Goal: Use online tool/utility: Utilize a website feature to perform a specific function

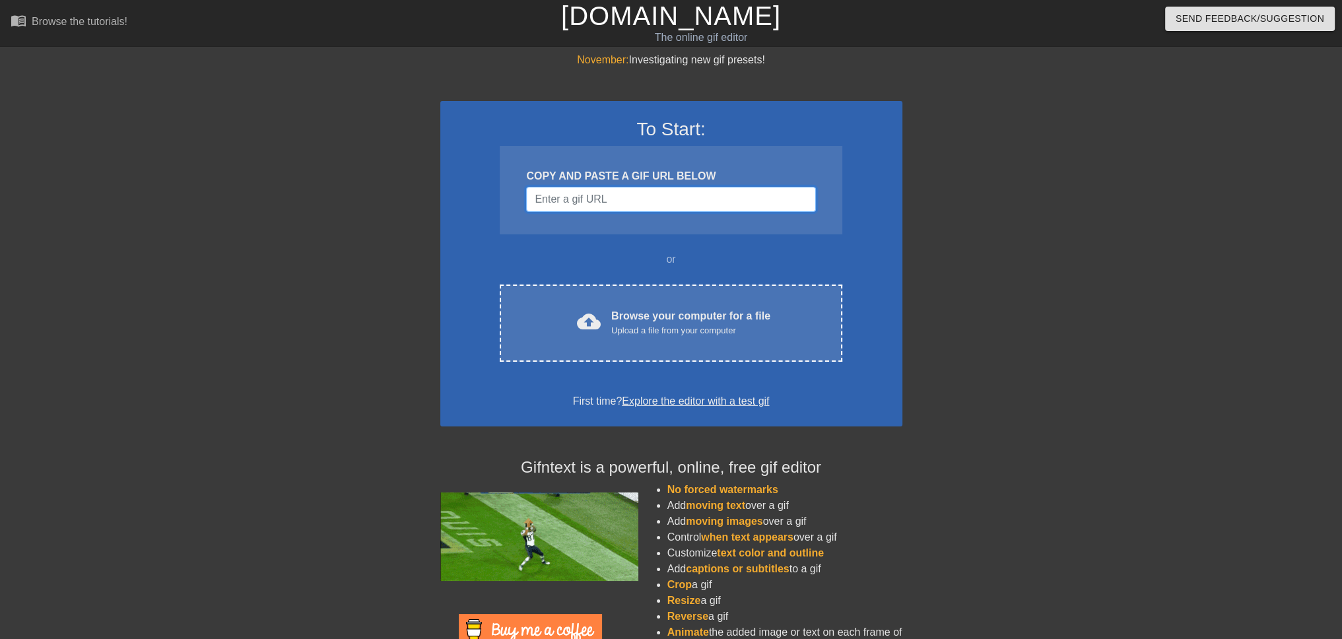
click at [695, 201] on input "Username" at bounding box center [670, 199] width 289 height 25
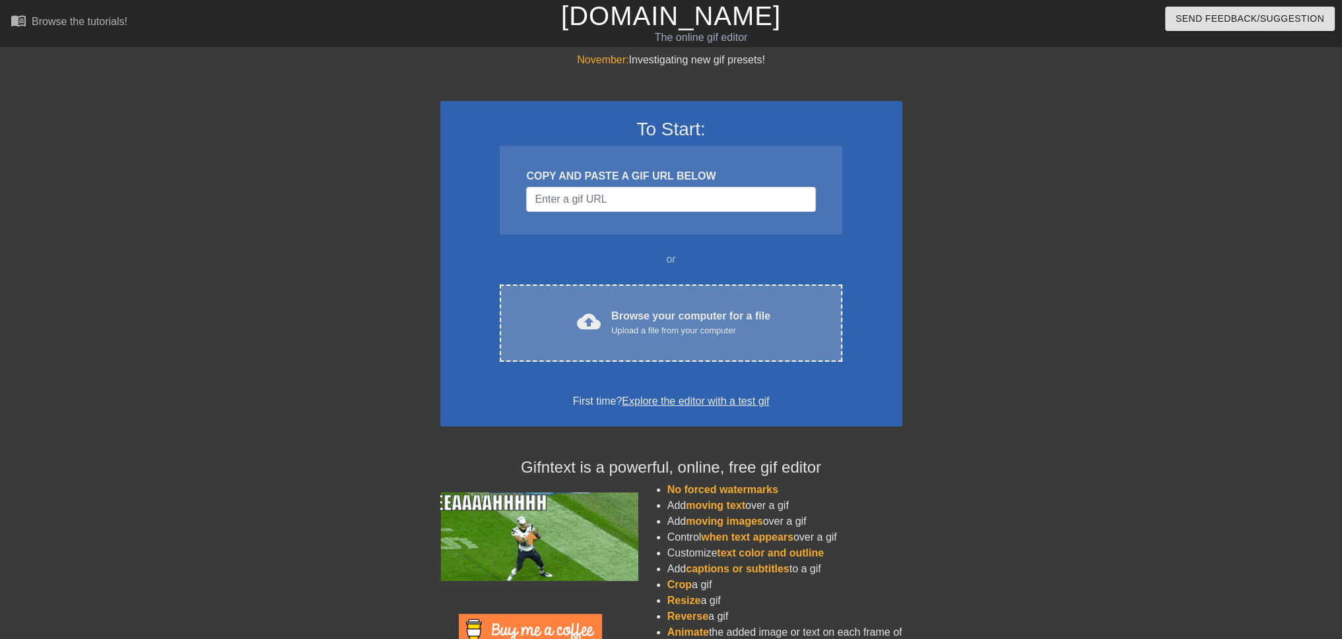
click at [643, 316] on div "Browse your computer for a file Upload a file from your computer" at bounding box center [690, 322] width 159 height 29
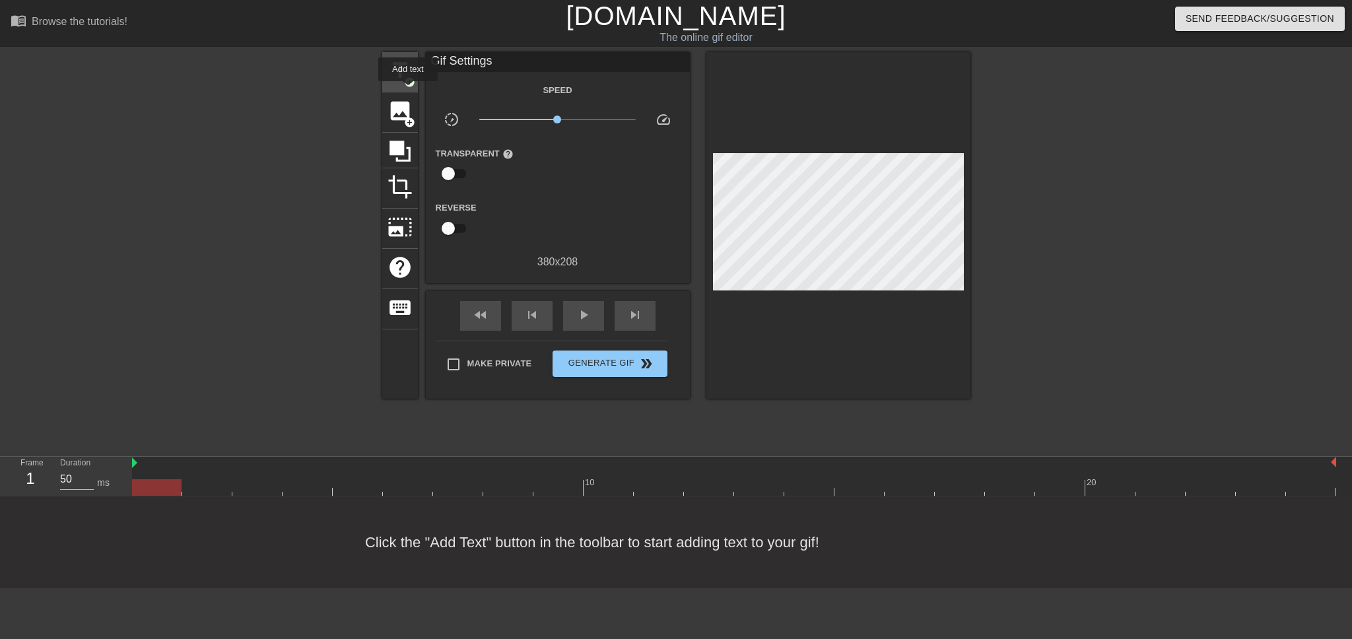
click at [409, 87] on div "title add_circle" at bounding box center [400, 72] width 36 height 40
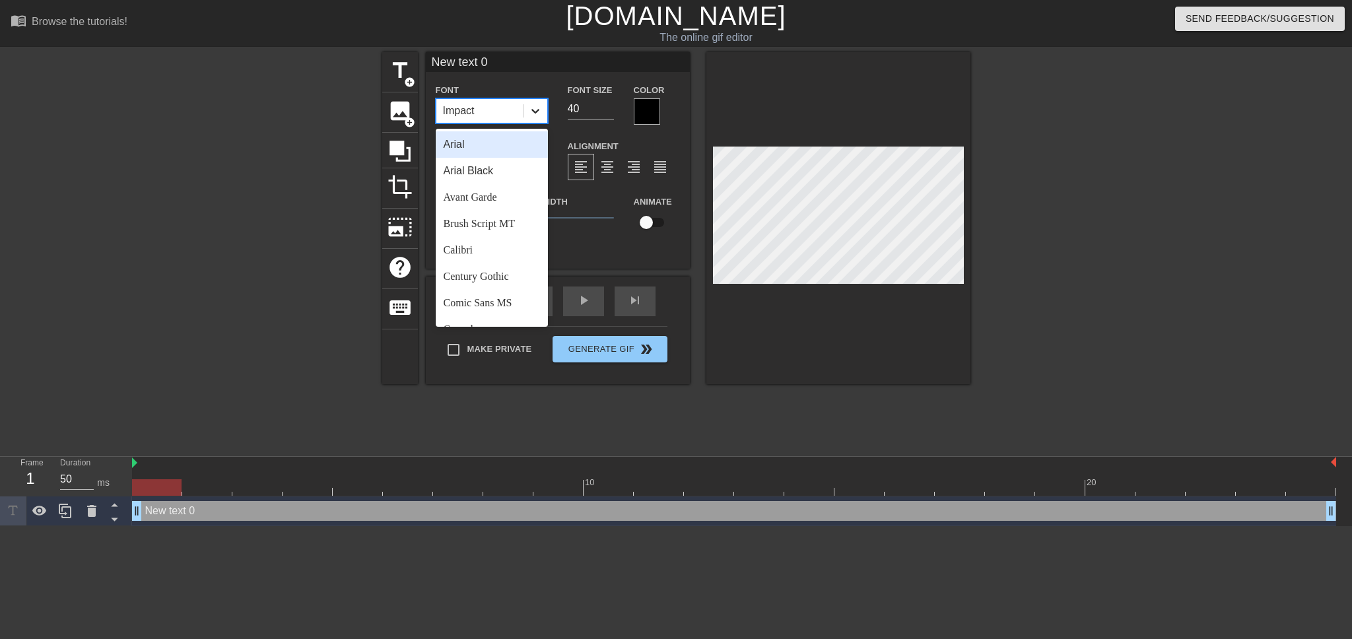
click at [534, 113] on icon at bounding box center [535, 110] width 13 height 13
click at [565, 102] on div "Font Size 40" at bounding box center [591, 103] width 66 height 43
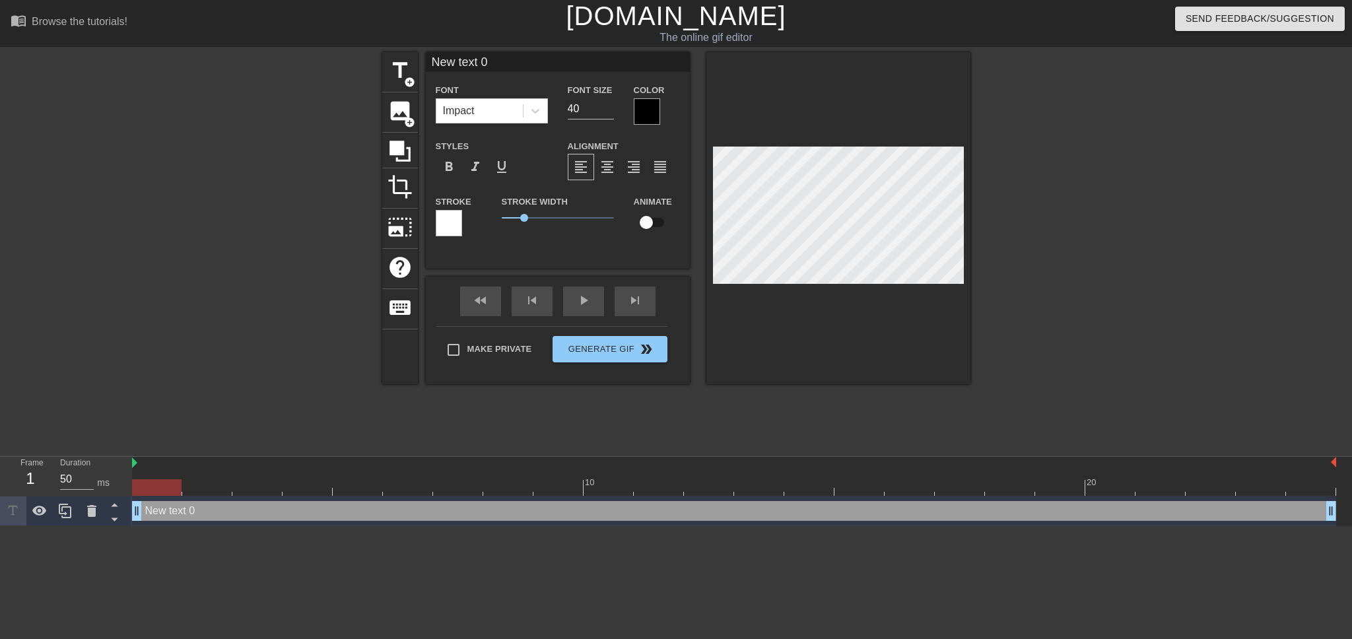
scroll to position [1, 3]
type input "New text"
type textarea "New text"
type input "New text"
type textarea "New text"
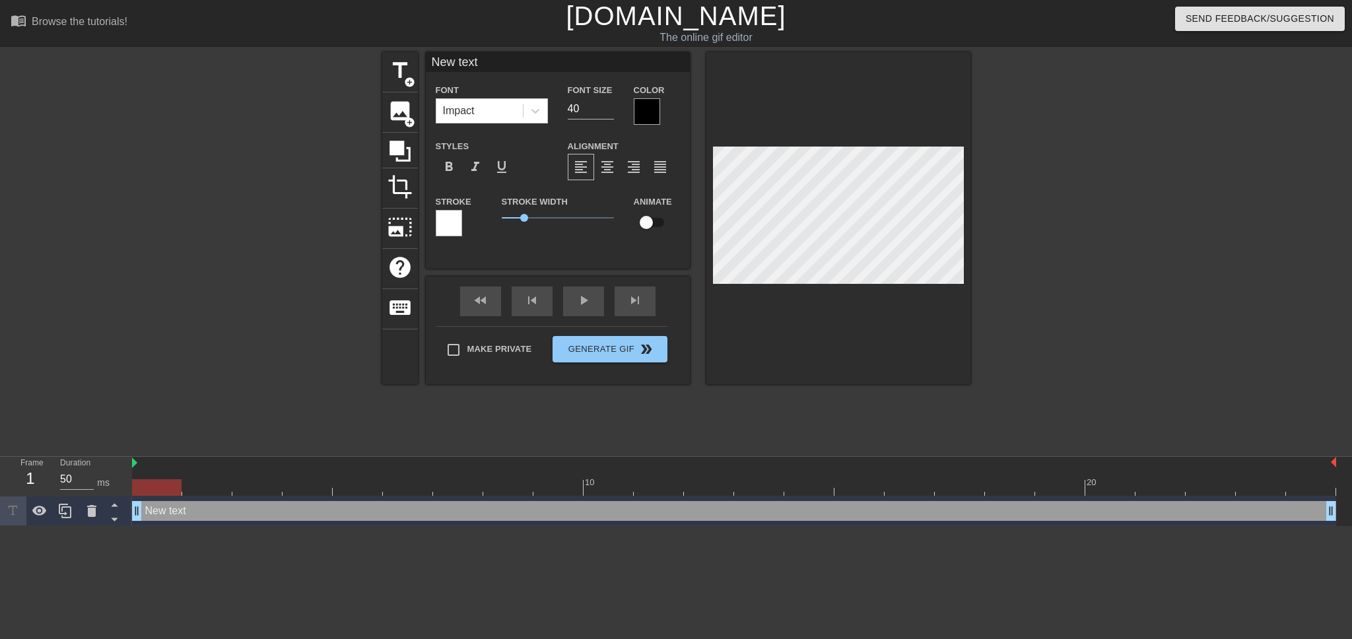
type input "New tex"
type textarea "New tex"
type input "New te"
type textarea "New te"
type input "New t"
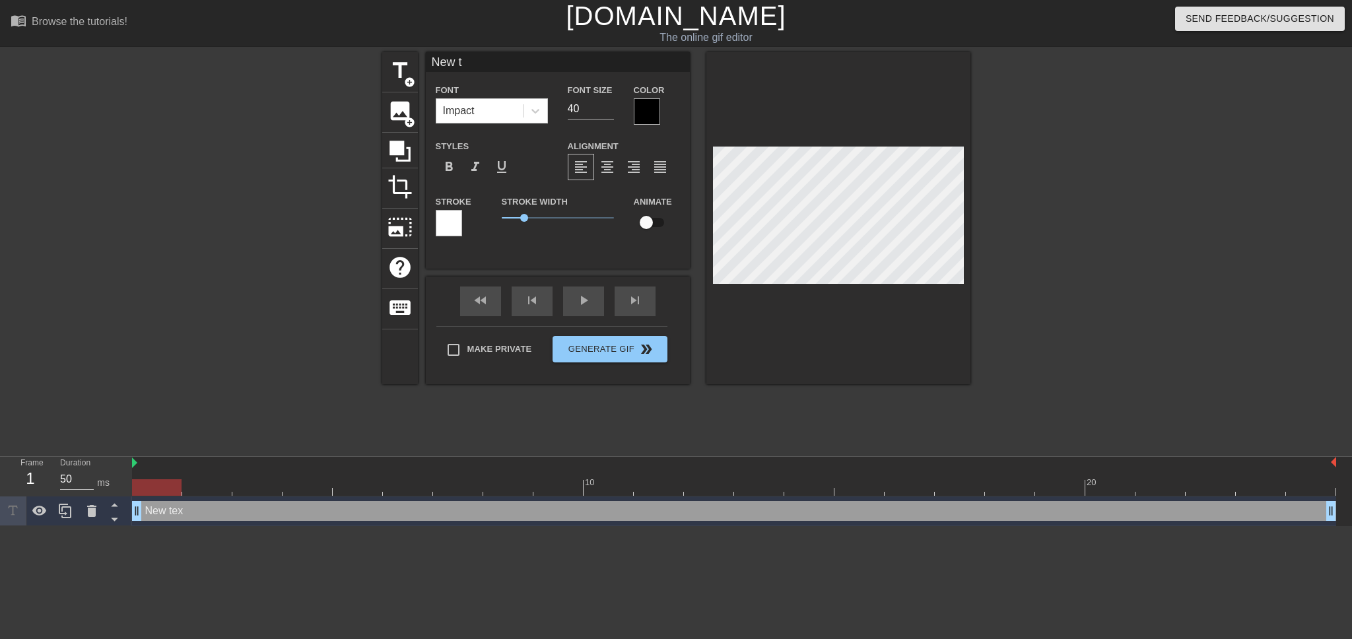
type textarea "New t"
type input "New"
type textarea "New"
type input "New"
type textarea "New"
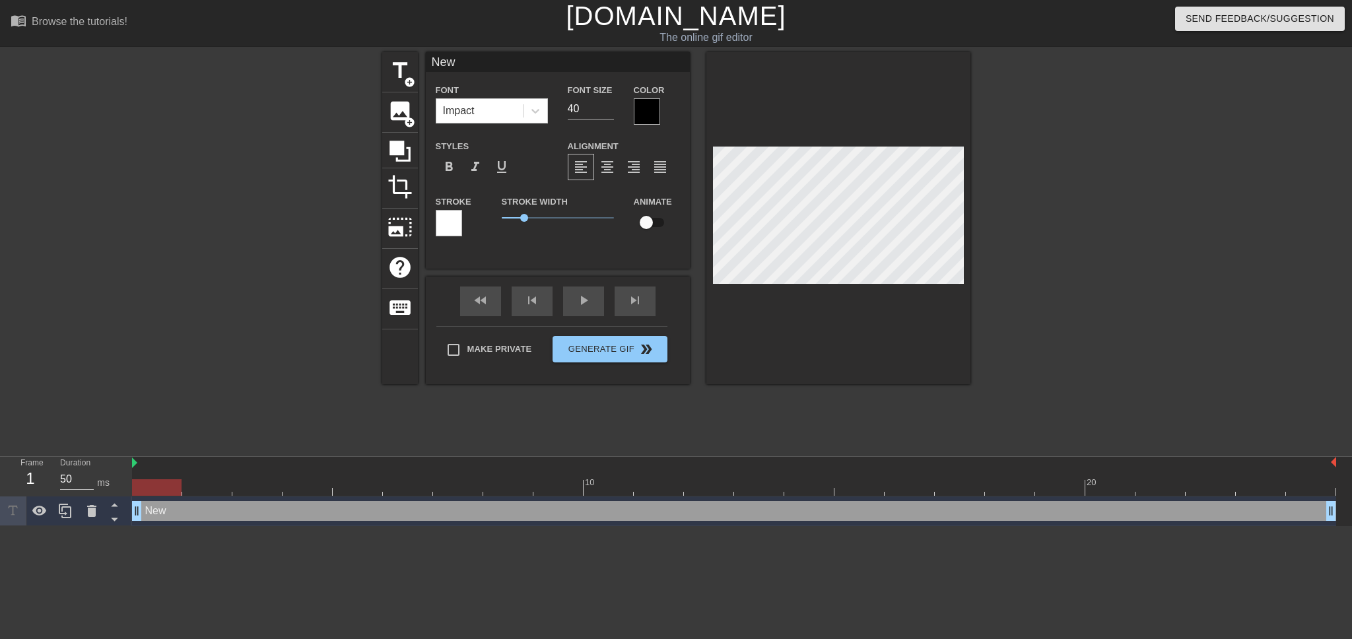
type input "Ne"
type textarea "Ne"
type input "N"
type textarea "N"
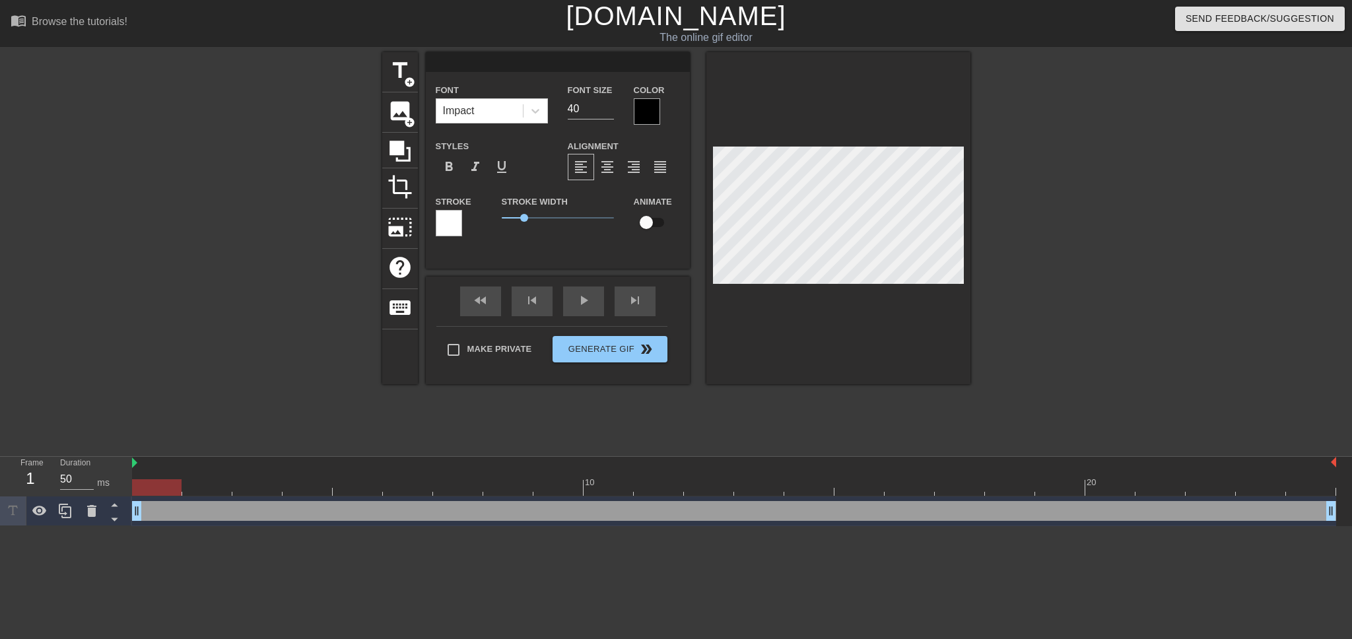
type input "M"
type textarea "M"
type input "Me"
type textarea "Me"
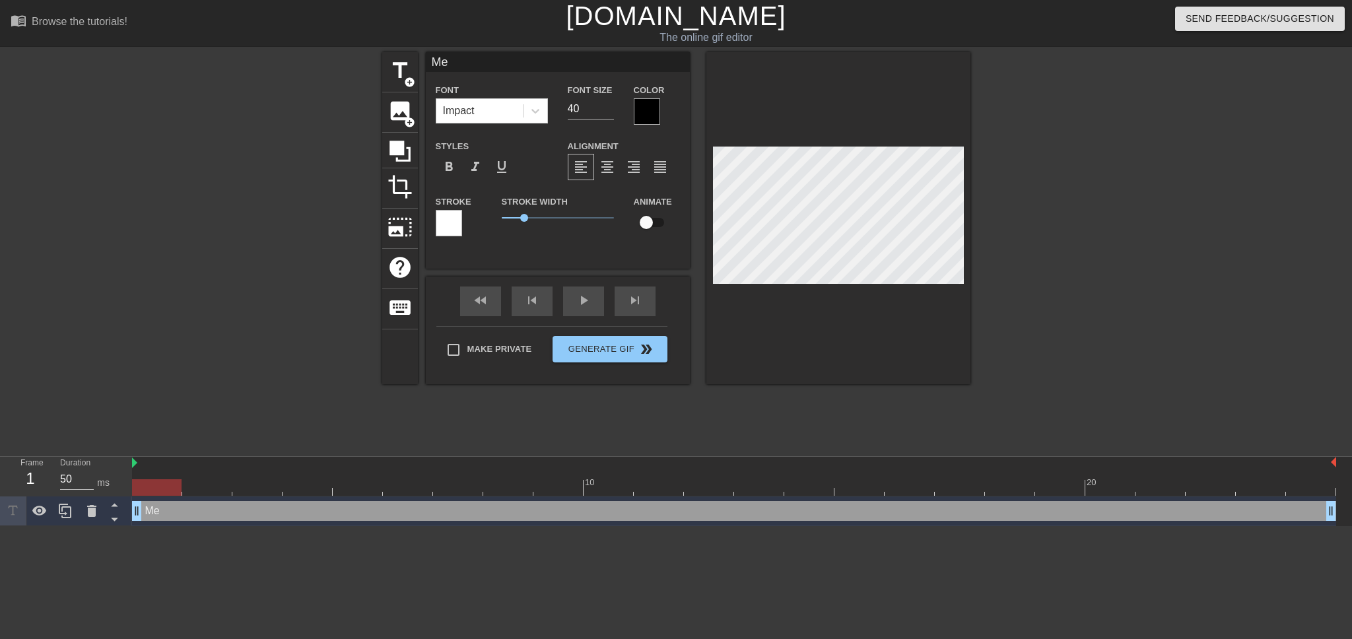
click at [650, 109] on div at bounding box center [647, 111] width 26 height 26
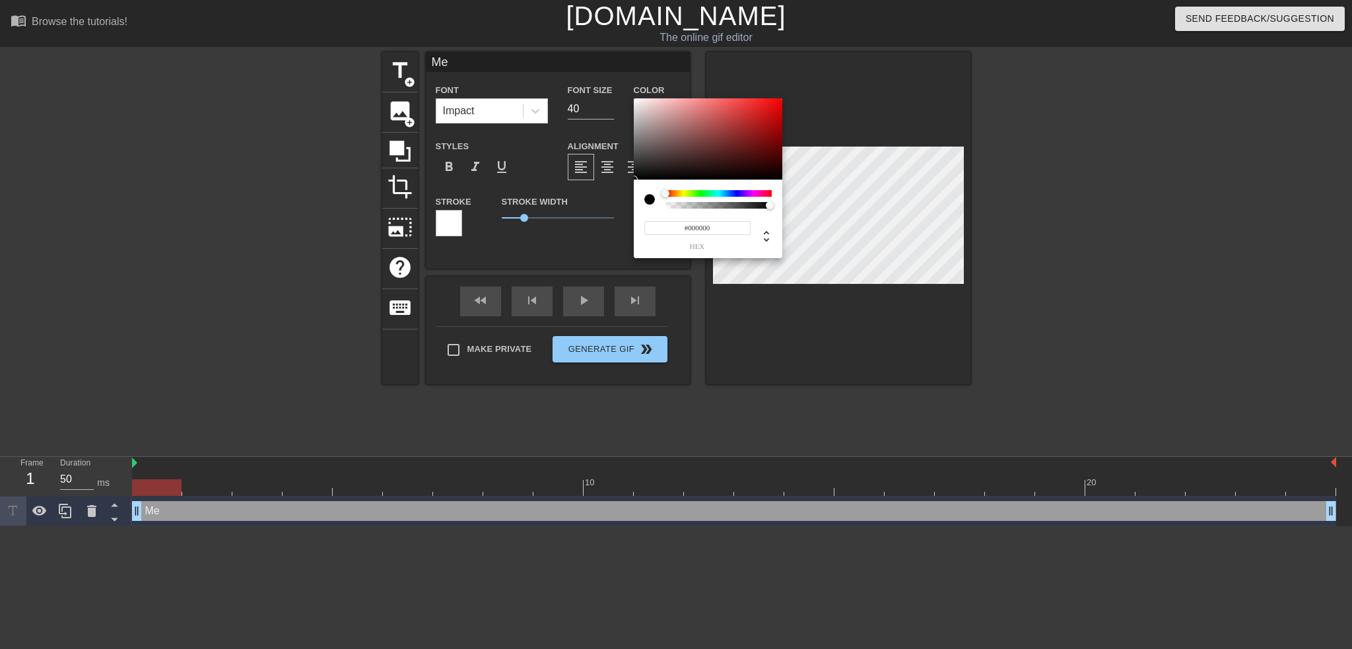
type input "0"
drag, startPoint x: 767, startPoint y: 205, endPoint x: 658, endPoint y: 211, distance: 109.2
click at [658, 211] on div "0 r 0 g 0 b 0 a" at bounding box center [708, 219] width 149 height 79
type input "1"
drag, startPoint x: 668, startPoint y: 207, endPoint x: 788, endPoint y: 209, distance: 119.5
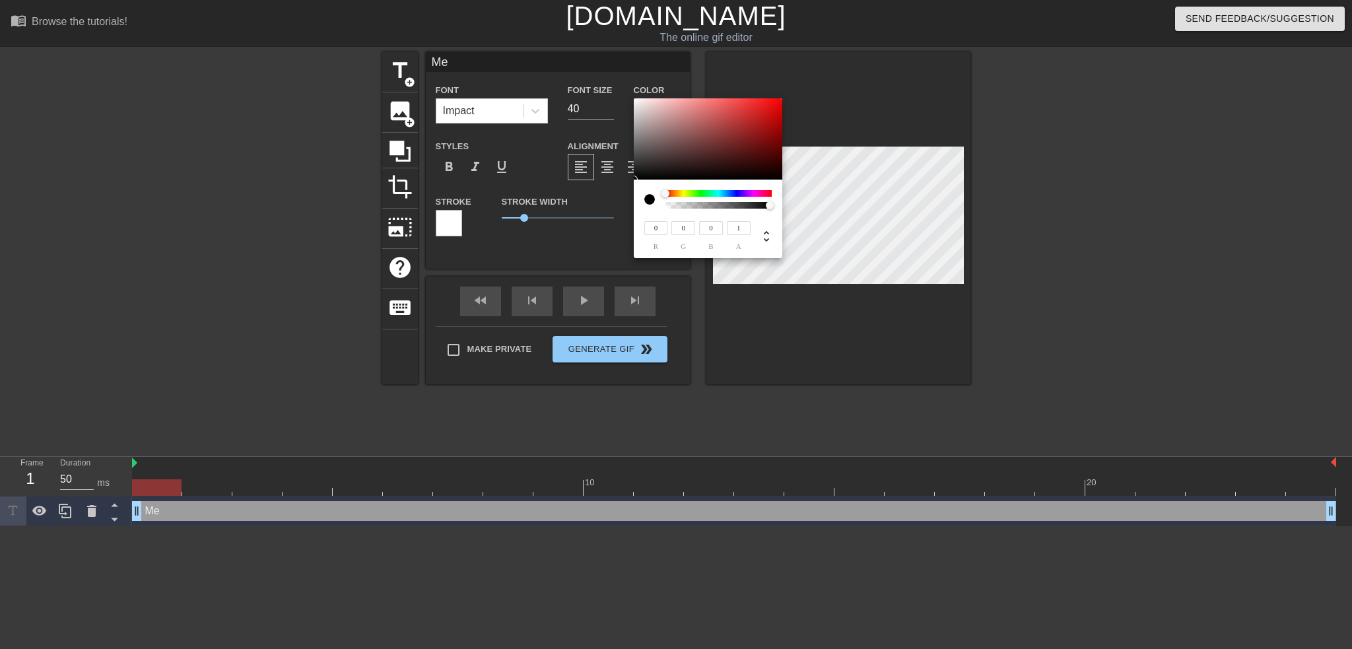
click at [788, 209] on div "0 r 0 g 0 b 1 a" at bounding box center [676, 324] width 1352 height 649
click at [666, 195] on div at bounding box center [666, 194] width 8 height 8
type input "248"
type input "86"
type input "83"
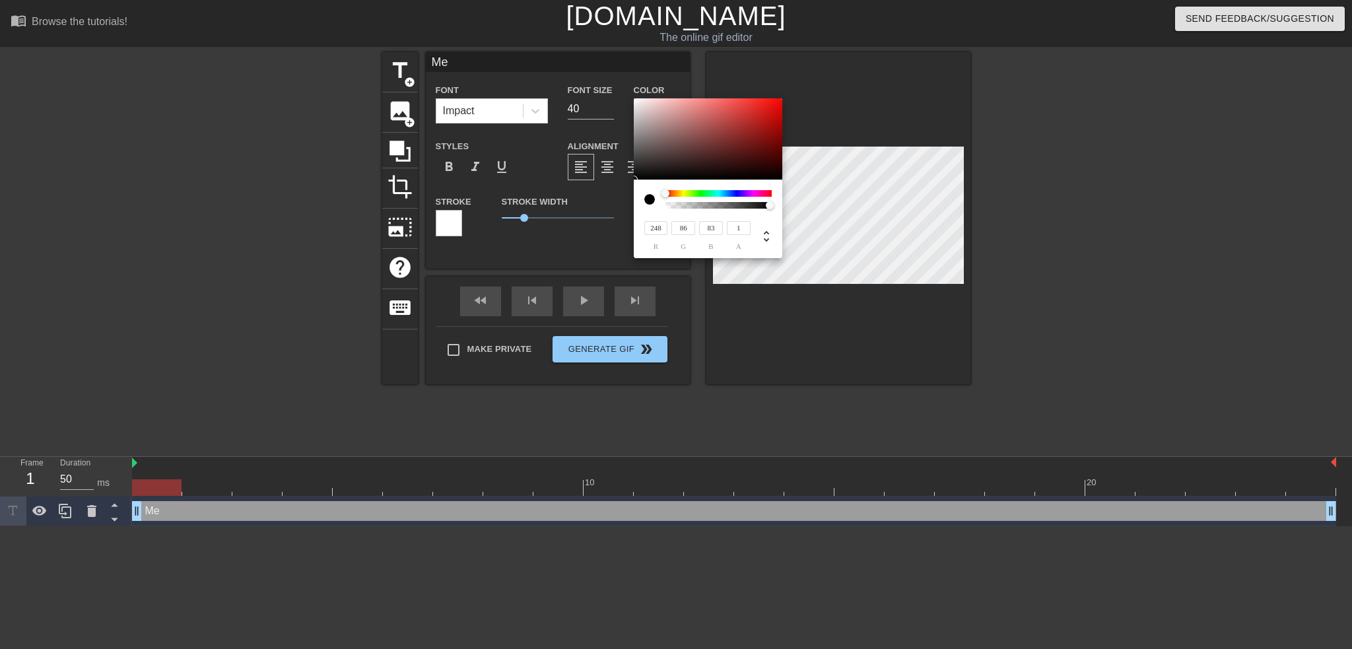
click at [635, 100] on div at bounding box center [708, 139] width 149 height 82
type input "250"
click at [633, 100] on div "250 r 250 g 250 b 1 a" at bounding box center [676, 324] width 1352 height 649
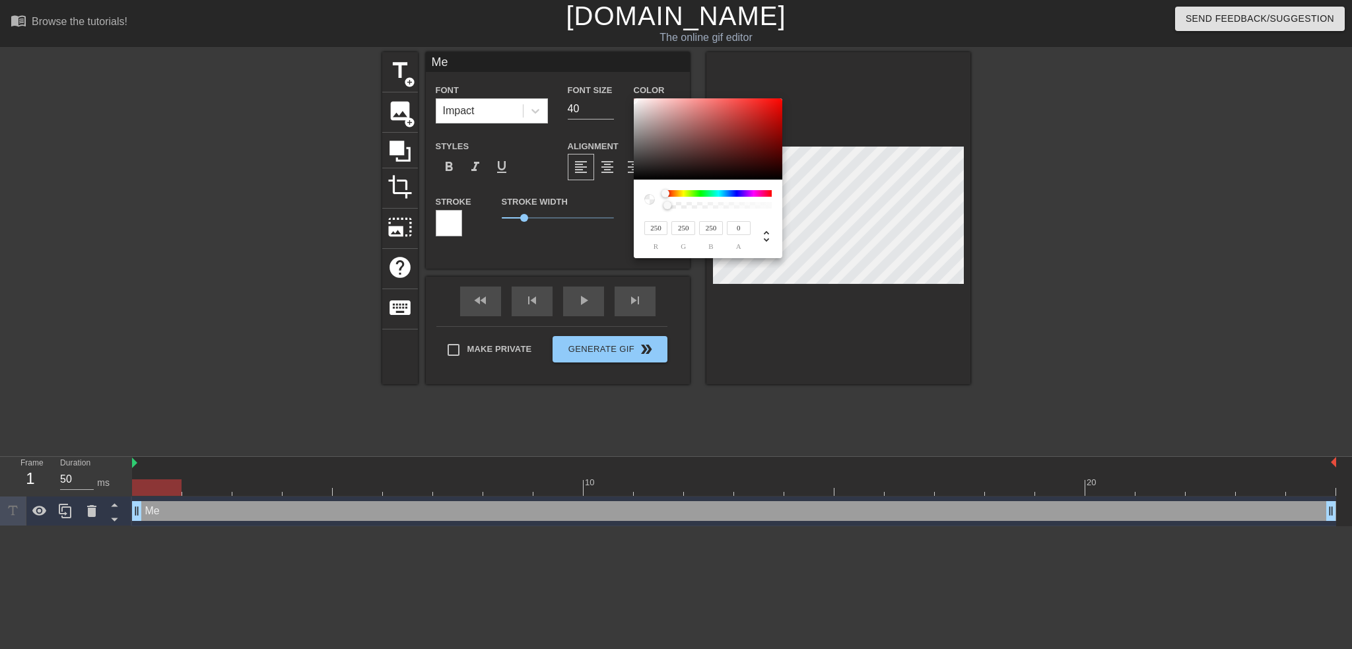
drag, startPoint x: 768, startPoint y: 205, endPoint x: 652, endPoint y: 209, distance: 115.6
click at [652, 209] on div "250 r 250 g 250 b 0 a" at bounding box center [708, 219] width 149 height 79
type input "0"
drag, startPoint x: 666, startPoint y: 207, endPoint x: 645, endPoint y: 209, distance: 21.2
click at [645, 209] on div "250 r 250 g 250 b 0 a" at bounding box center [708, 219] width 149 height 79
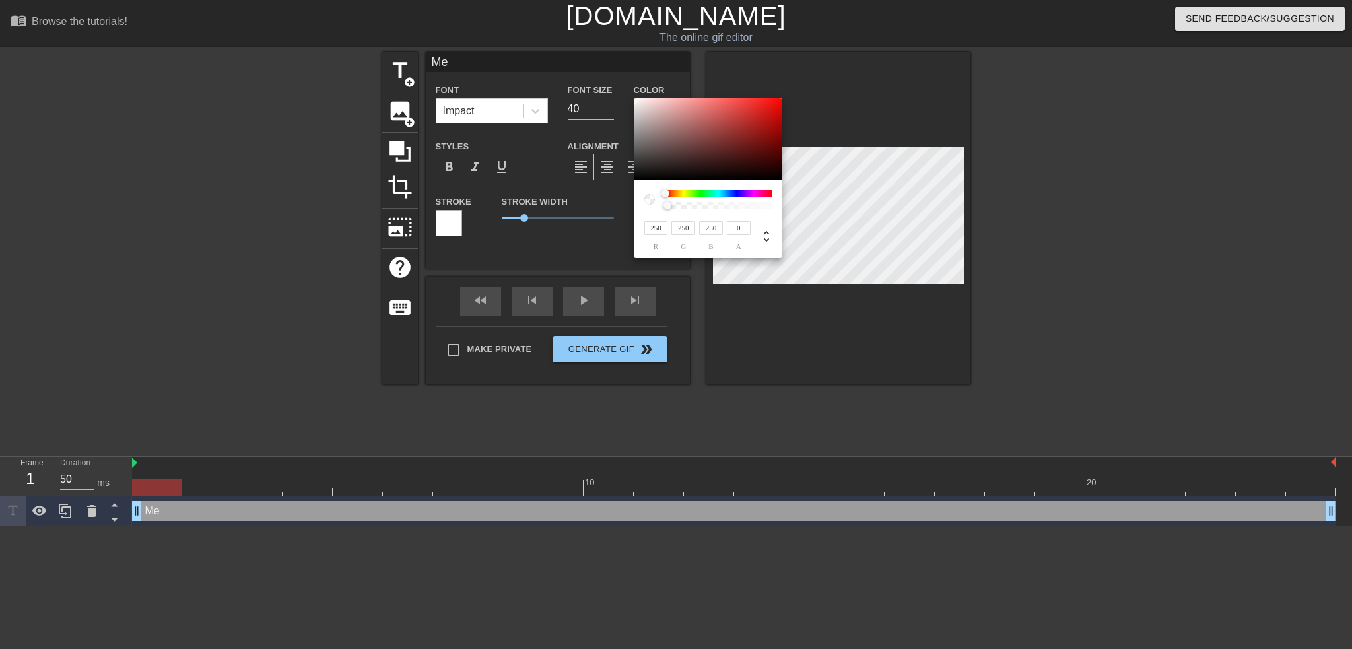
type input "238"
type input "225"
type input "234"
type input "221"
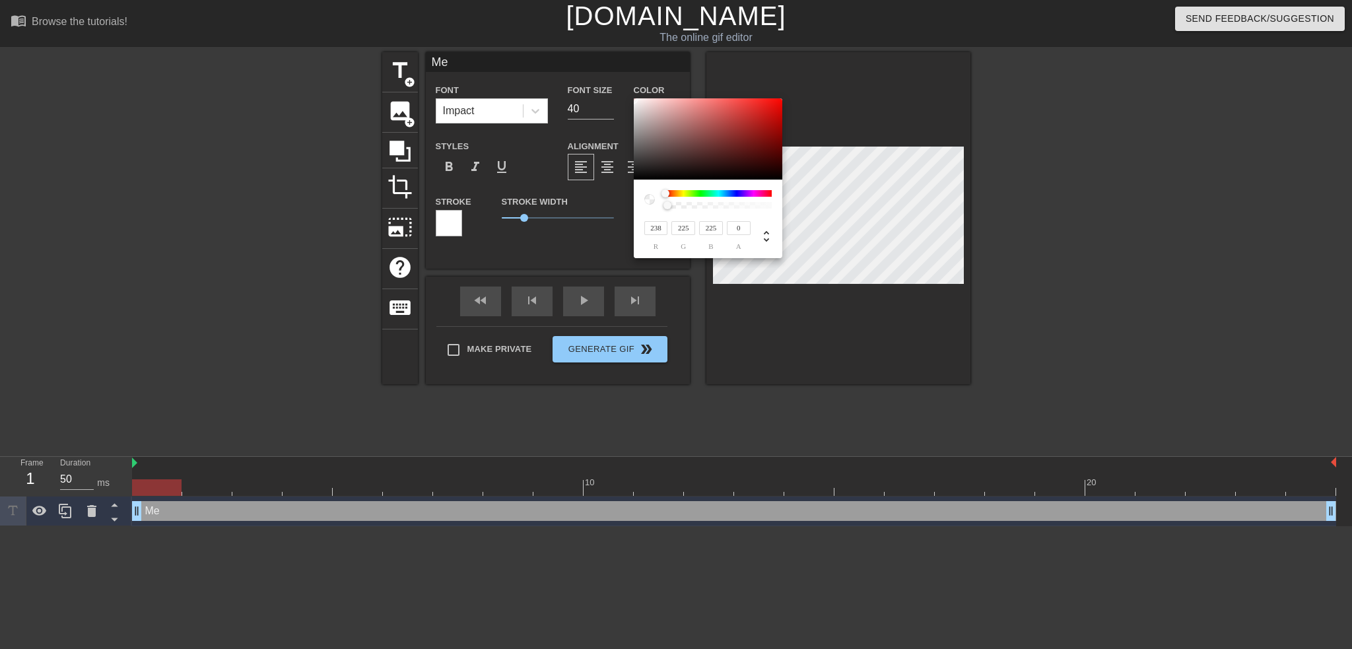
type input "221"
type input "211"
type input "196"
type input "195"
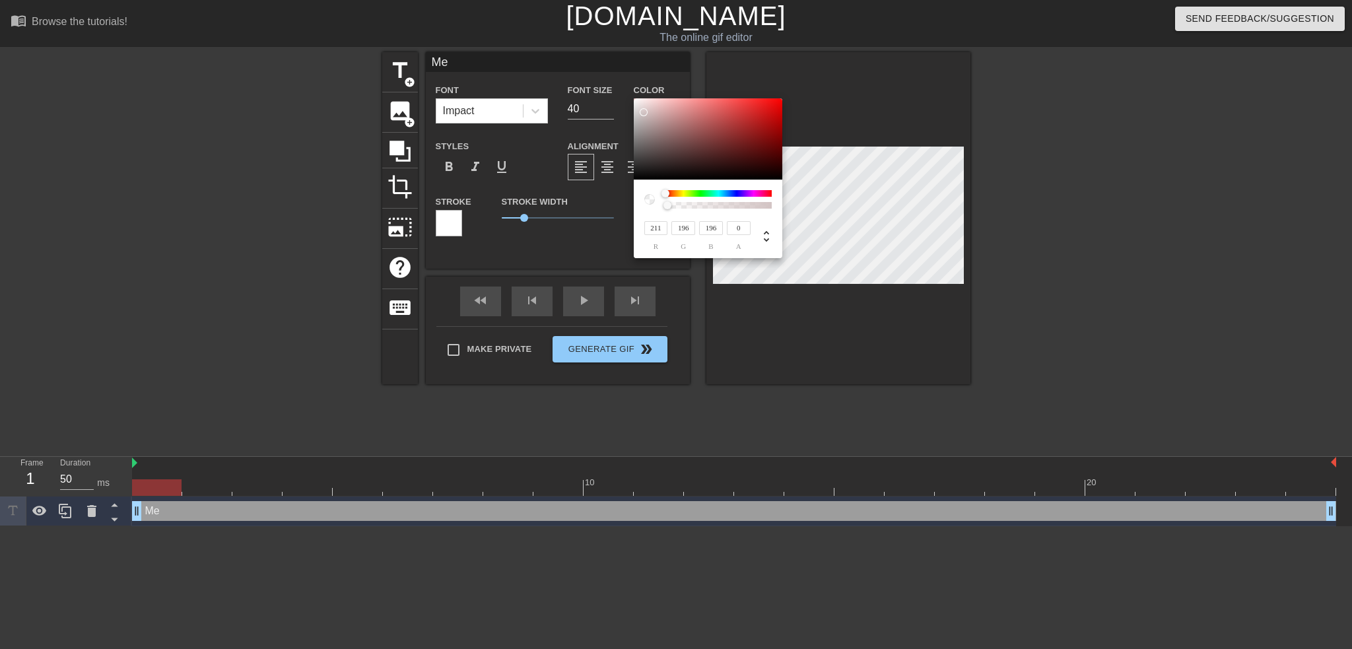
type input "177"
type input "184"
type input "168"
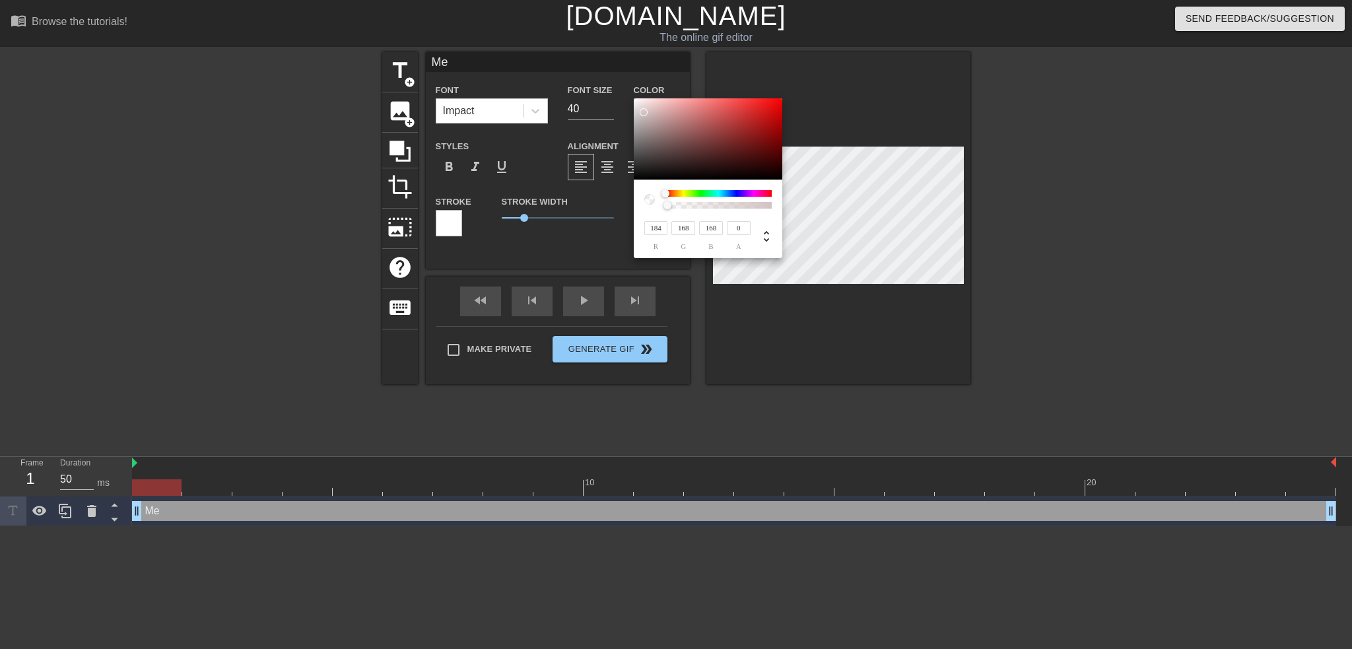
type input "174"
type input "158"
type input "164"
type input "149"
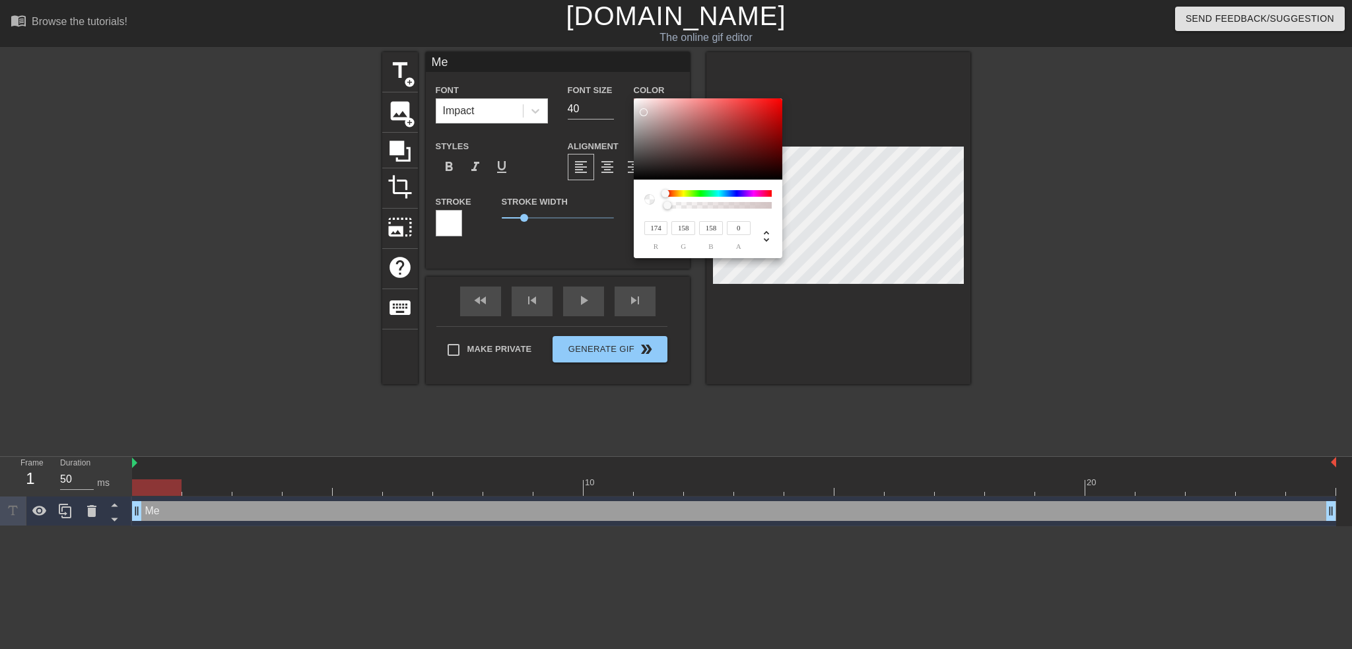
type input "149"
type input "151"
type input "138"
type input "135"
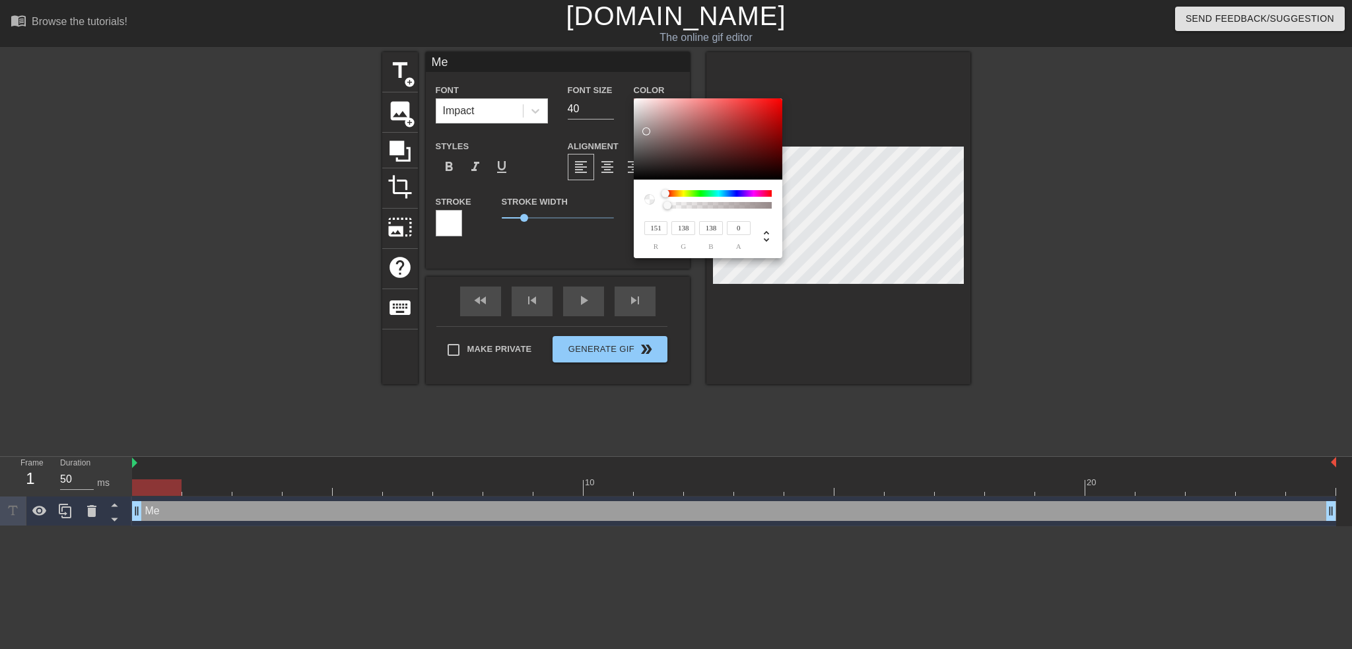
type input "123"
type input "111"
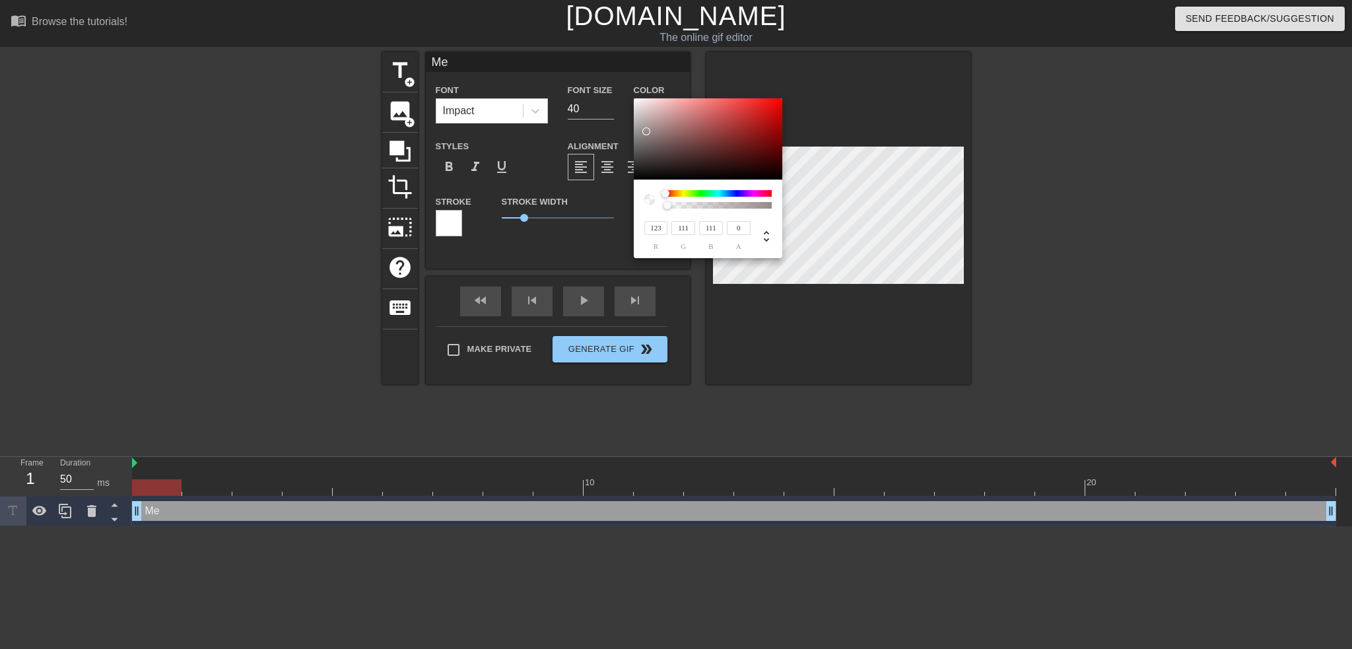
type input "118"
type input "108"
type input "116"
type input "106"
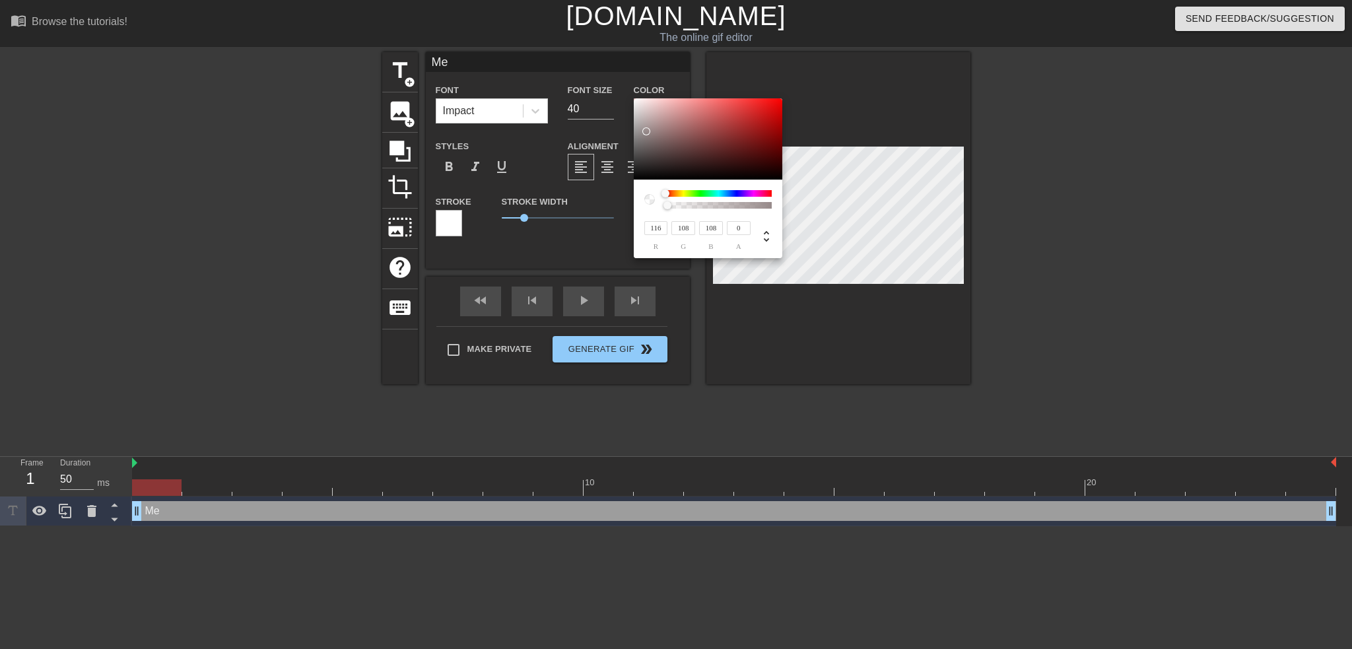
type input "106"
type input "114"
type input "104"
type input "110"
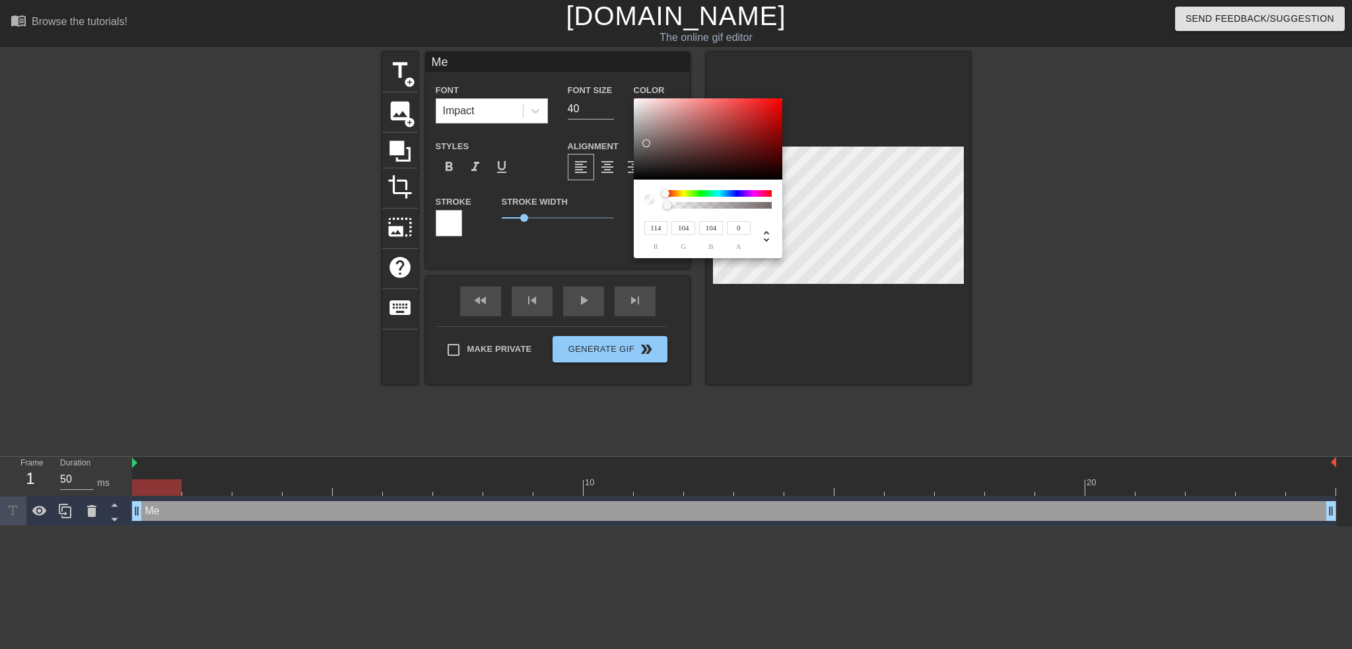
type input "100"
type input "101"
type input "108"
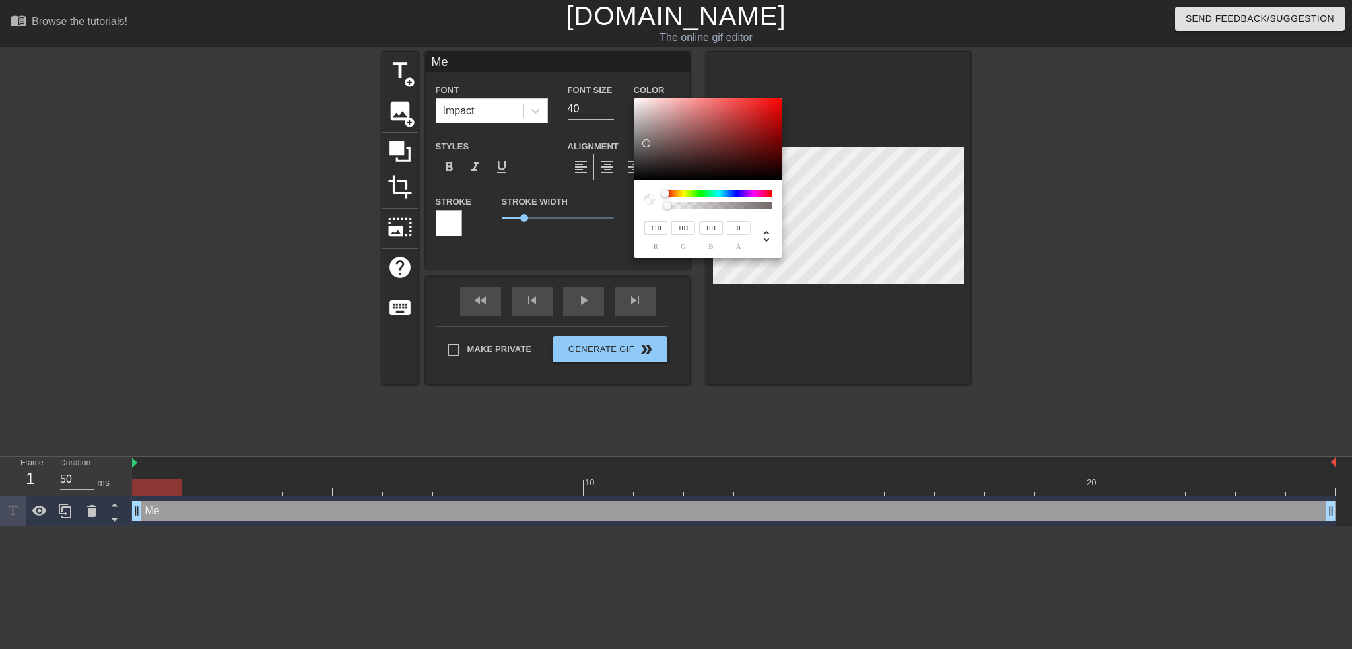
type input "99"
type input "102"
type input "94"
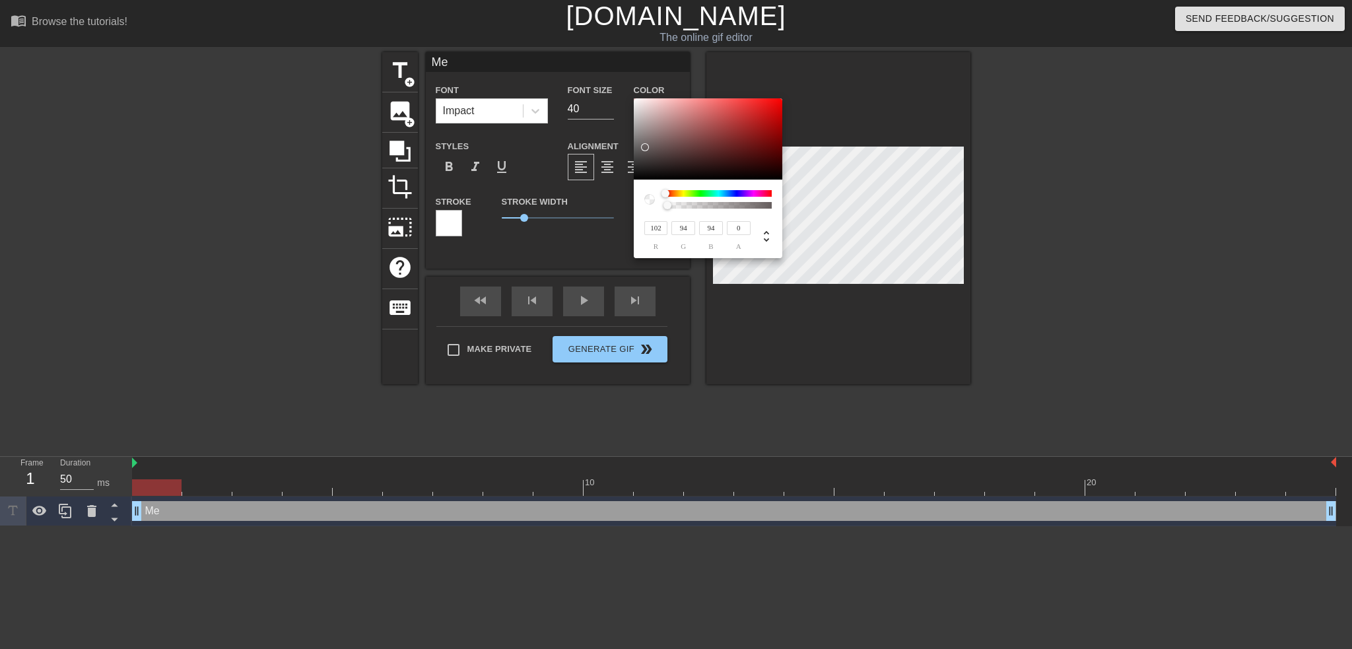
type input "100"
type input "92"
type input "98"
type input "88"
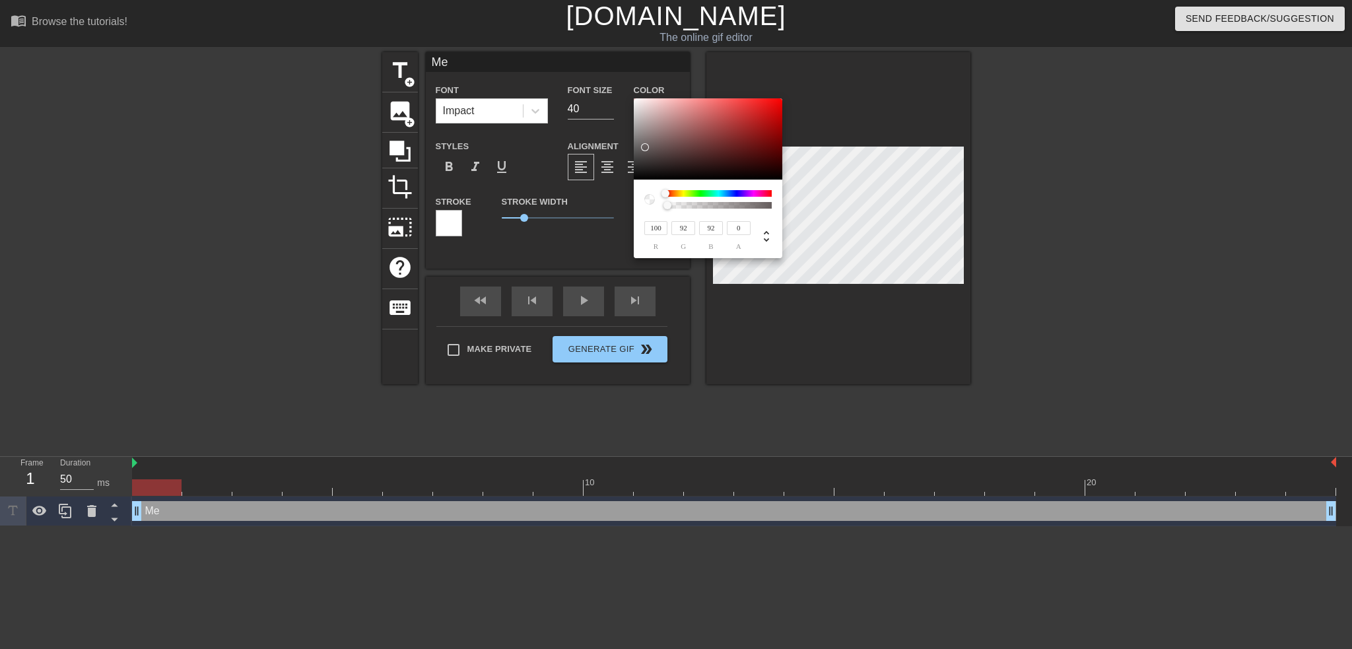
type input "88"
type input "78"
type input "102"
type input "67"
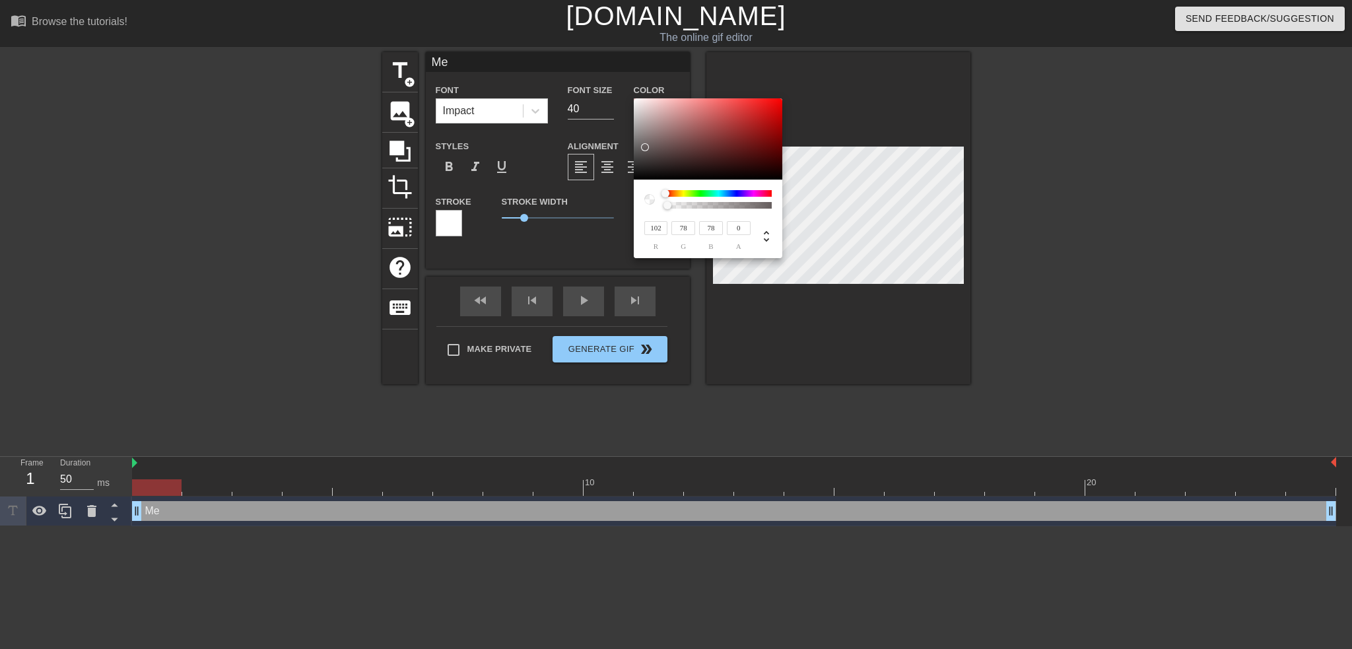
type input "67"
type input "104"
type input "64"
type input "63"
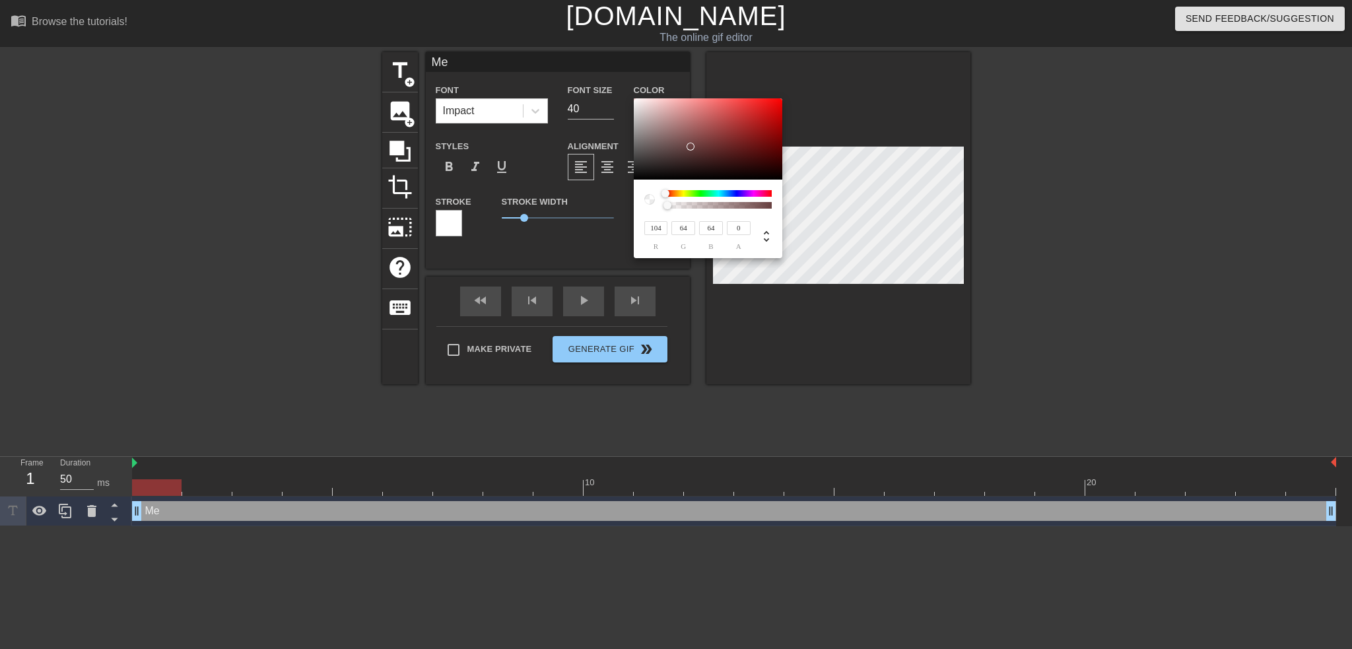
type input "63"
type input "60"
type input "56"
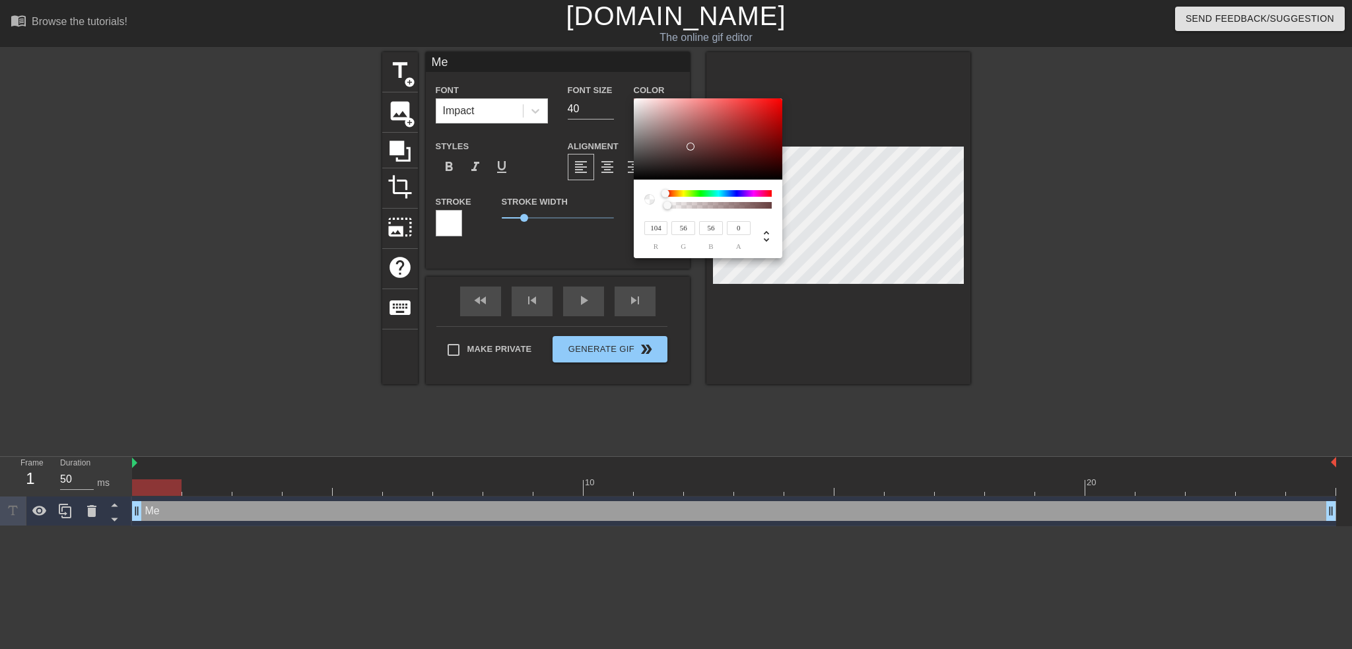
type input "50"
type input "45"
type input "40"
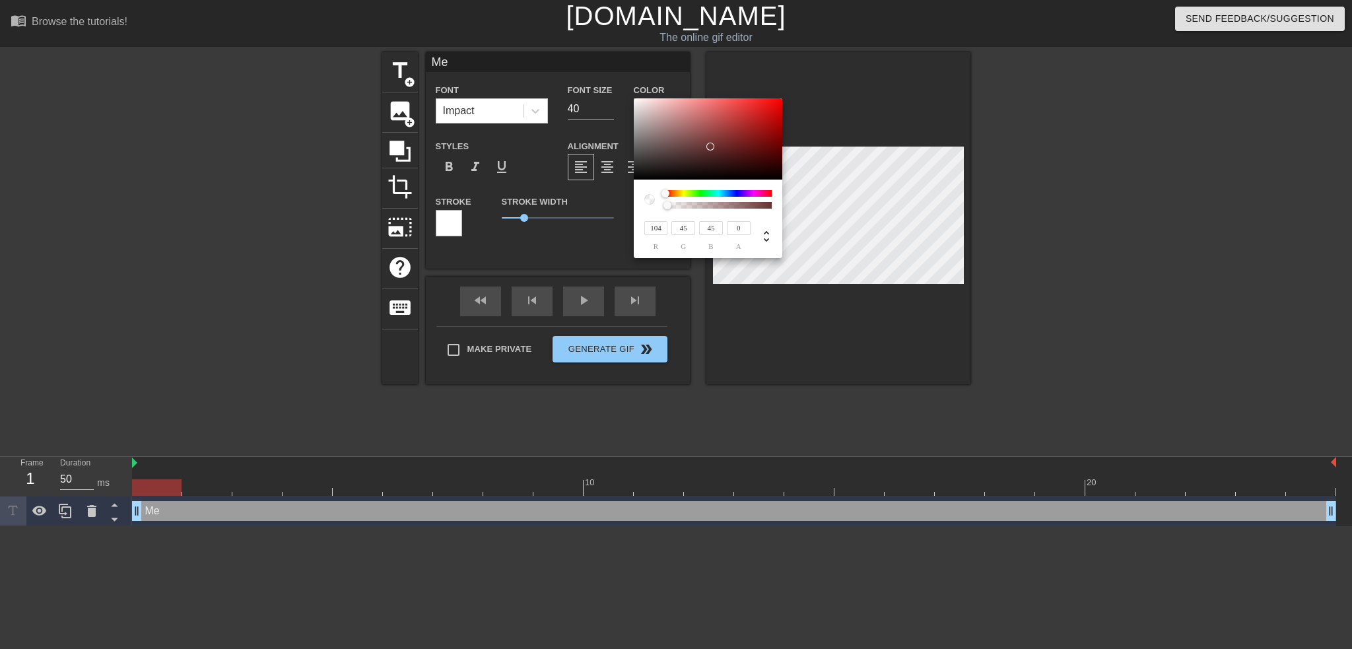
type input "40"
type input "118"
type input "38"
type input "127"
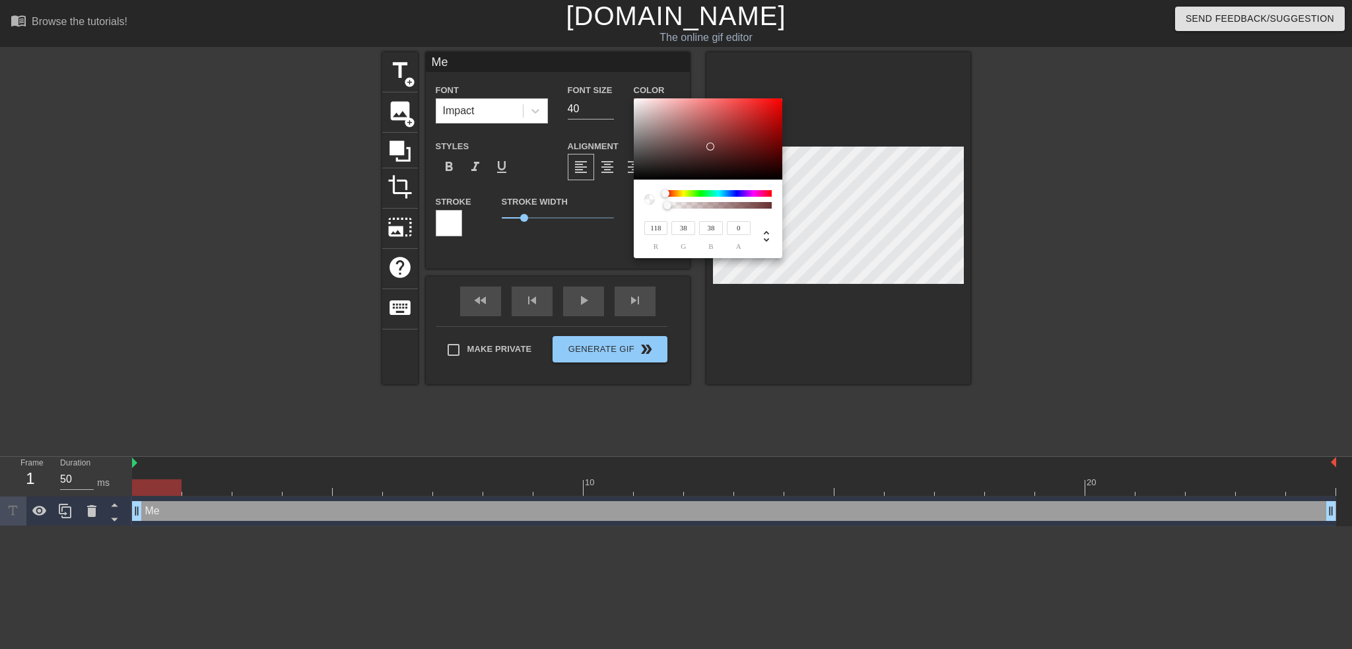
type input "36"
type input "35"
type input "133"
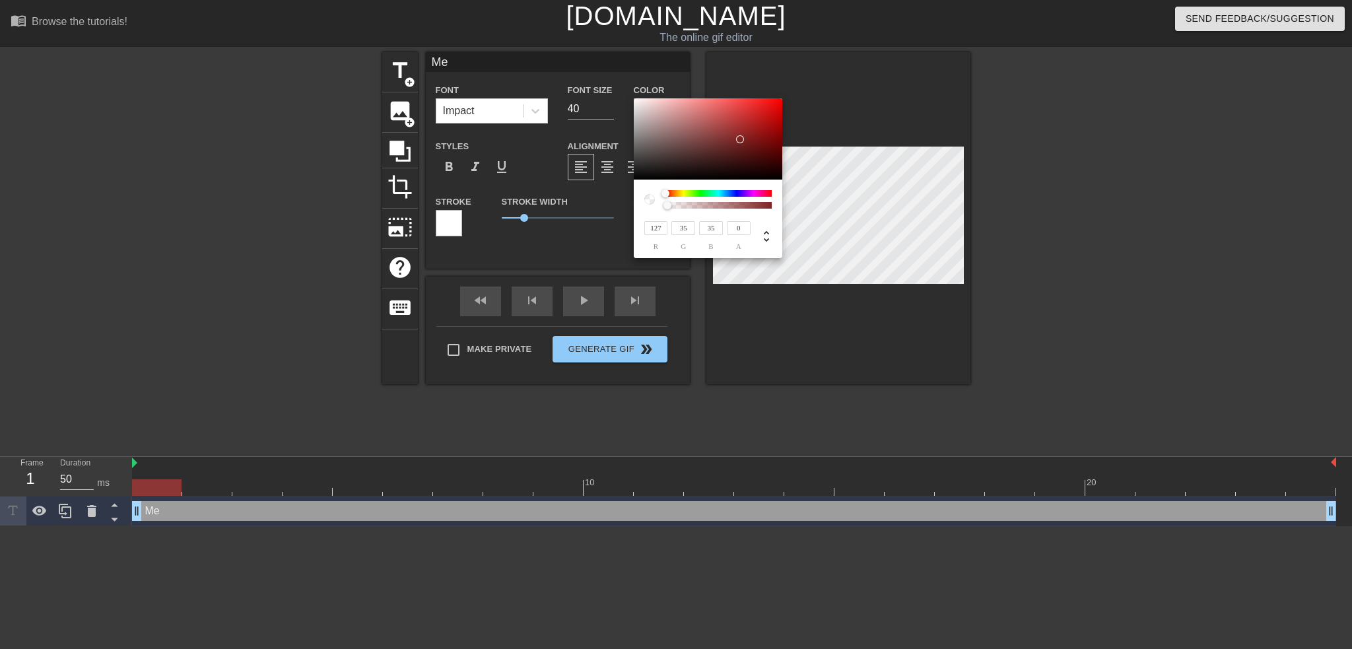
type input "34"
type input "166"
type input "33"
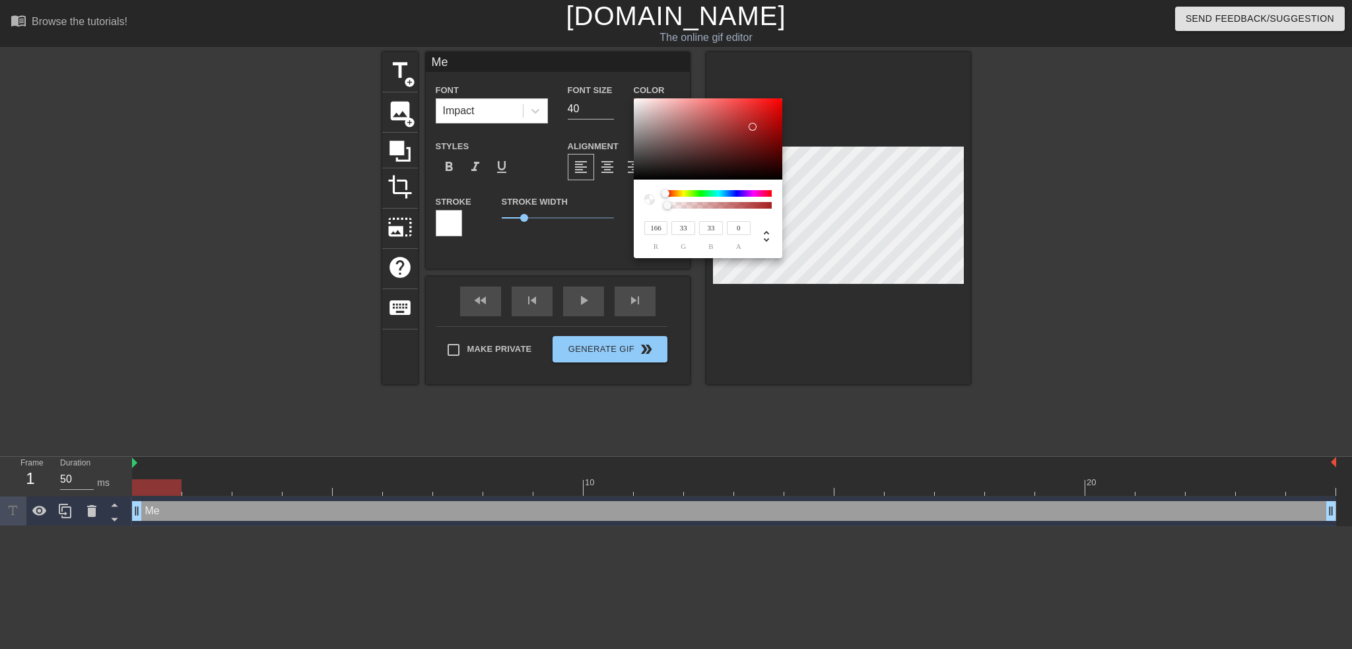
type input "188"
type input "27"
type input "199"
type input "25"
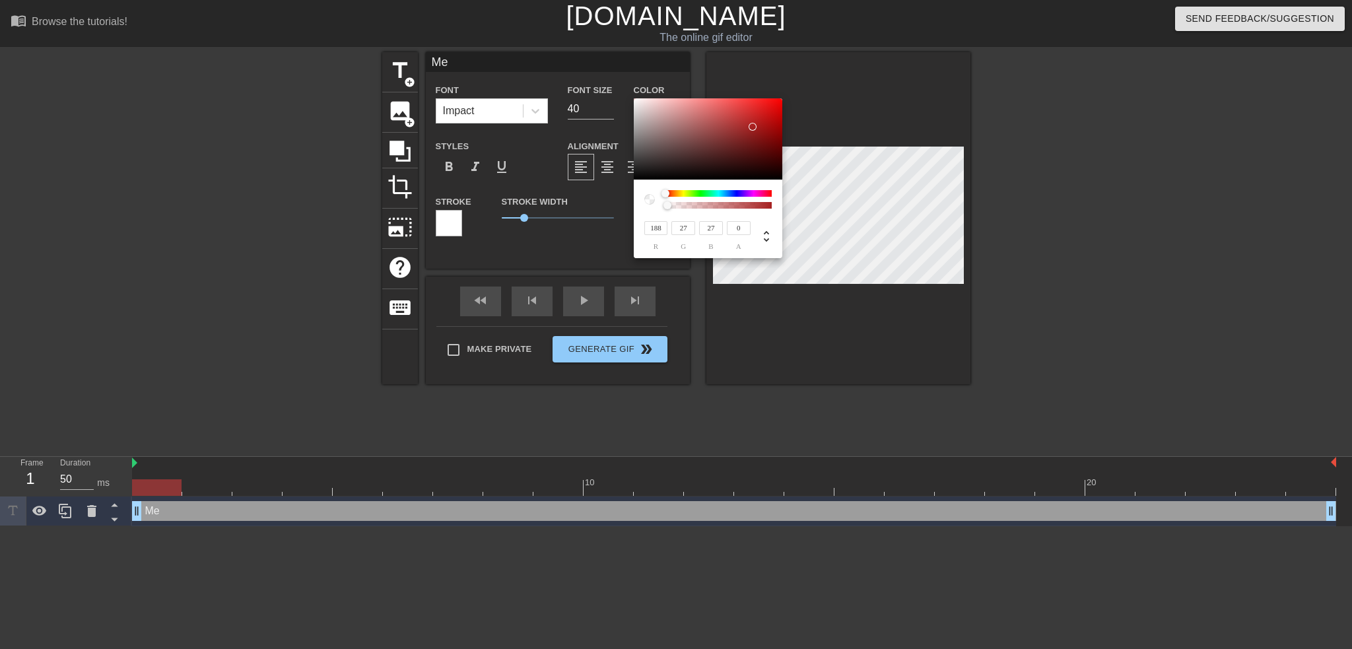
type input "25"
type input "207"
type input "26"
type input "28"
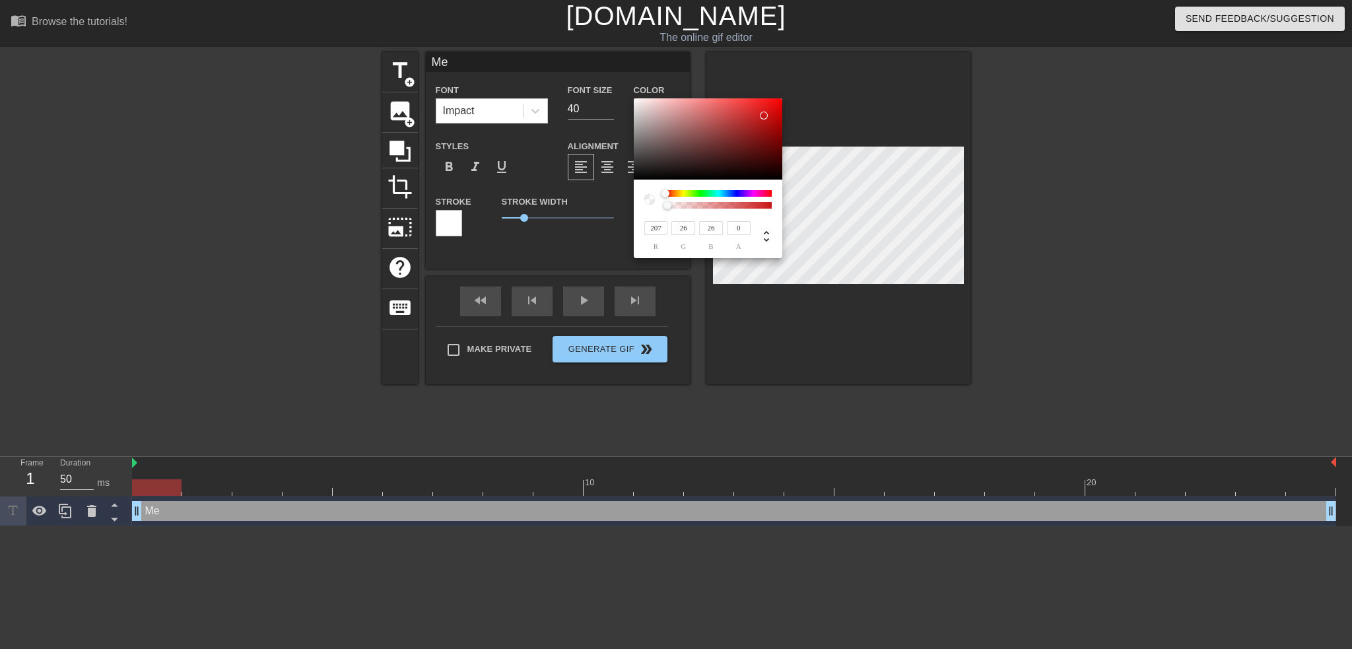
type input "28"
type input "197"
type input "32"
type input "162"
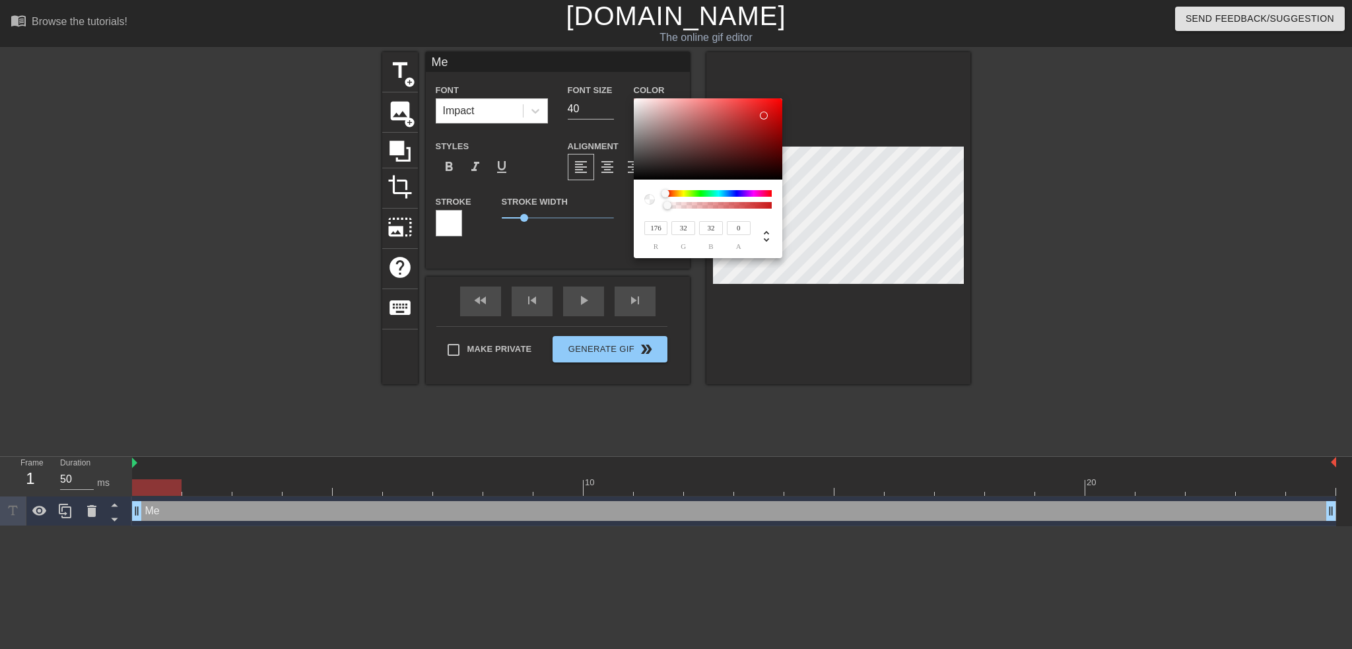
type input "33"
type input "141"
type input "35"
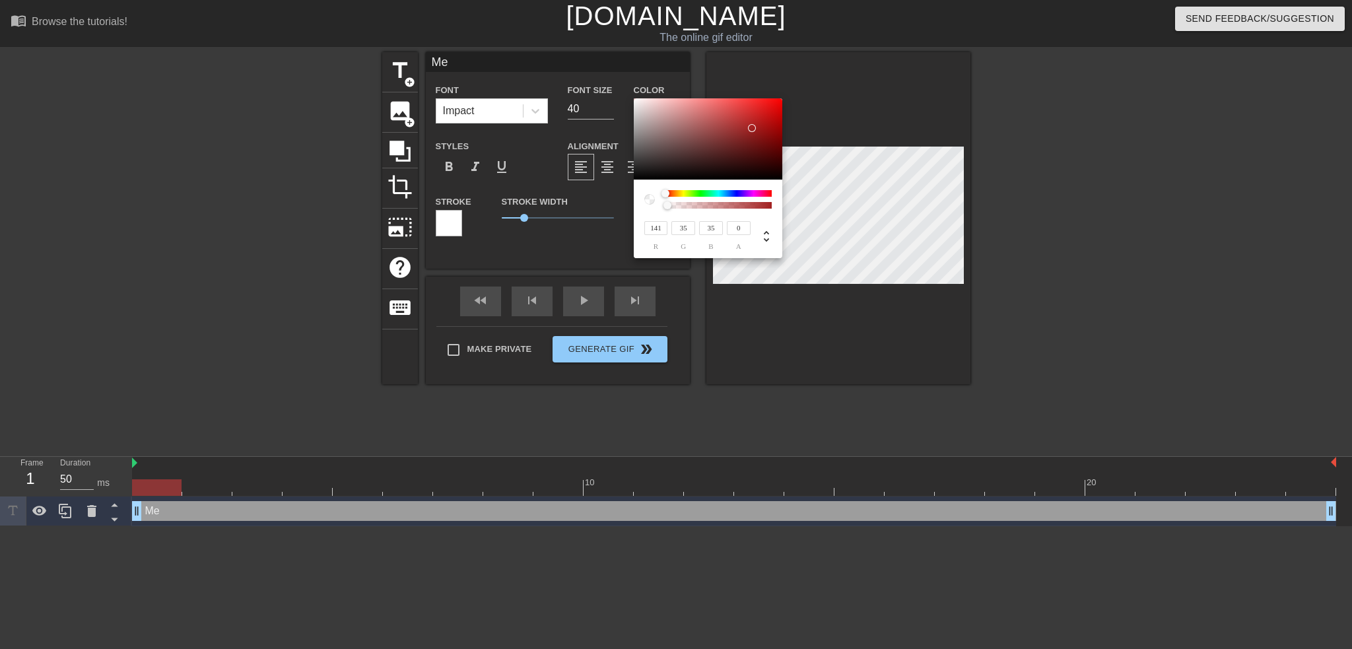
type input "123"
type input "39"
type input "94"
type input "43"
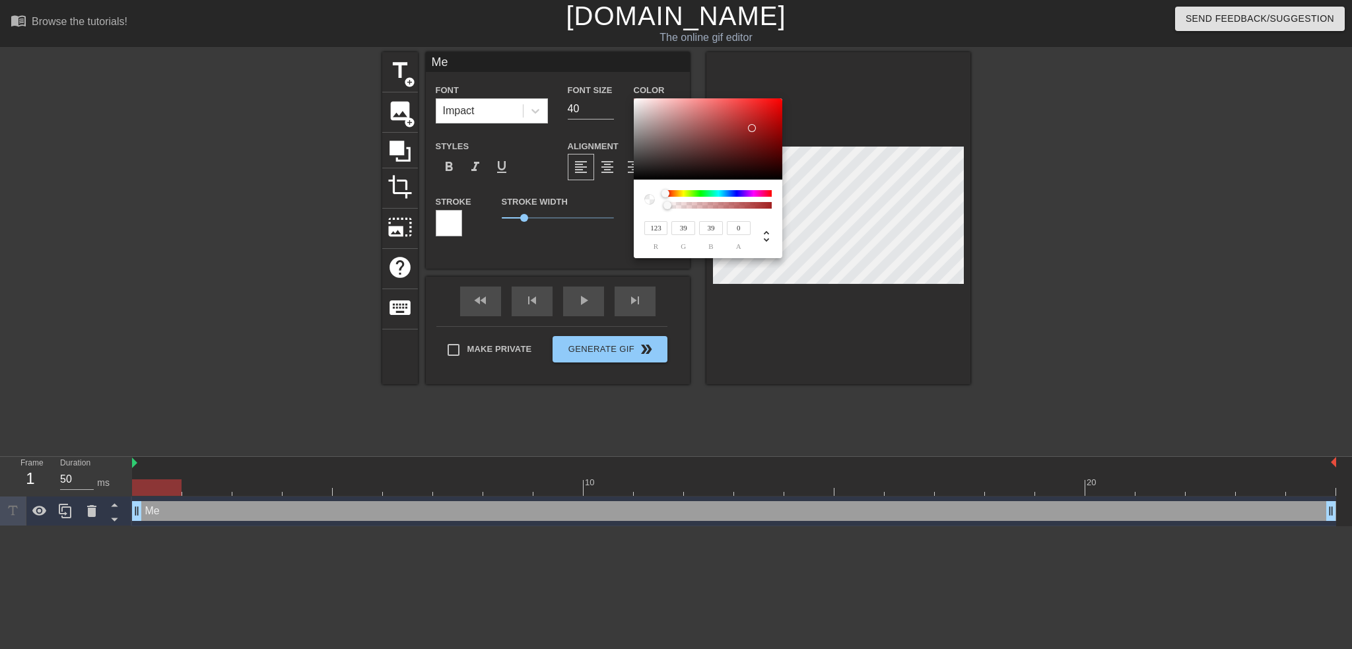
type input "43"
type input "87"
type input "53"
type input "59"
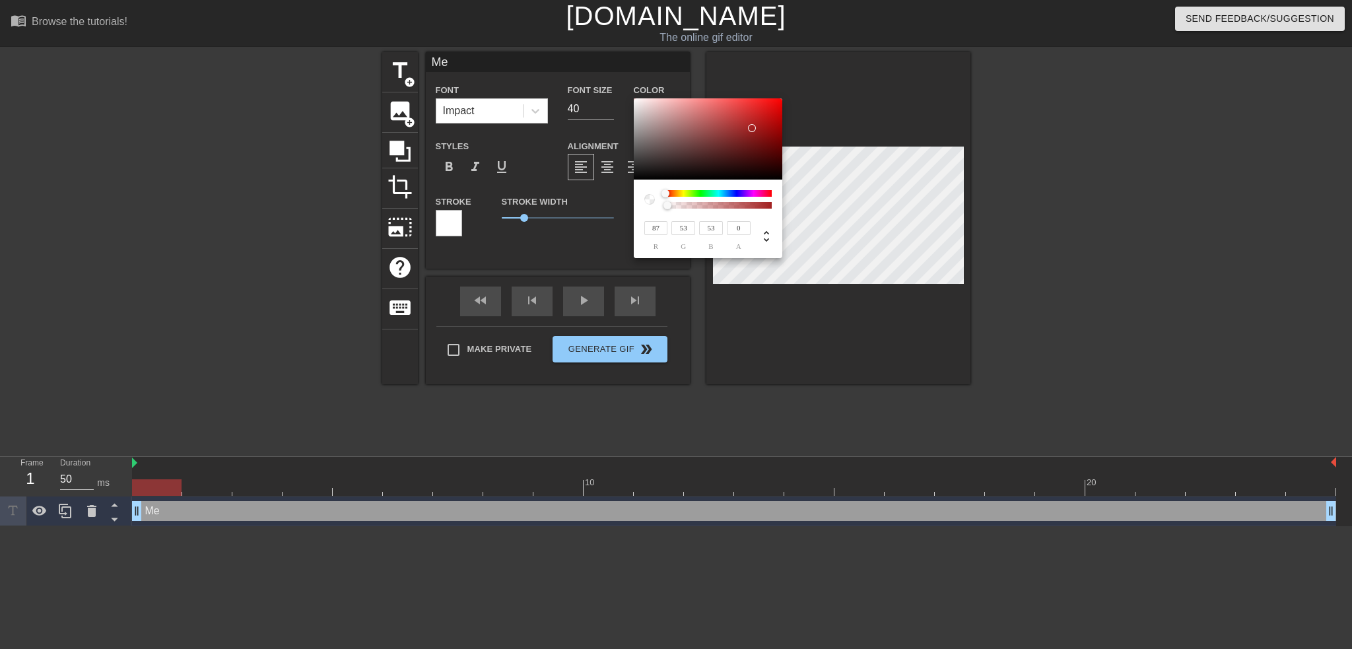
type input "59"
type input "90"
type input "63"
type input "94"
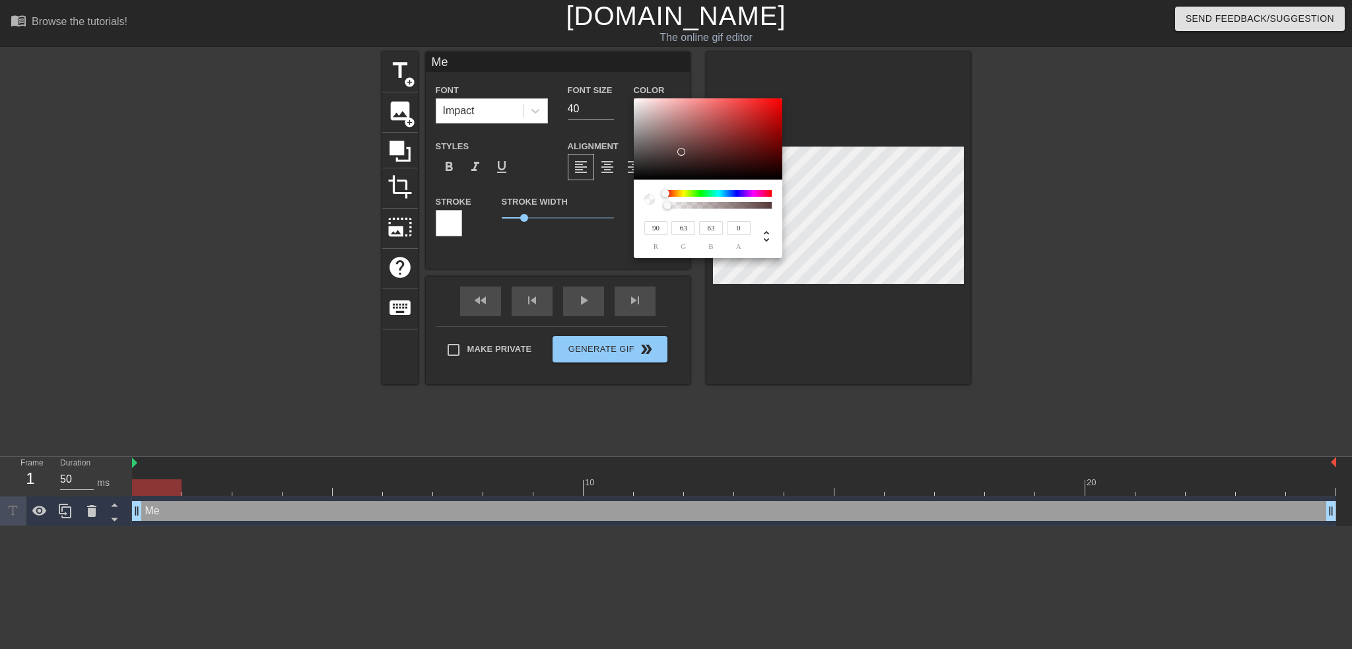
type input "69"
type input "100"
type input "84"
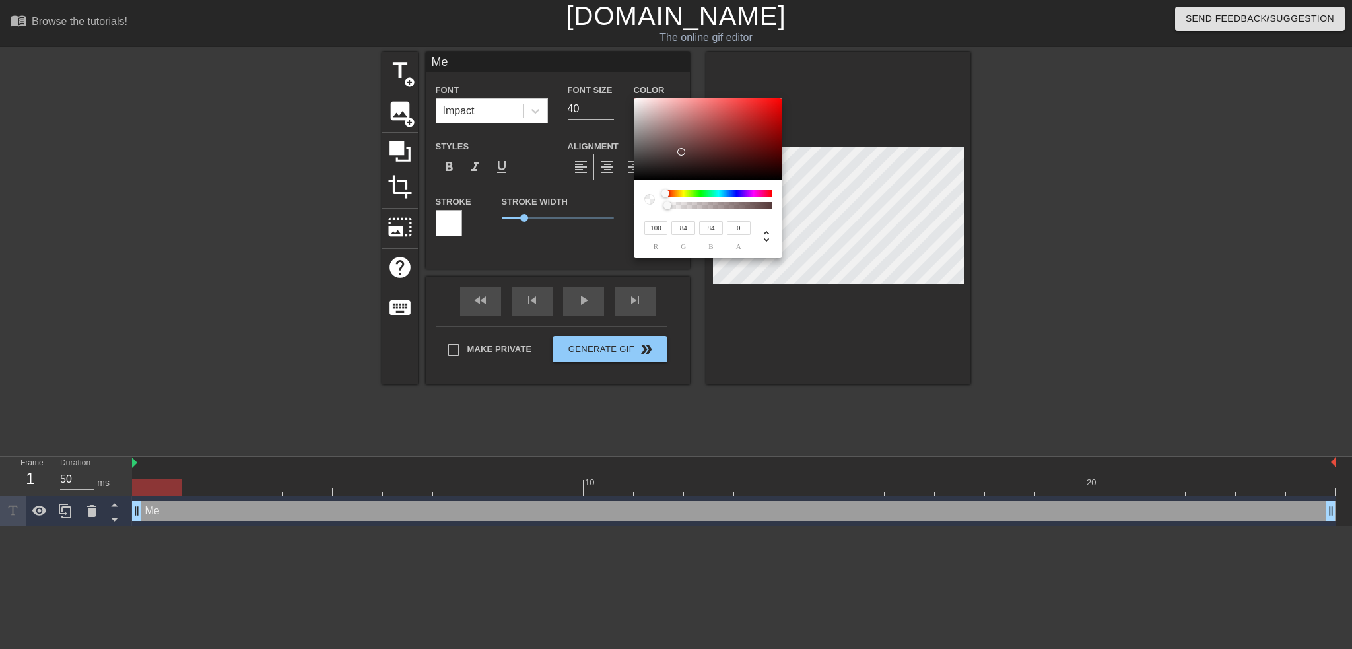
type input "102"
type input "88"
drag, startPoint x: 642, startPoint y: 105, endPoint x: 654, endPoint y: 147, distance: 43.9
click at [654, 147] on div at bounding box center [708, 139] width 149 height 82
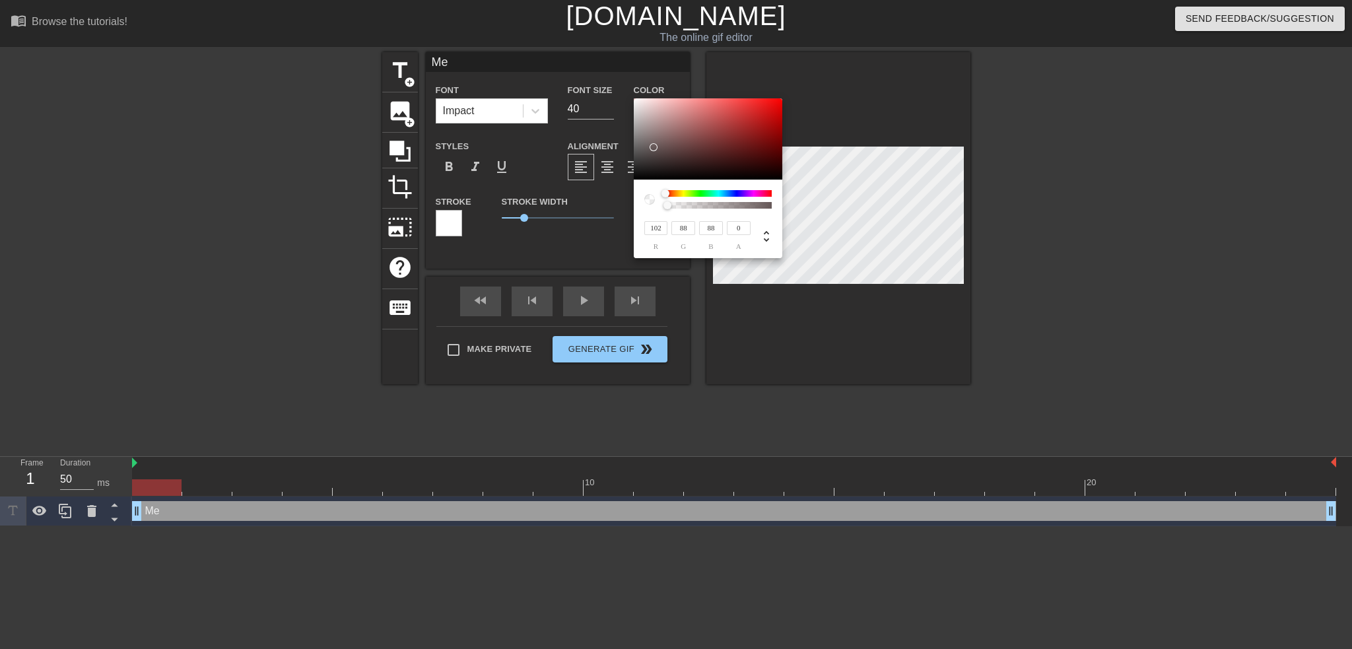
type input "86"
type input "96"
type input "82"
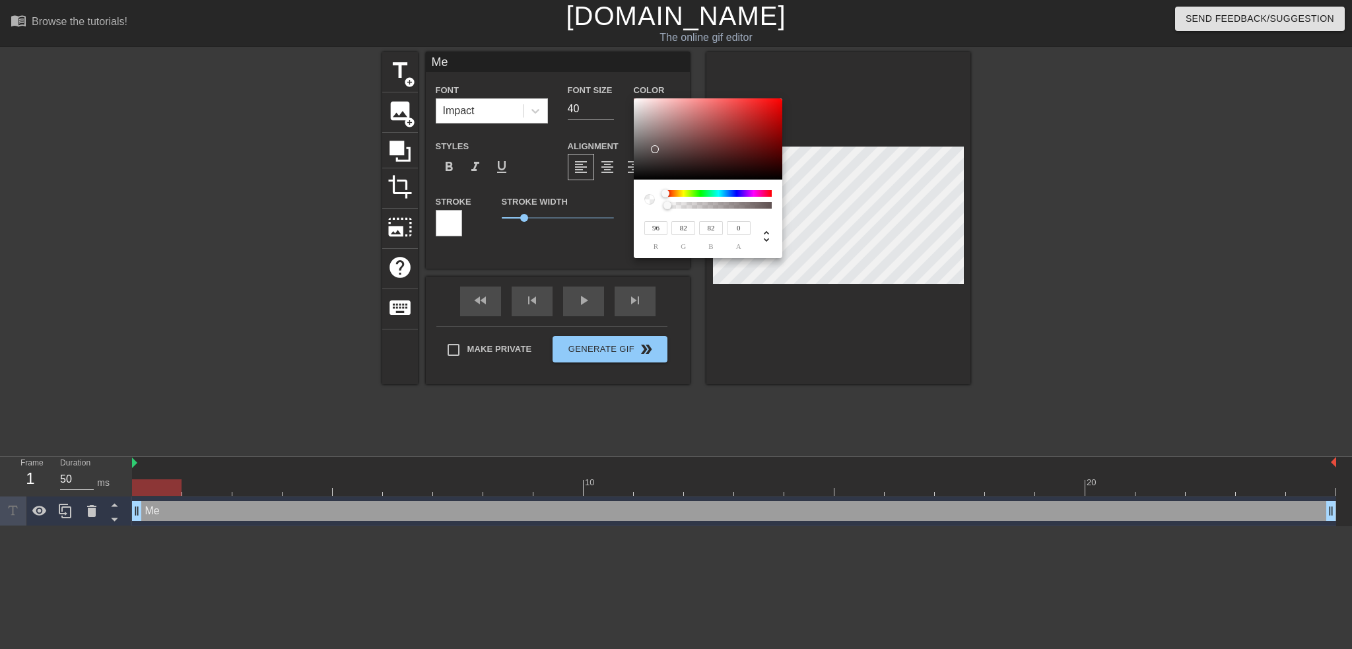
type input "87"
type input "75"
type input "44"
type input "38"
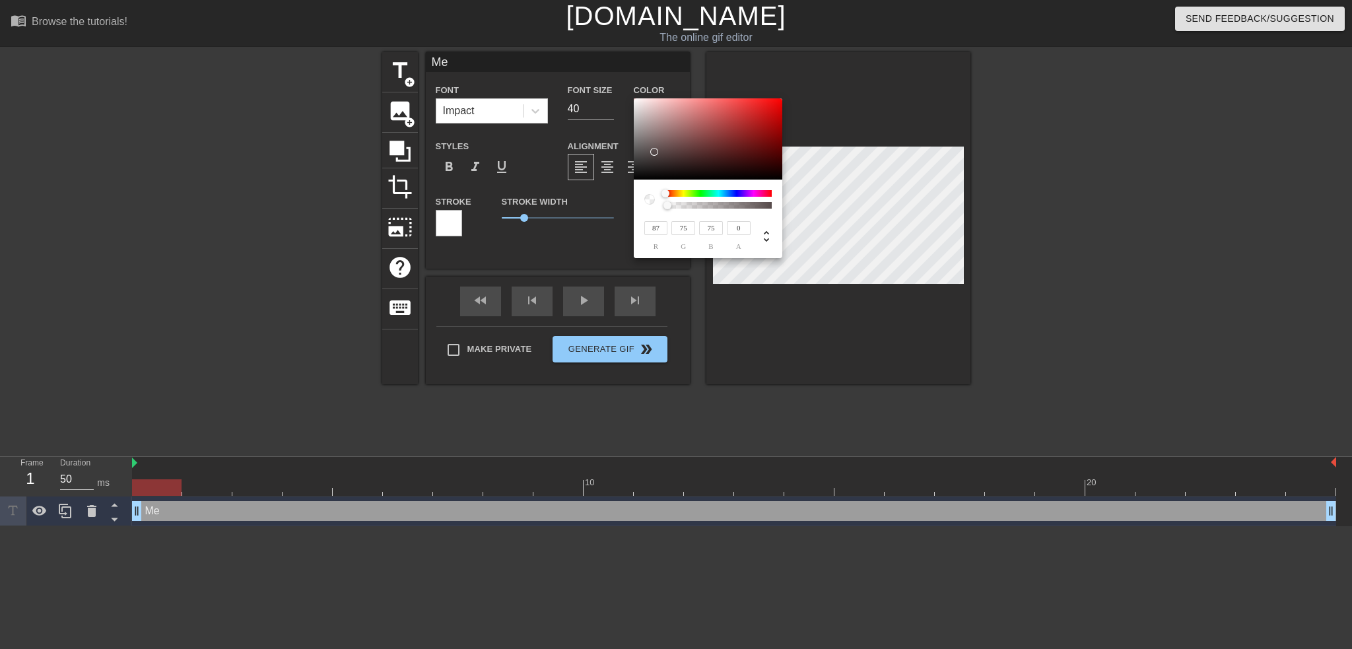
type input "38"
type input "46"
type input "40"
type input "48"
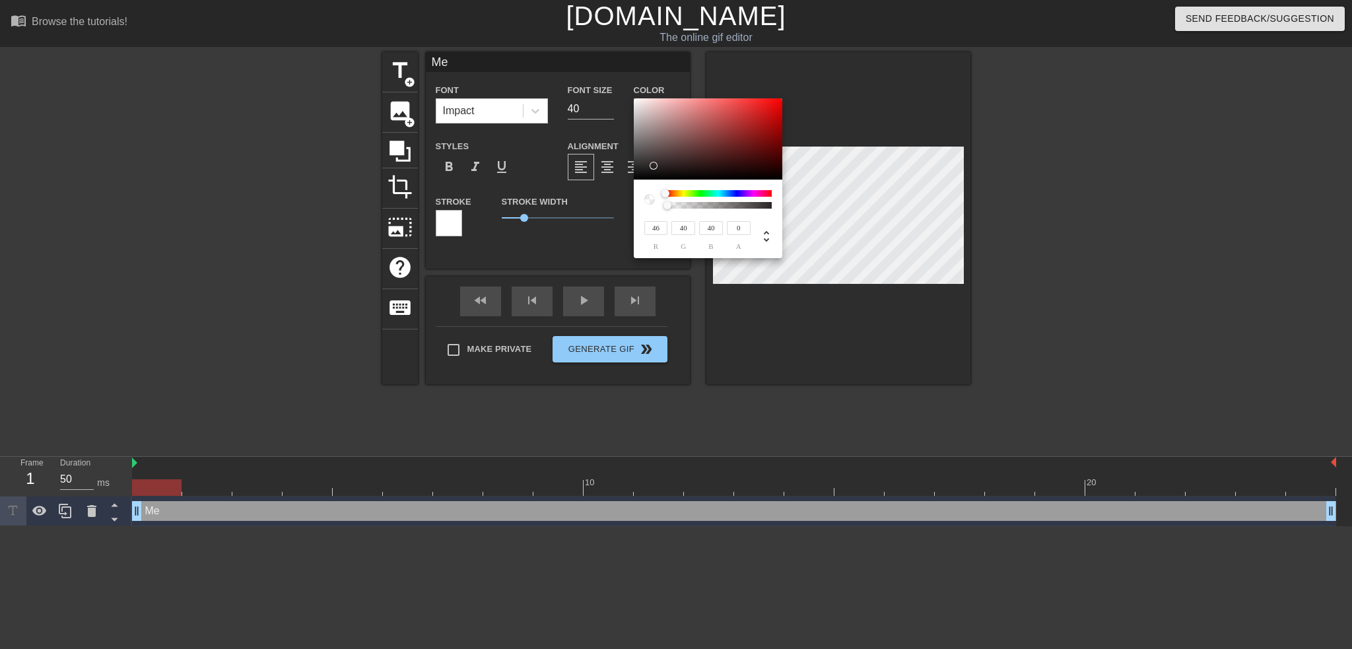
type input "42"
type input "57"
type input "49"
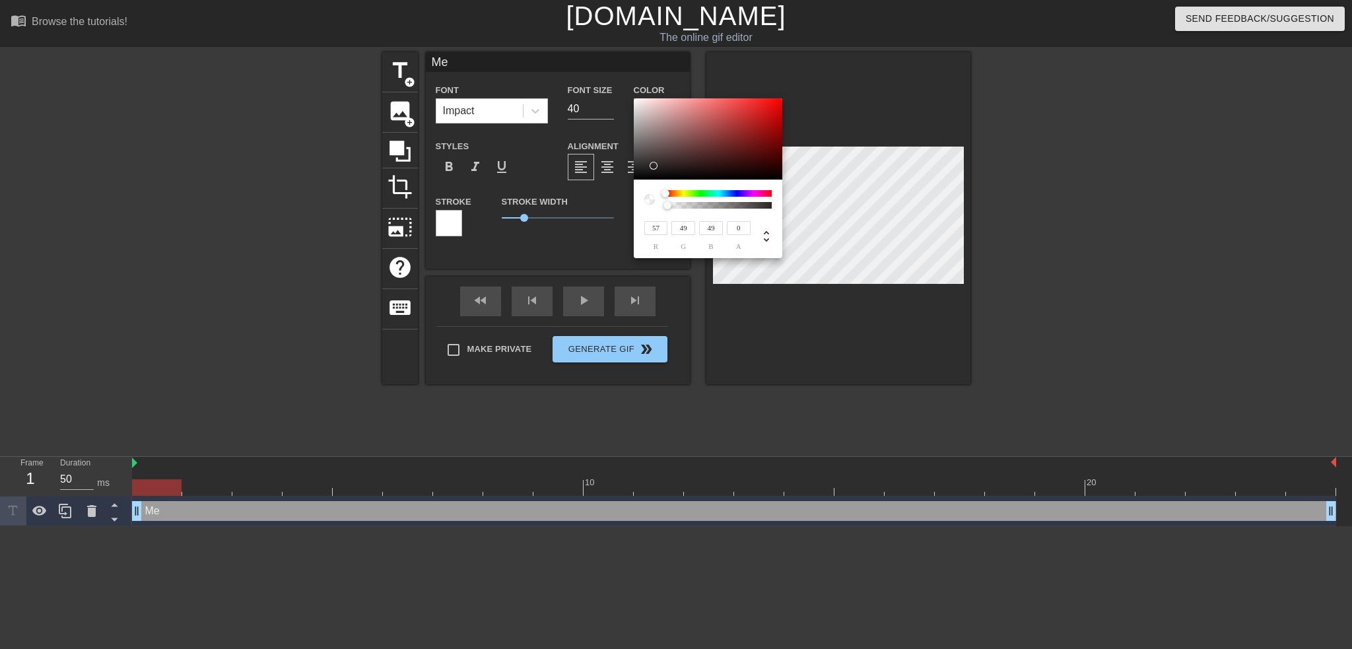
type input "69"
type input "59"
type input "79"
type input "68"
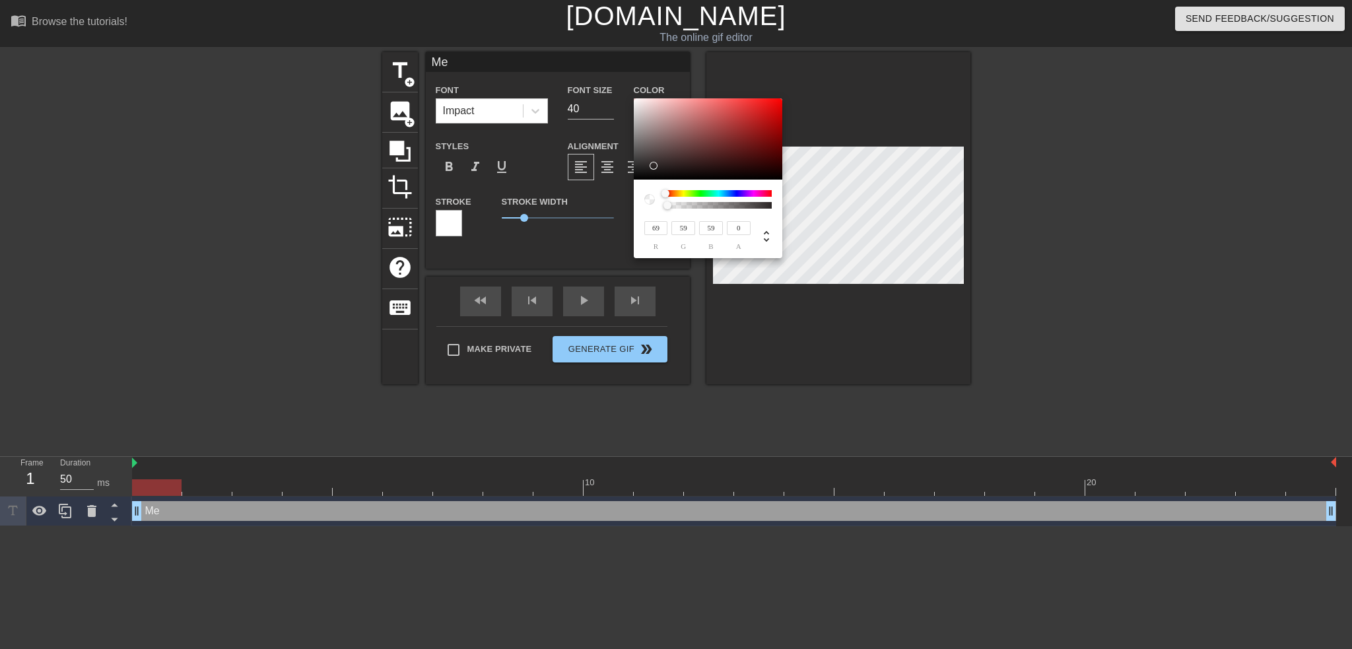
type input "68"
type input "83"
type input "71"
type input "79"
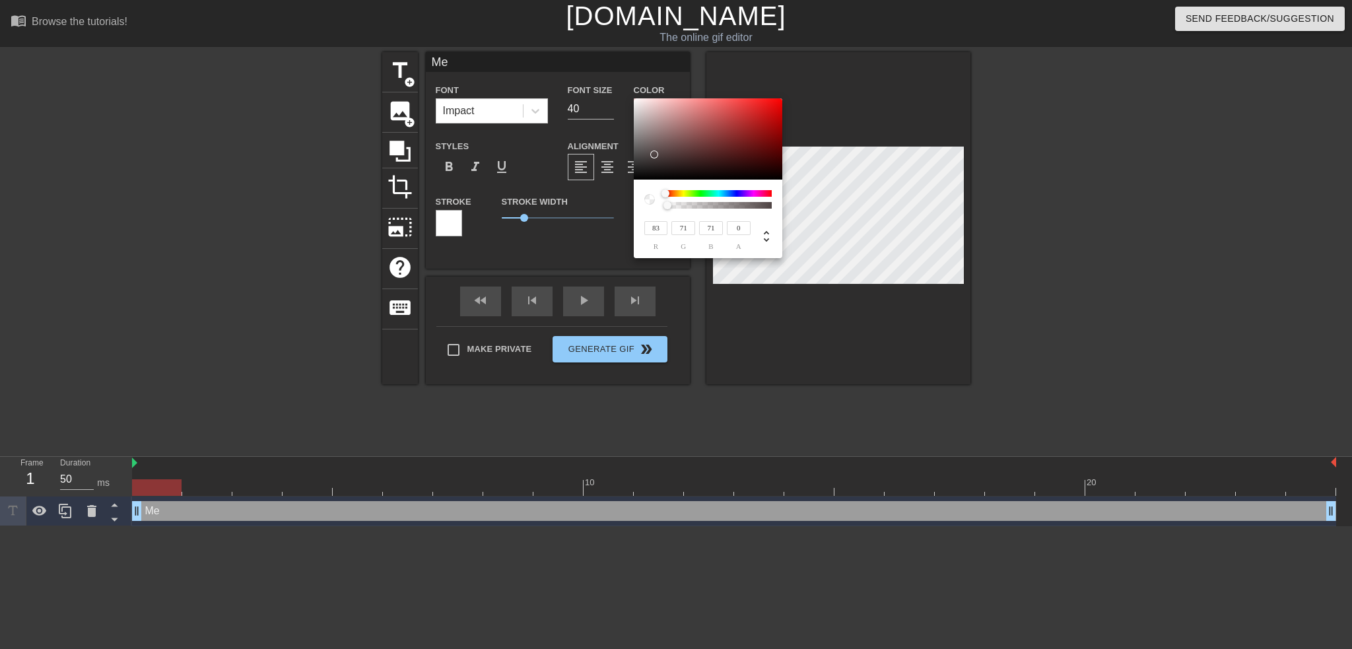
type input "68"
type input "59"
type input "51"
click at [641, 174] on div at bounding box center [645, 178] width 8 height 8
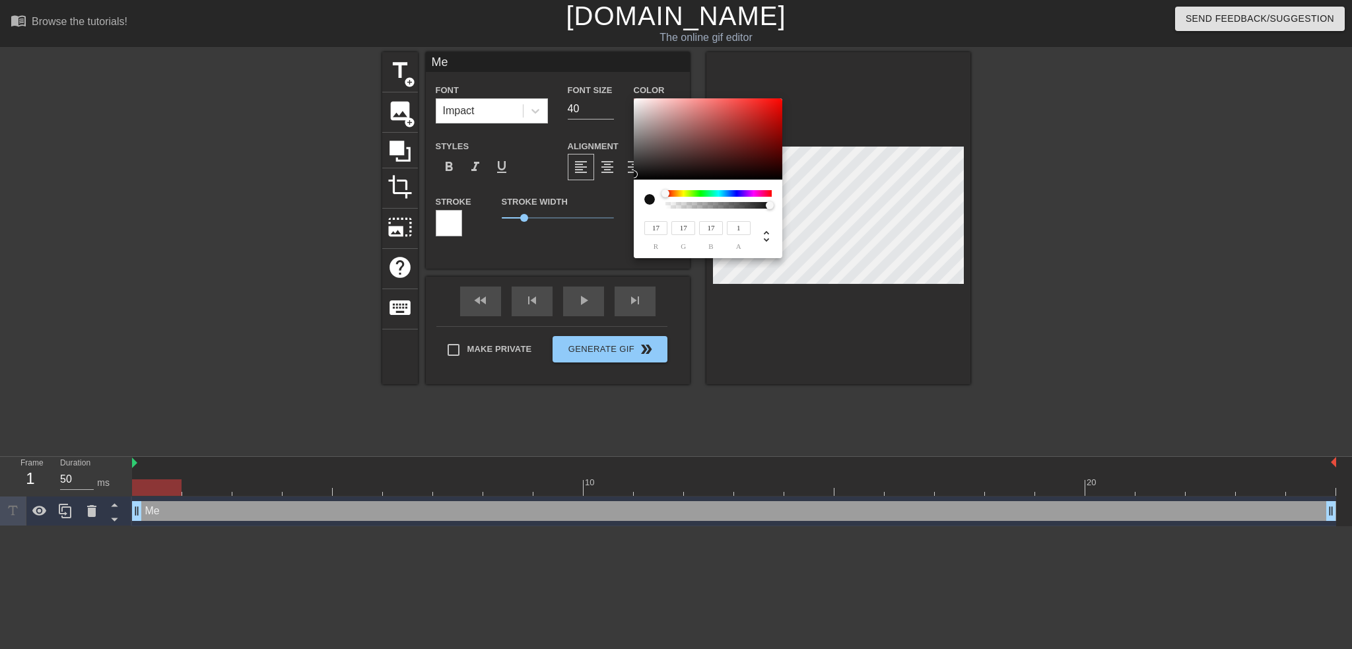
drag, startPoint x: 669, startPoint y: 205, endPoint x: 783, endPoint y: 211, distance: 114.4
click at [783, 211] on div "17 r 17 g 17 b 1 a" at bounding box center [676, 324] width 1352 height 649
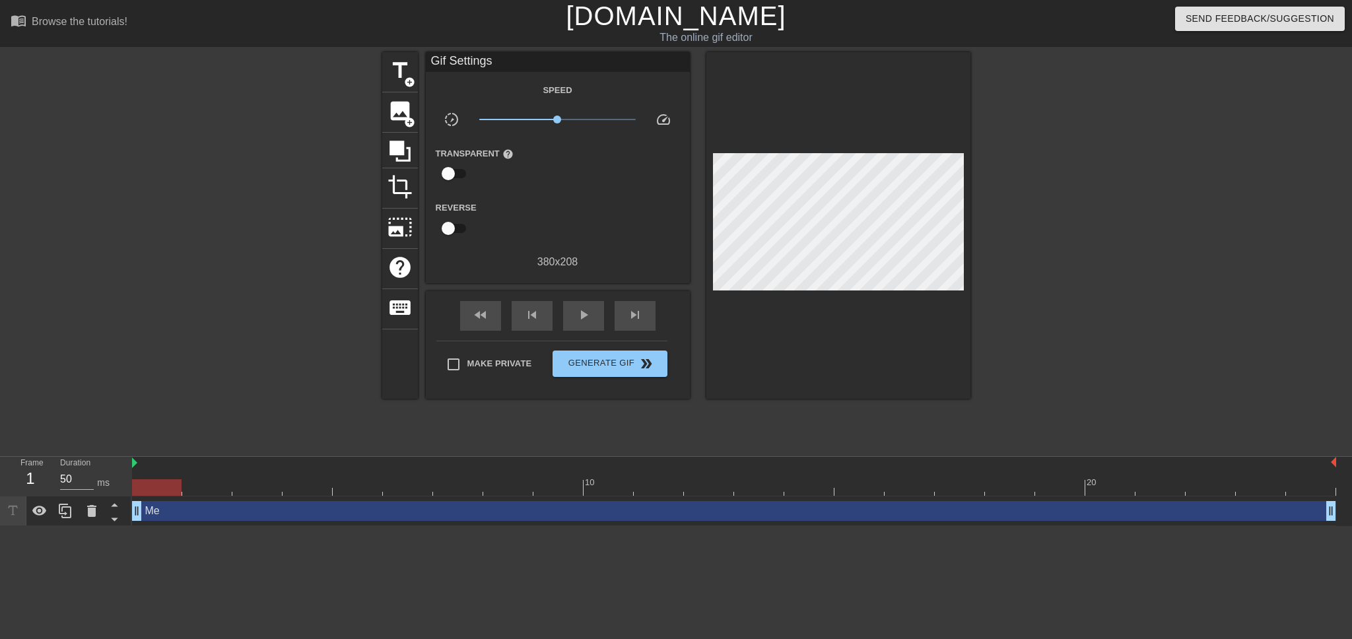
click at [1043, 252] on div at bounding box center [1086, 250] width 198 height 396
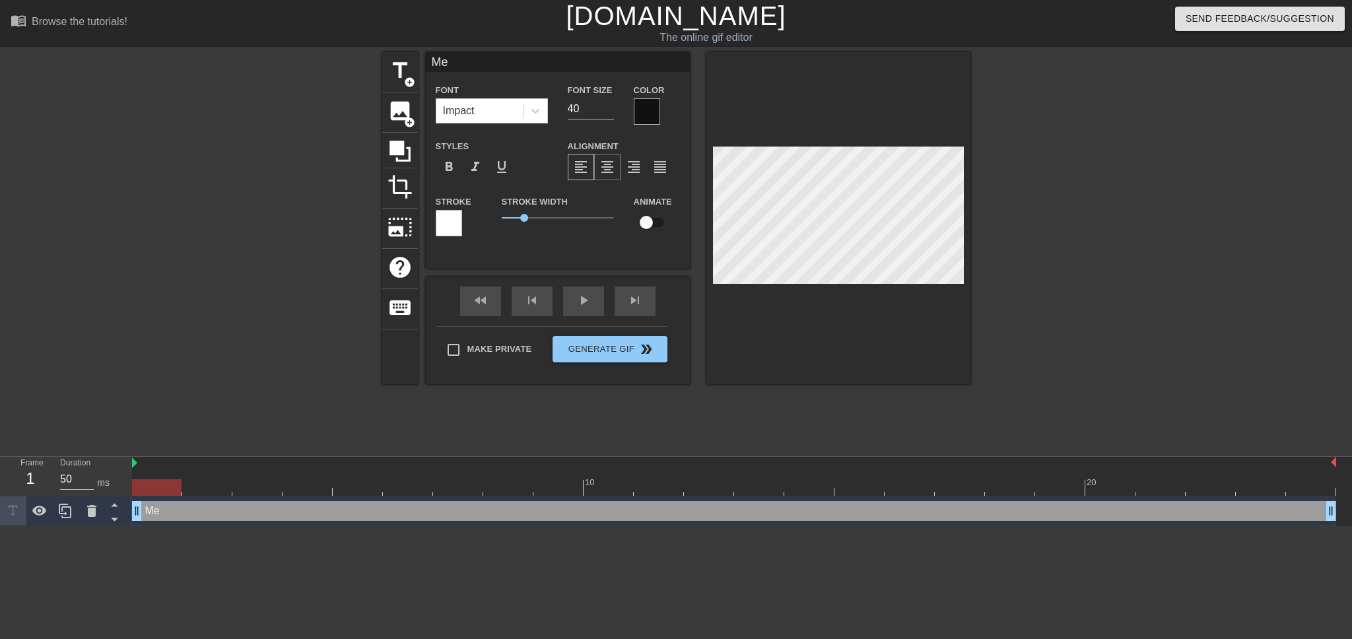
click at [600, 161] on span "format_align_center" at bounding box center [608, 167] width 16 height 16
click at [652, 224] on input "checkbox" at bounding box center [646, 222] width 75 height 25
click at [1012, 203] on div at bounding box center [1086, 250] width 198 height 396
drag, startPoint x: 135, startPoint y: 462, endPoint x: 143, endPoint y: 462, distance: 8.0
drag, startPoint x: 145, startPoint y: 488, endPoint x: 176, endPoint y: 488, distance: 30.4
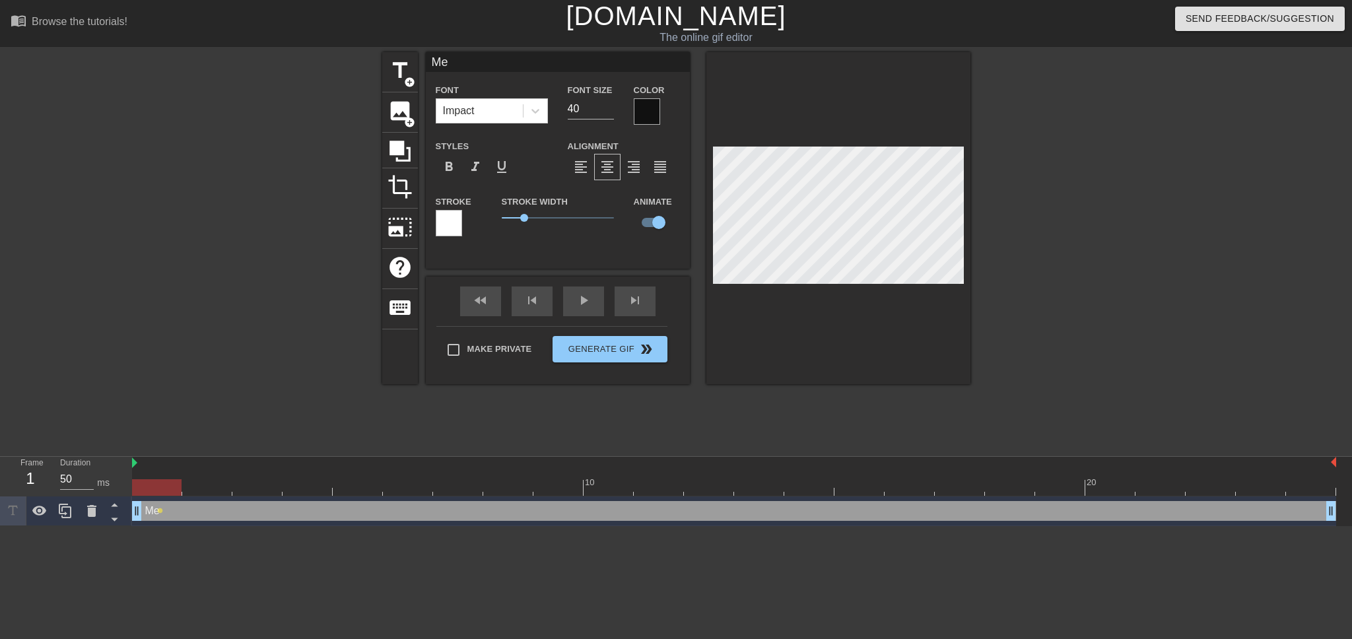
click at [175, 488] on div at bounding box center [157, 487] width 50 height 17
click at [198, 487] on div at bounding box center [734, 487] width 1204 height 17
drag, startPoint x: 261, startPoint y: 487, endPoint x: 273, endPoint y: 487, distance: 11.9
click at [262, 487] on div at bounding box center [734, 487] width 1204 height 17
click at [309, 486] on div at bounding box center [734, 487] width 1204 height 17
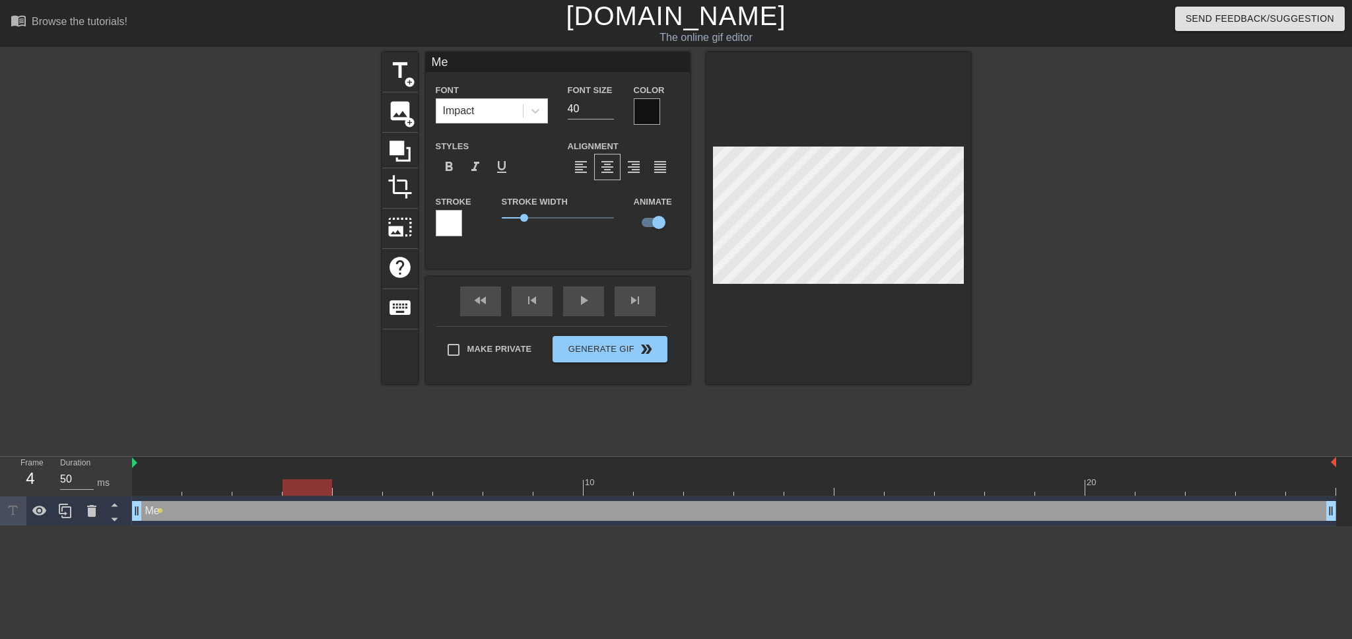
click at [358, 485] on div at bounding box center [734, 487] width 1204 height 17
click at [161, 491] on div at bounding box center [734, 487] width 1204 height 17
click at [205, 485] on div at bounding box center [734, 487] width 1204 height 17
click at [260, 486] on div at bounding box center [734, 487] width 1204 height 17
click at [297, 485] on div at bounding box center [734, 487] width 1204 height 17
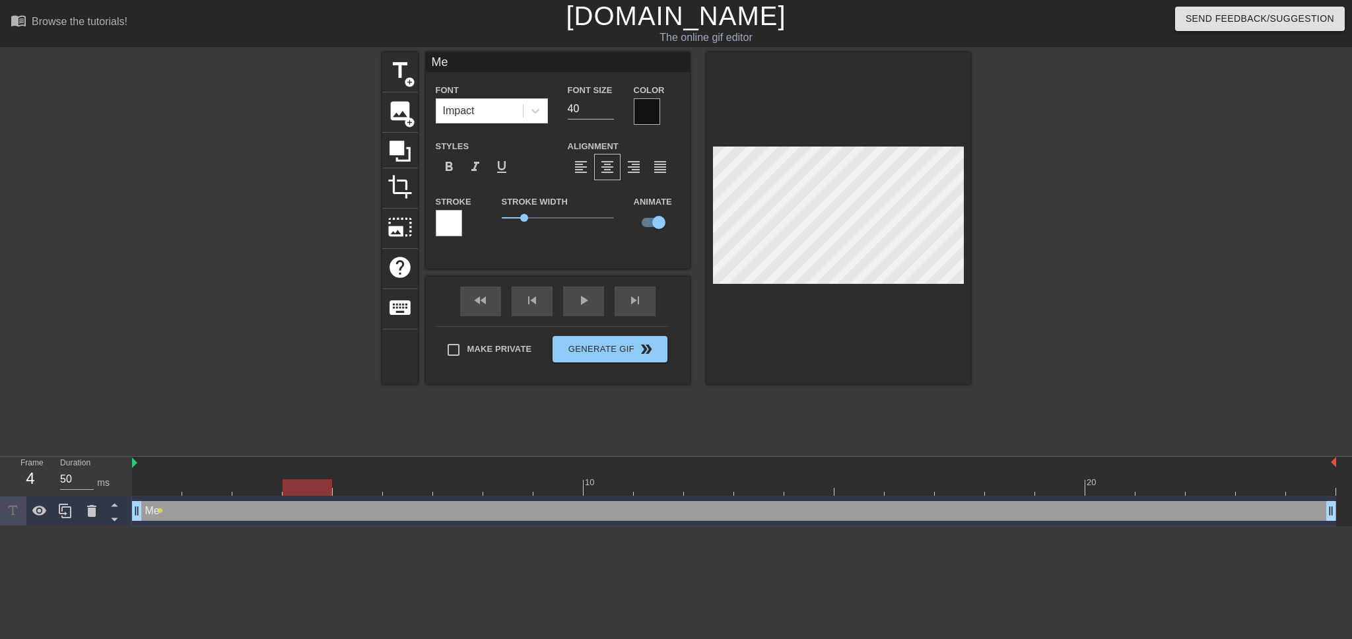
click at [362, 485] on div at bounding box center [734, 487] width 1204 height 17
click at [410, 491] on div at bounding box center [734, 487] width 1204 height 17
click at [467, 484] on div at bounding box center [734, 487] width 1204 height 17
click at [513, 486] on div at bounding box center [734, 487] width 1204 height 17
click at [561, 488] on div at bounding box center [734, 487] width 1204 height 17
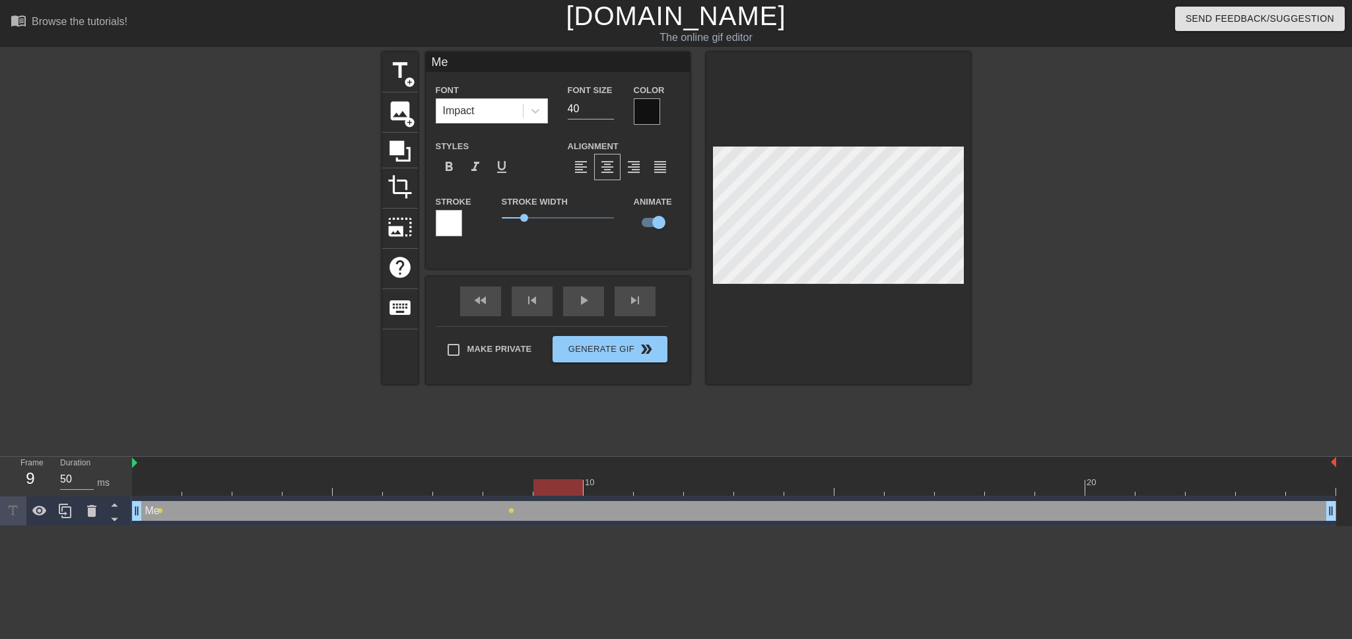
click at [610, 483] on div at bounding box center [734, 487] width 1204 height 17
click at [663, 492] on div at bounding box center [734, 487] width 1204 height 17
click at [703, 485] on div at bounding box center [734, 487] width 1204 height 17
click at [759, 483] on div at bounding box center [734, 487] width 1204 height 17
drag, startPoint x: 806, startPoint y: 481, endPoint x: 827, endPoint y: 480, distance: 20.5
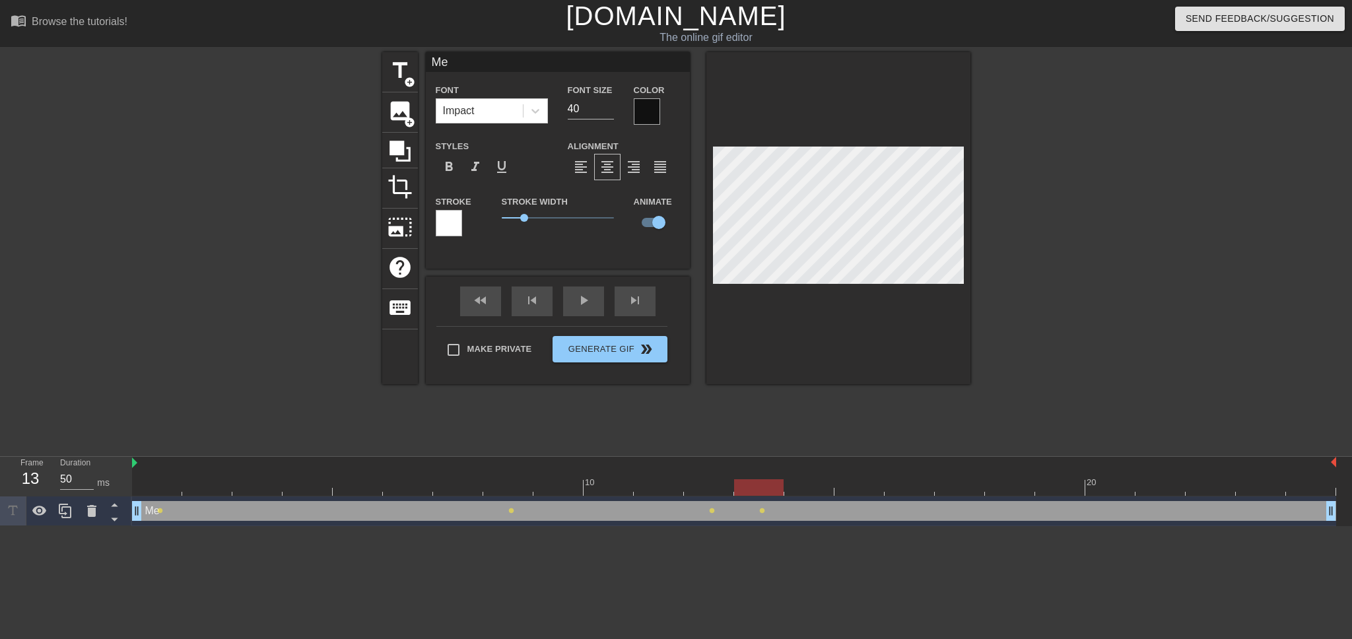
click at [808, 481] on div at bounding box center [734, 487] width 1204 height 17
click at [872, 487] on div at bounding box center [734, 487] width 1204 height 17
click at [915, 488] on div at bounding box center [734, 487] width 1204 height 17
click at [965, 493] on div at bounding box center [734, 487] width 1204 height 17
click at [1028, 491] on div at bounding box center [734, 487] width 1204 height 17
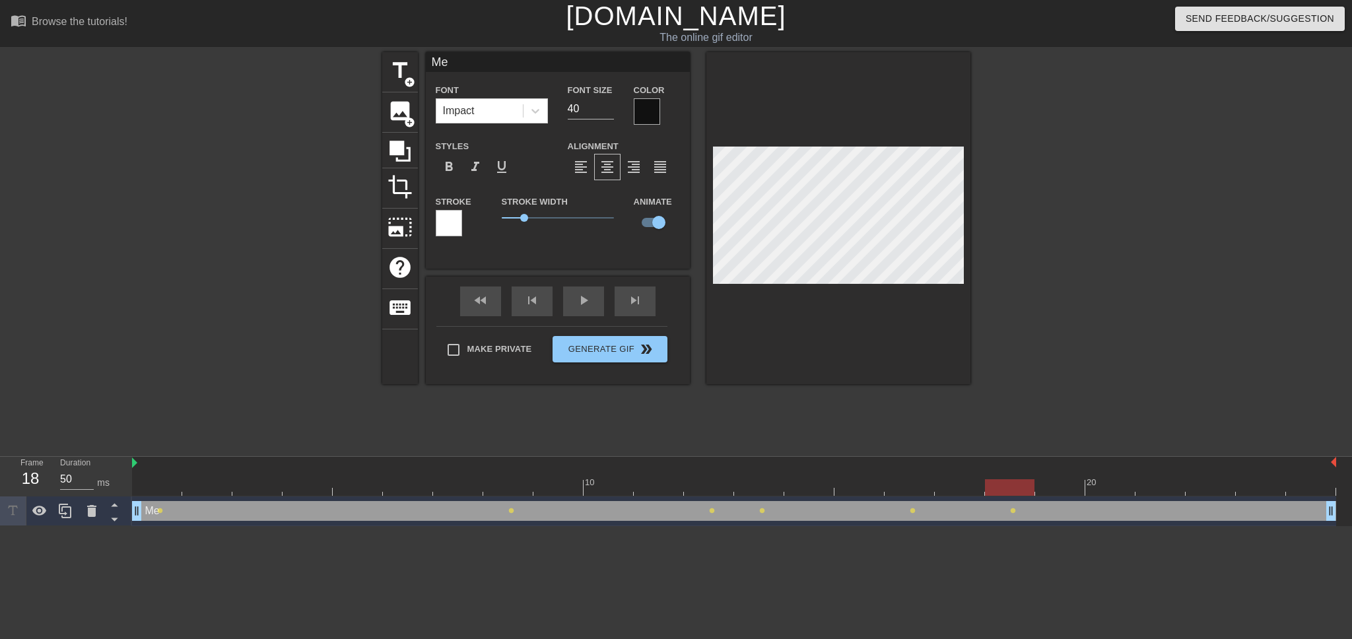
click at [1059, 490] on div at bounding box center [734, 487] width 1204 height 17
click at [1102, 488] on div at bounding box center [734, 487] width 1204 height 17
click at [1169, 496] on div "10 20" at bounding box center [734, 477] width 1204 height 40
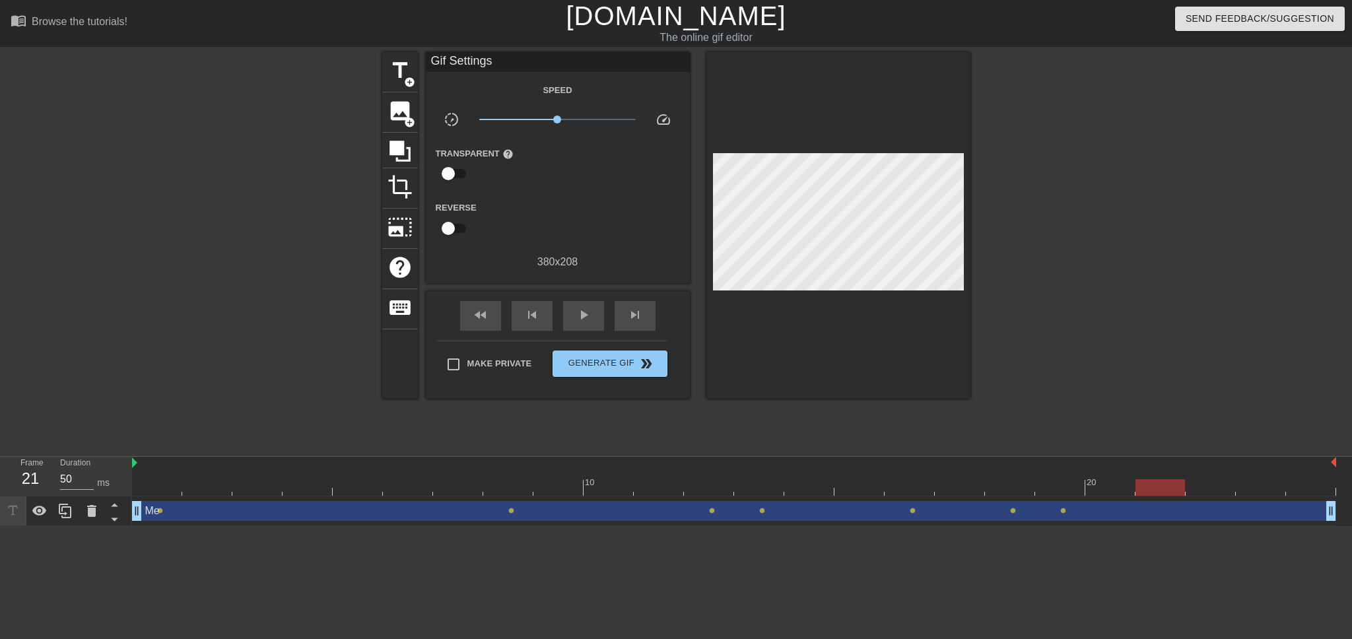
click at [1165, 489] on div at bounding box center [734, 487] width 1204 height 17
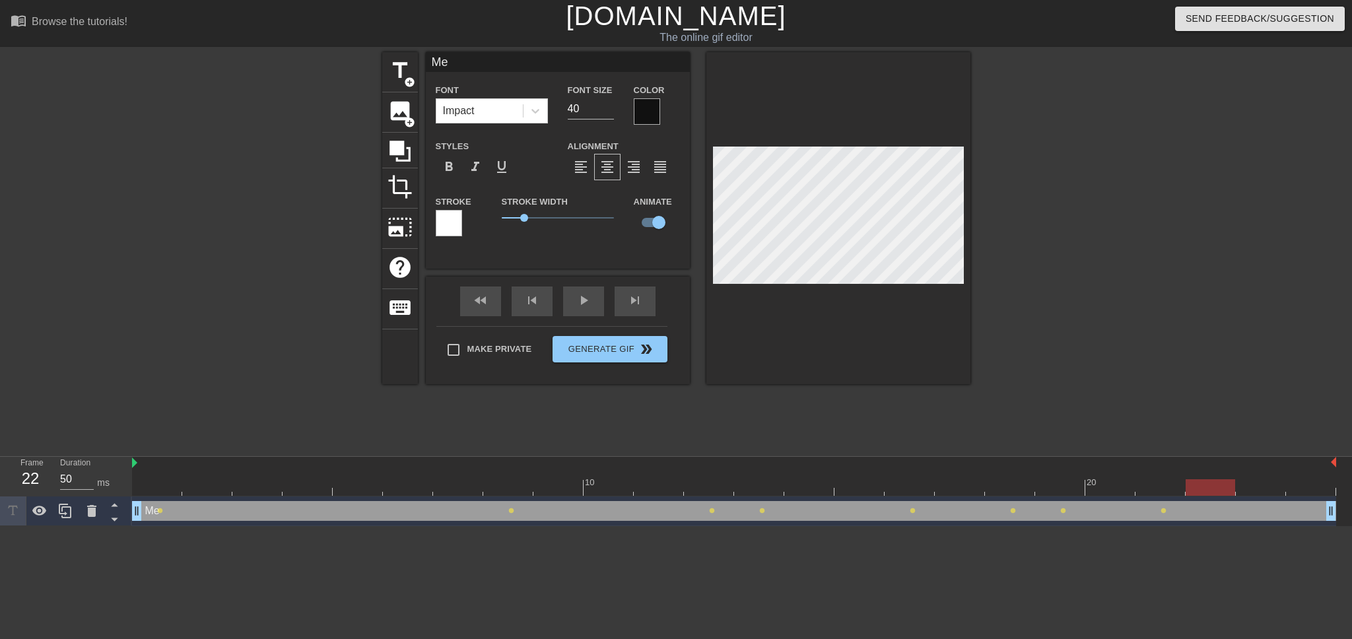
click at [1204, 490] on div at bounding box center [734, 487] width 1204 height 17
click at [1260, 484] on div at bounding box center [734, 487] width 1204 height 17
click at [1300, 487] on div at bounding box center [734, 487] width 1204 height 17
click at [149, 491] on div at bounding box center [734, 487] width 1204 height 17
click at [199, 488] on div at bounding box center [734, 487] width 1204 height 17
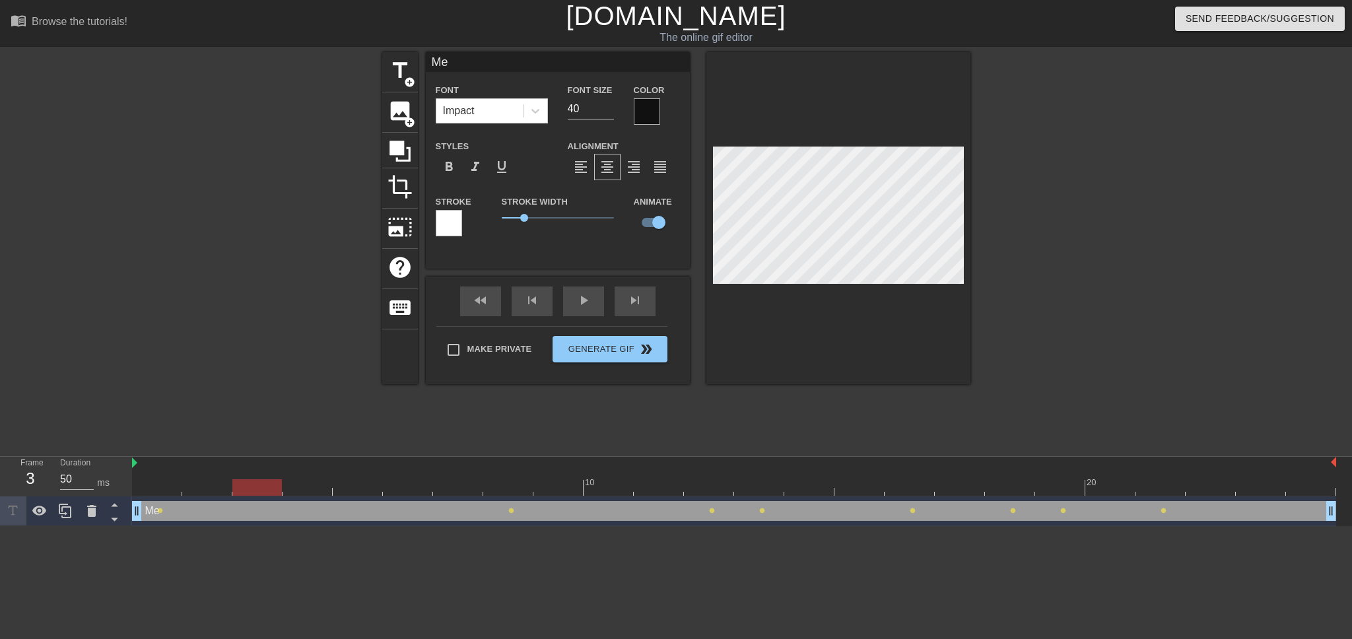
click at [269, 485] on div at bounding box center [734, 487] width 1204 height 17
click at [306, 485] on div at bounding box center [734, 487] width 1204 height 17
click at [355, 485] on div at bounding box center [734, 487] width 1204 height 17
click at [399, 486] on div at bounding box center [734, 487] width 1204 height 17
click at [449, 486] on div at bounding box center [734, 487] width 1204 height 17
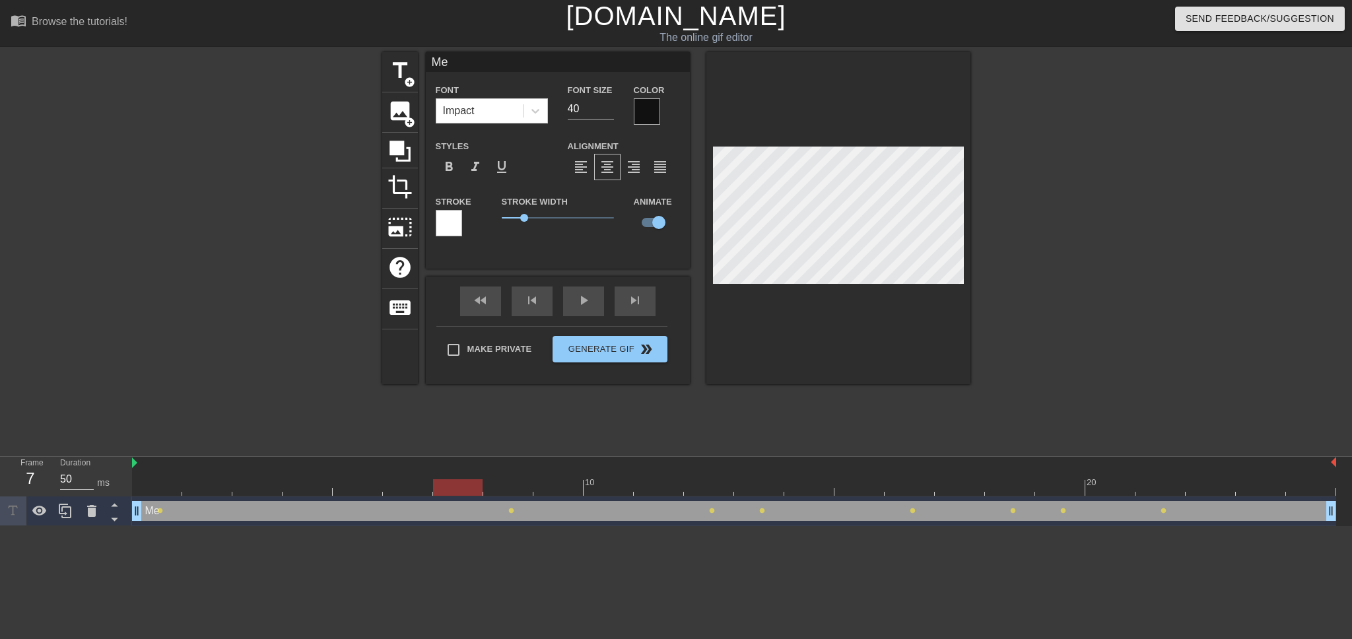
click at [404, 485] on div at bounding box center [734, 487] width 1204 height 17
click at [396, 81] on span "title" at bounding box center [400, 70] width 25 height 25
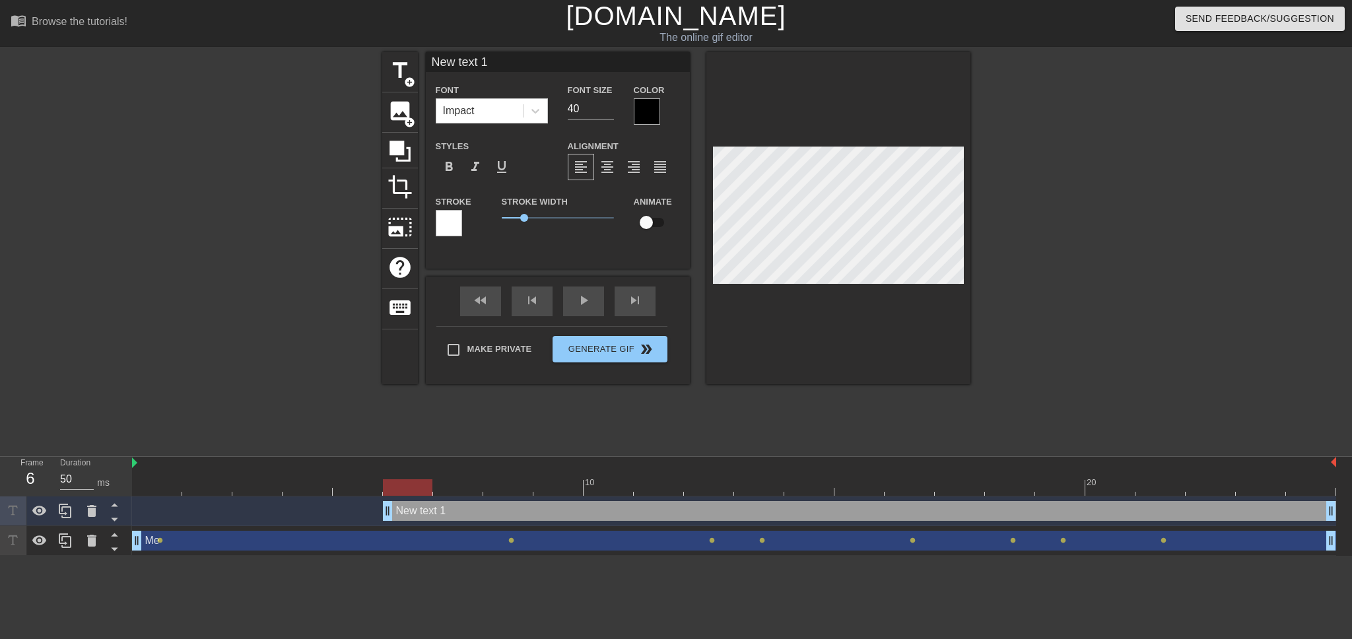
scroll to position [1, 3]
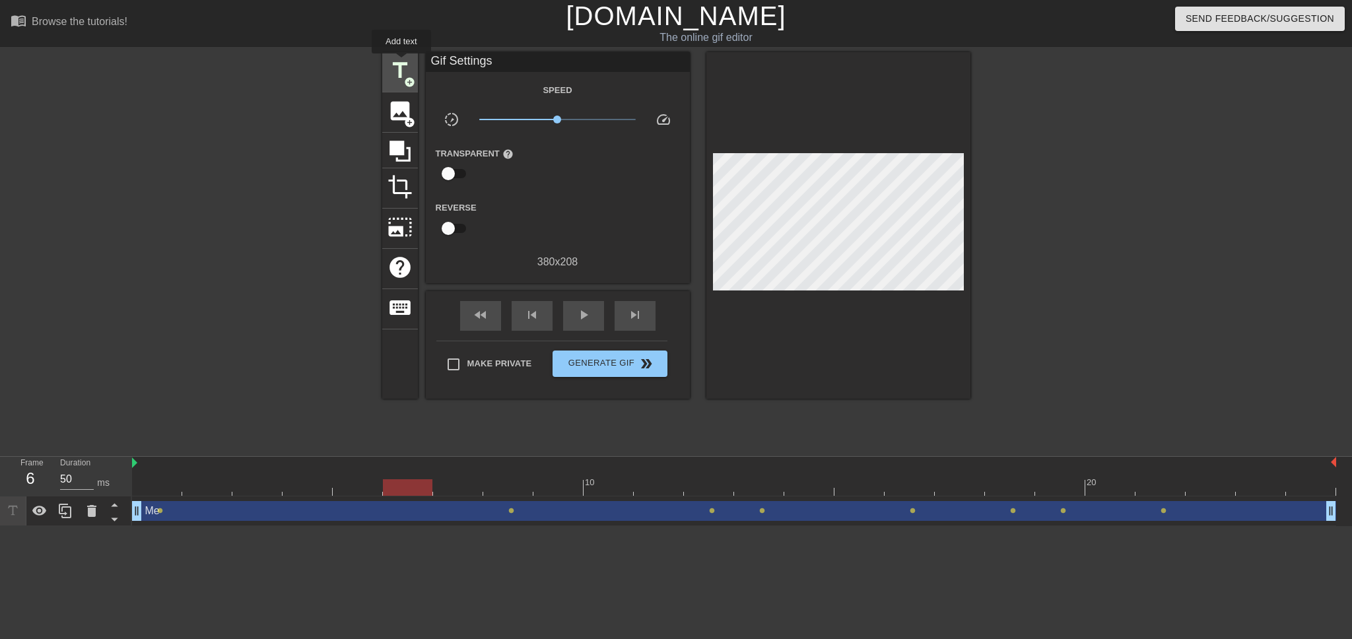
click at [401, 63] on span "title" at bounding box center [400, 70] width 25 height 25
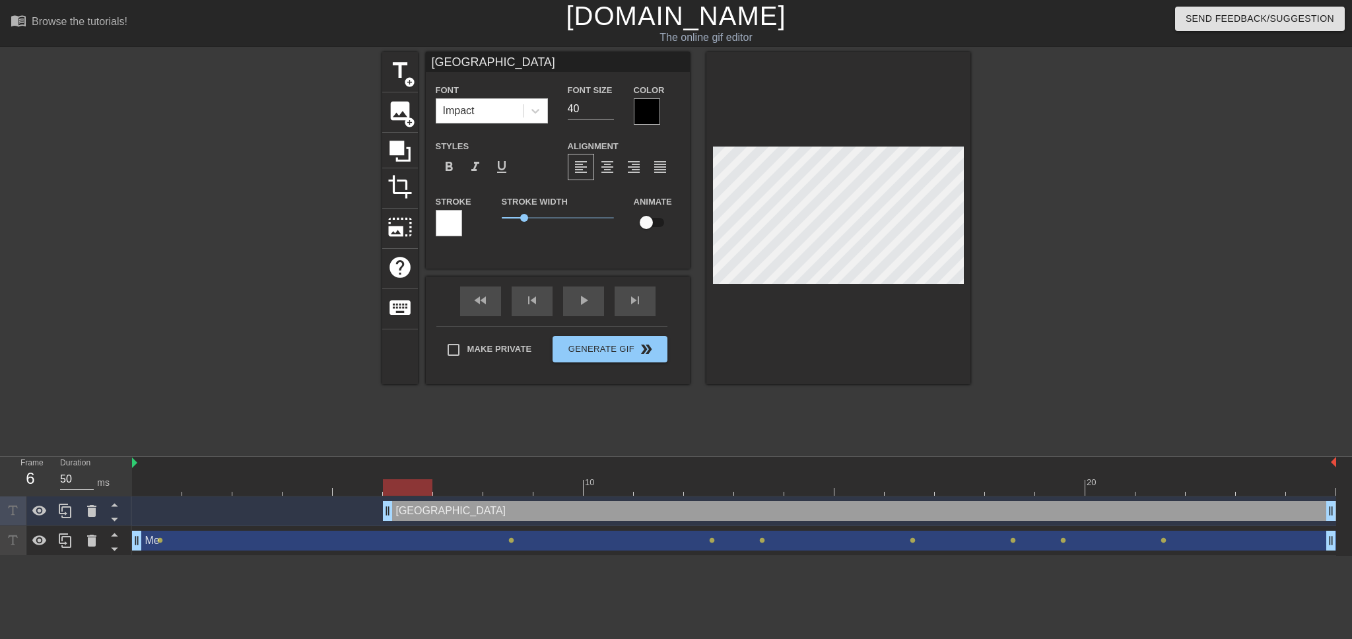
scroll to position [1, 1]
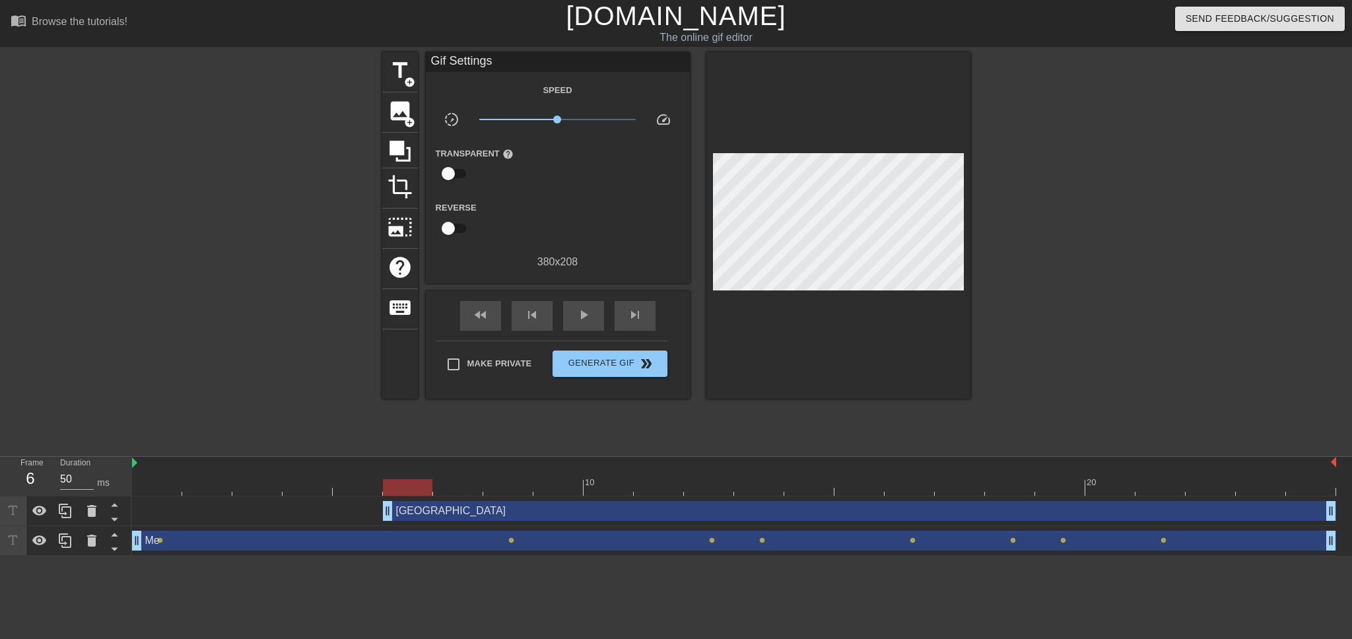
click at [1020, 191] on div at bounding box center [1086, 250] width 198 height 396
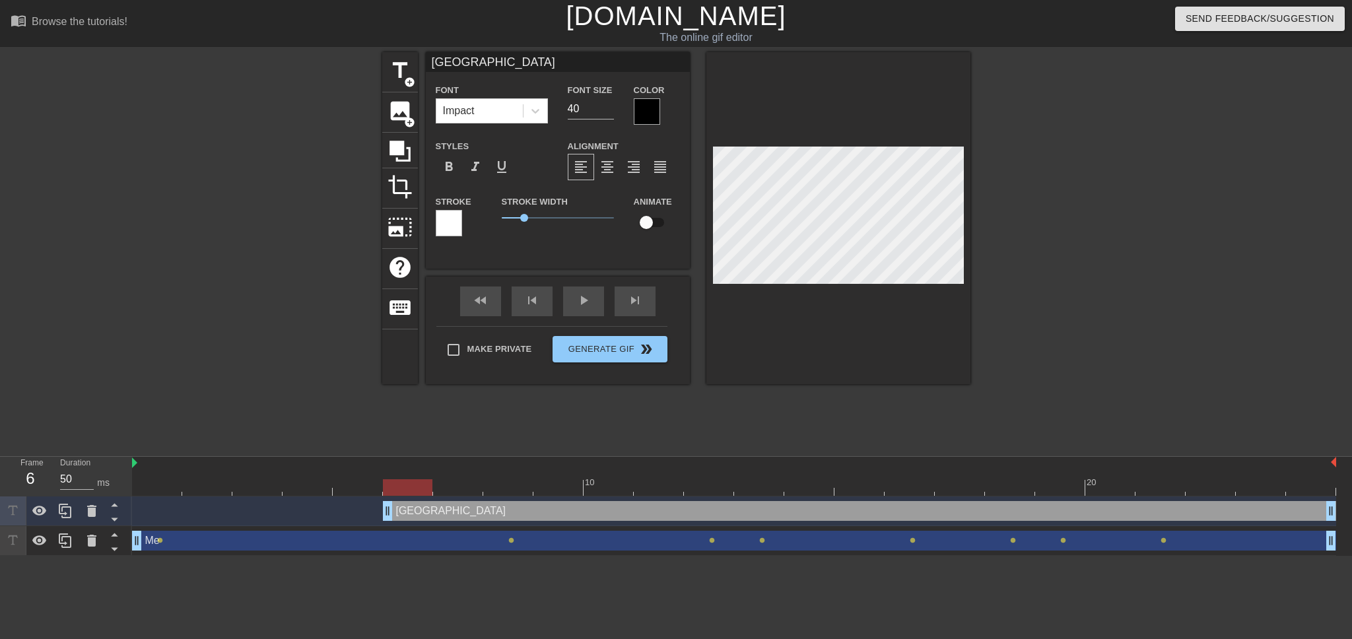
click at [450, 481] on div at bounding box center [734, 487] width 1204 height 17
click at [506, 491] on div at bounding box center [734, 487] width 1204 height 17
click at [558, 489] on div at bounding box center [734, 487] width 1204 height 17
click at [610, 485] on div at bounding box center [734, 487] width 1204 height 17
click at [656, 485] on div at bounding box center [734, 487] width 1204 height 17
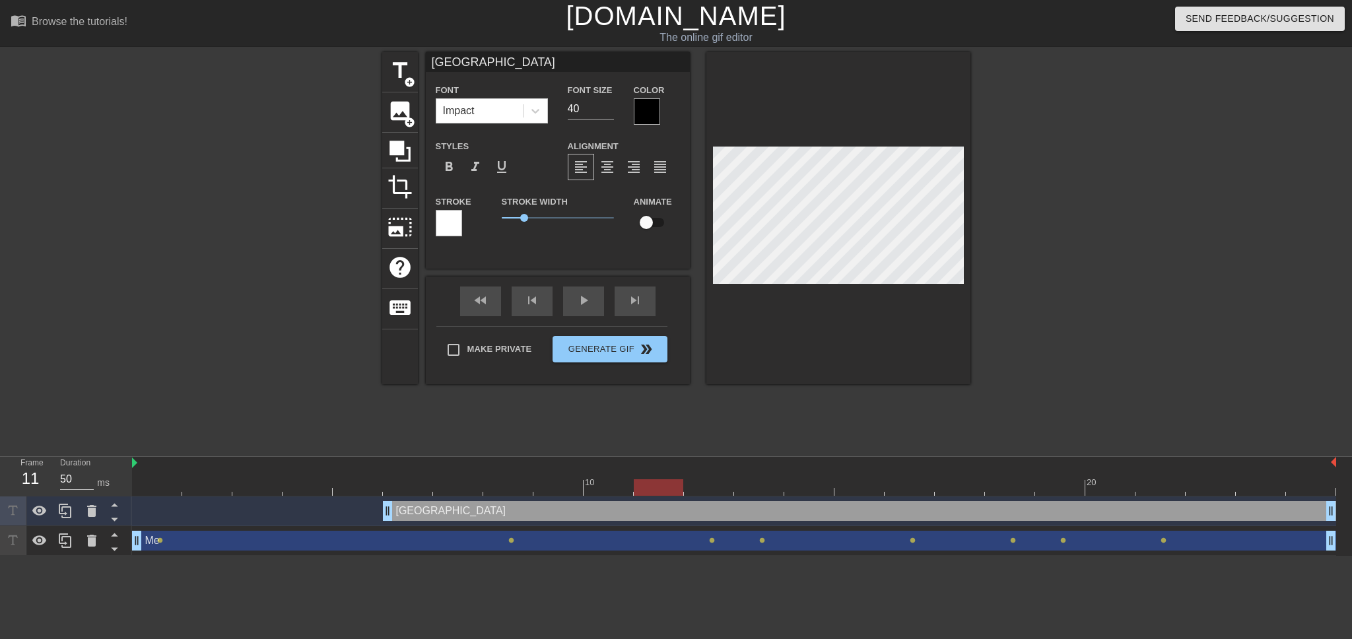
click at [727, 486] on div at bounding box center [734, 487] width 1204 height 17
click at [771, 487] on div at bounding box center [734, 487] width 1204 height 17
click at [820, 491] on div at bounding box center [734, 487] width 1204 height 17
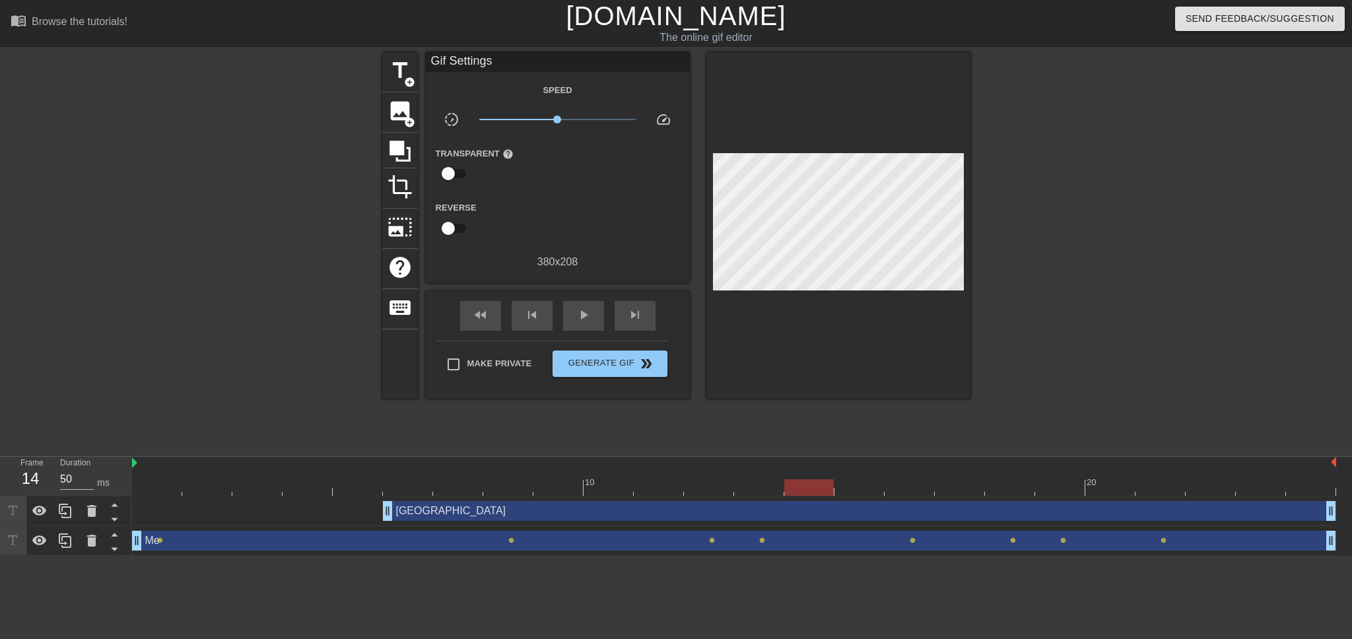
click at [866, 498] on div "North Ave drag_handle drag_handle" at bounding box center [734, 512] width 1204 height 30
click at [858, 489] on div at bounding box center [734, 487] width 1204 height 17
click at [907, 480] on div at bounding box center [734, 487] width 1204 height 17
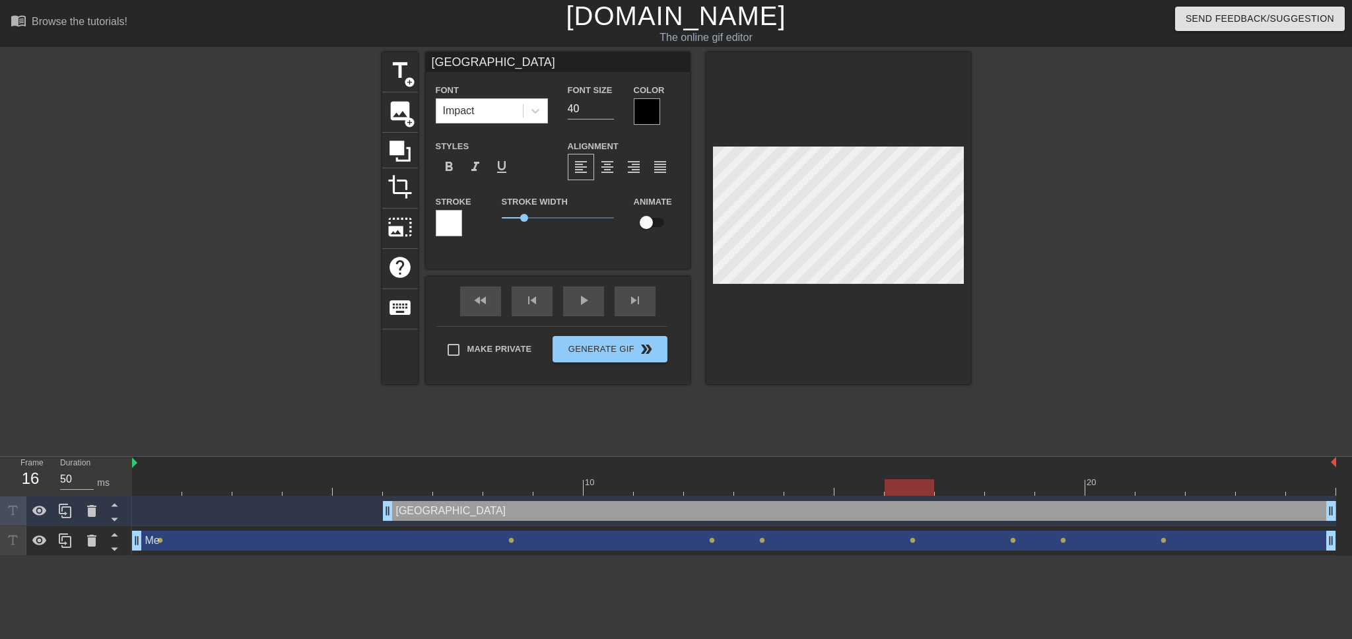
click at [948, 484] on div at bounding box center [734, 487] width 1204 height 17
click at [1019, 485] on div at bounding box center [734, 487] width 1204 height 17
click at [1054, 487] on div at bounding box center [734, 487] width 1204 height 17
click at [1107, 485] on div at bounding box center [734, 487] width 1204 height 17
click at [1152, 488] on div at bounding box center [734, 487] width 1204 height 17
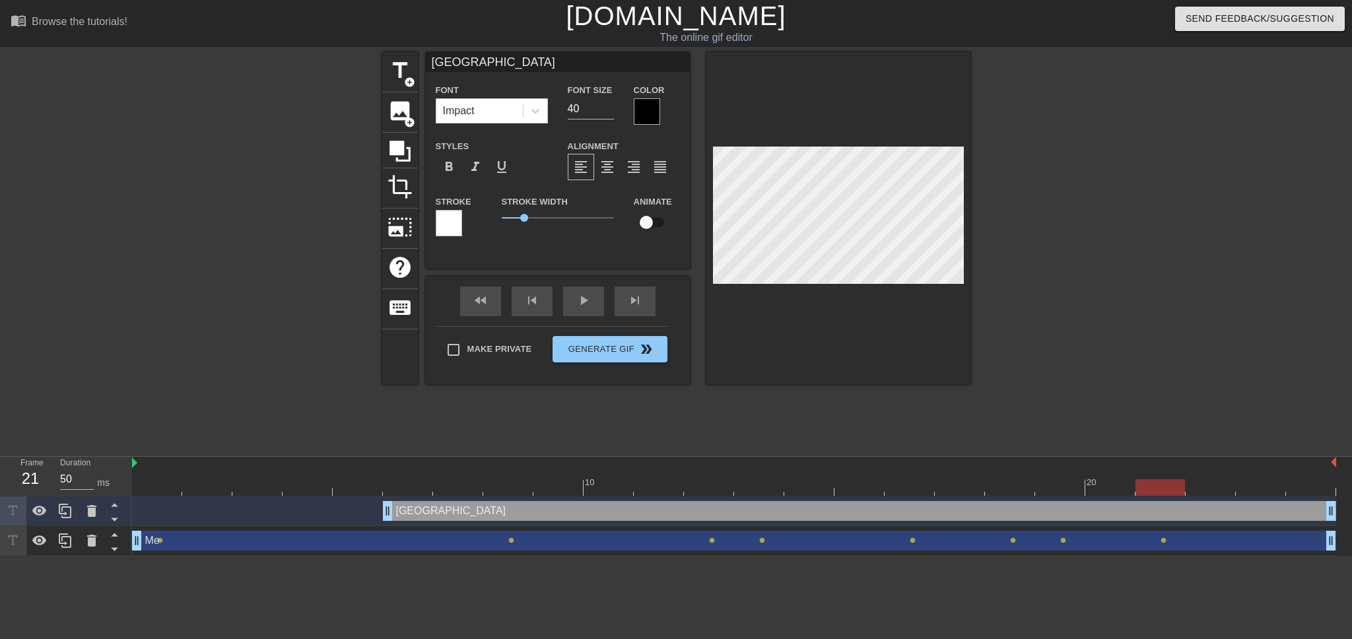
click at [1210, 489] on div at bounding box center [734, 487] width 1204 height 17
click at [1255, 484] on div at bounding box center [734, 487] width 1204 height 17
click at [1305, 482] on div at bounding box center [734, 487] width 1204 height 17
click at [396, 76] on span "title" at bounding box center [400, 70] width 25 height 25
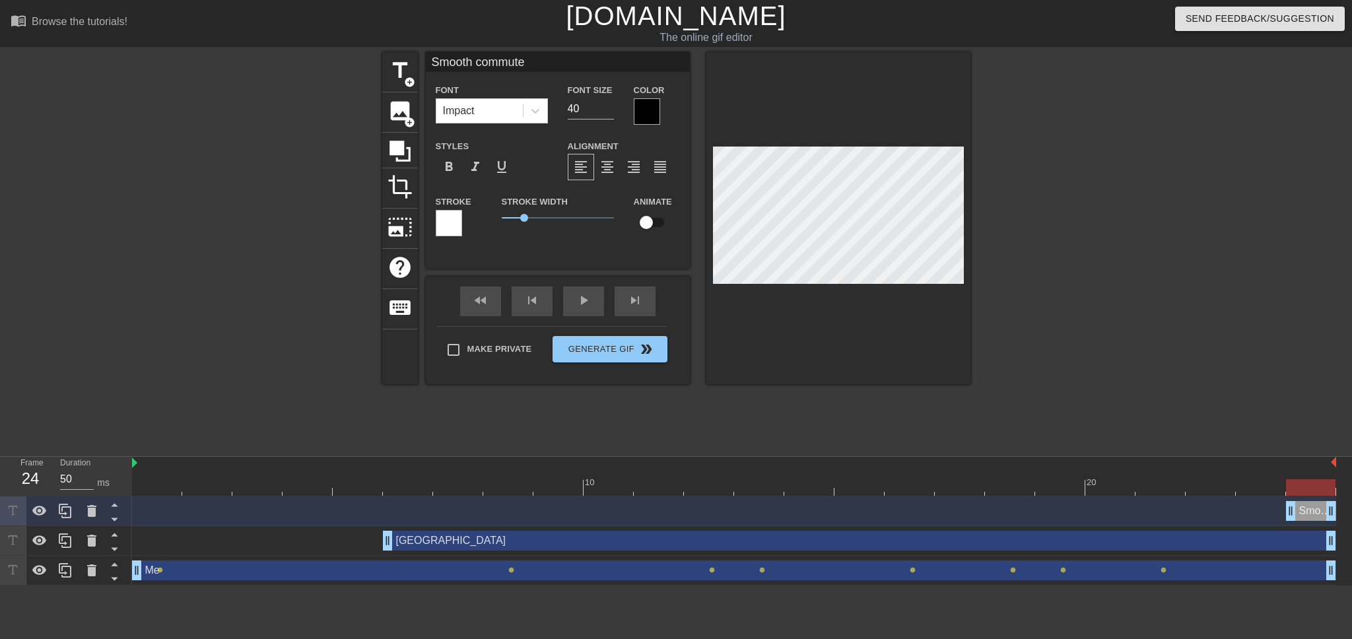
scroll to position [2, 3]
click at [161, 485] on div at bounding box center [734, 487] width 1204 height 17
click at [217, 487] on div at bounding box center [734, 487] width 1204 height 17
click at [165, 485] on div at bounding box center [734, 487] width 1204 height 17
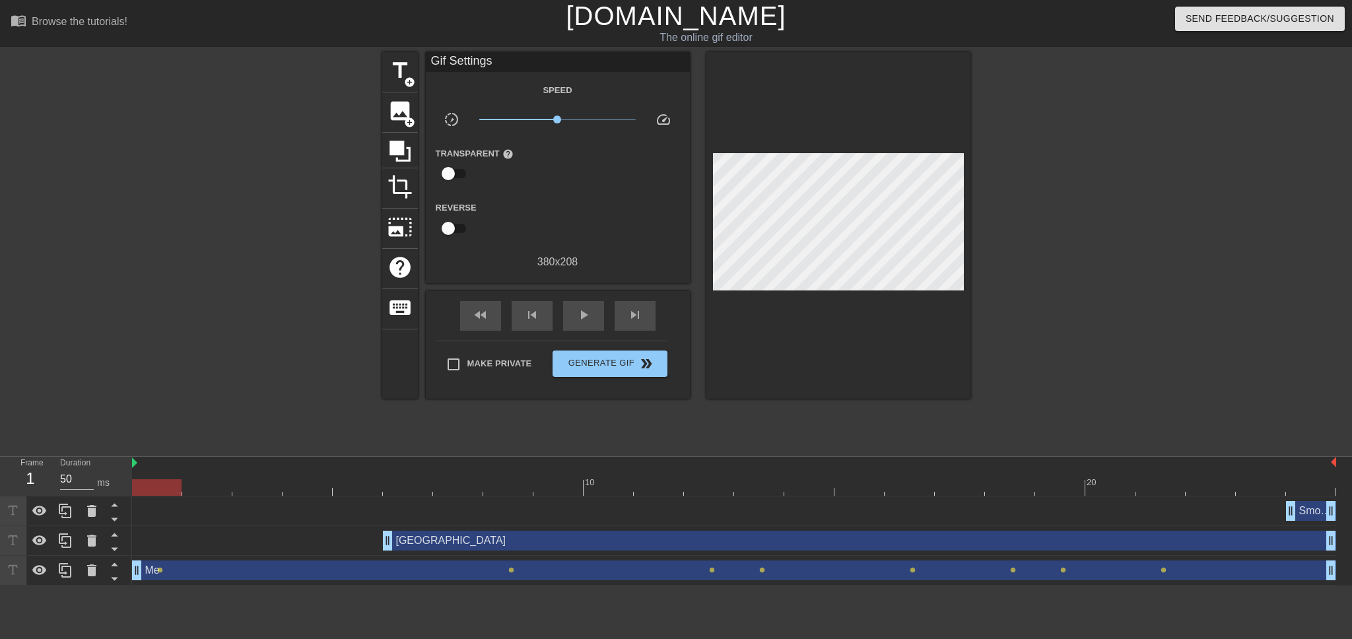
click at [1309, 513] on div "Smooth commute drag_handle drag_handle" at bounding box center [1311, 511] width 50 height 20
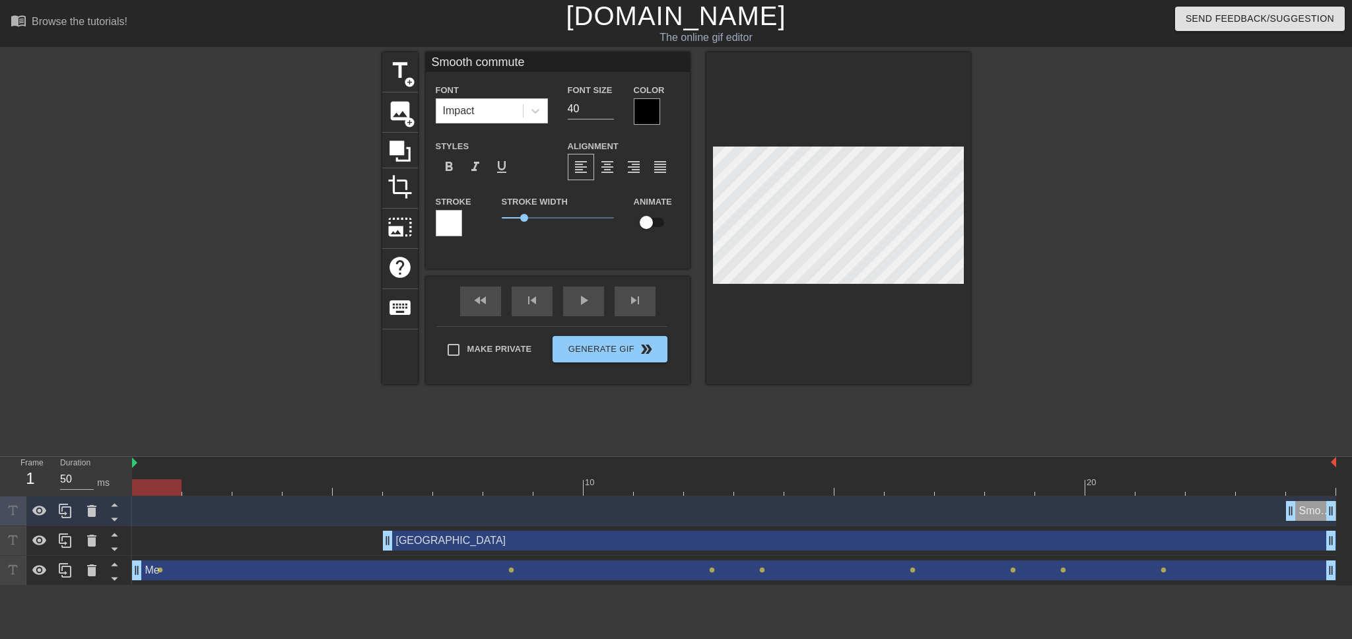
click at [1306, 510] on div "Smooth commute drag_handle drag_handle" at bounding box center [1311, 511] width 50 height 20
click at [1302, 491] on div at bounding box center [734, 487] width 1204 height 17
drag, startPoint x: 1305, startPoint y: 510, endPoint x: 932, endPoint y: 409, distance: 385.9
click at [932, 409] on div "title add_circle image add_circle crop photo_size_select_large help keyboard Sm…" at bounding box center [676, 250] width 588 height 396
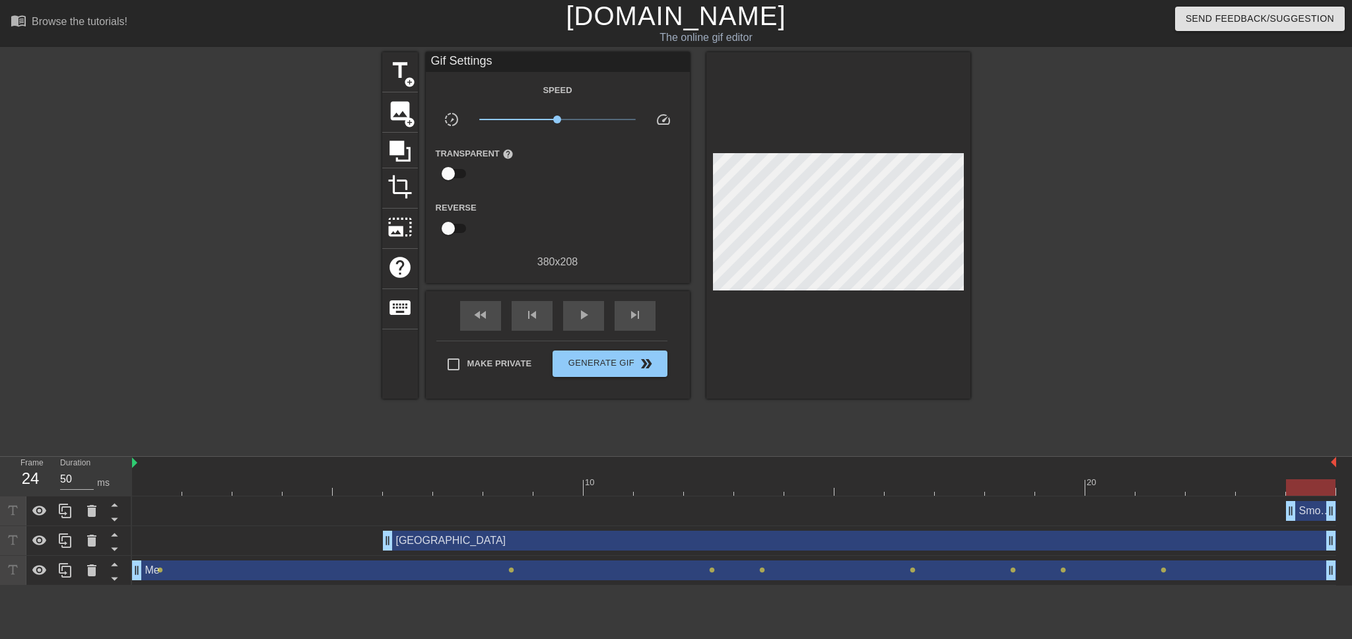
click at [1307, 512] on div "Smooth commute drag_handle drag_handle" at bounding box center [1311, 511] width 50 height 20
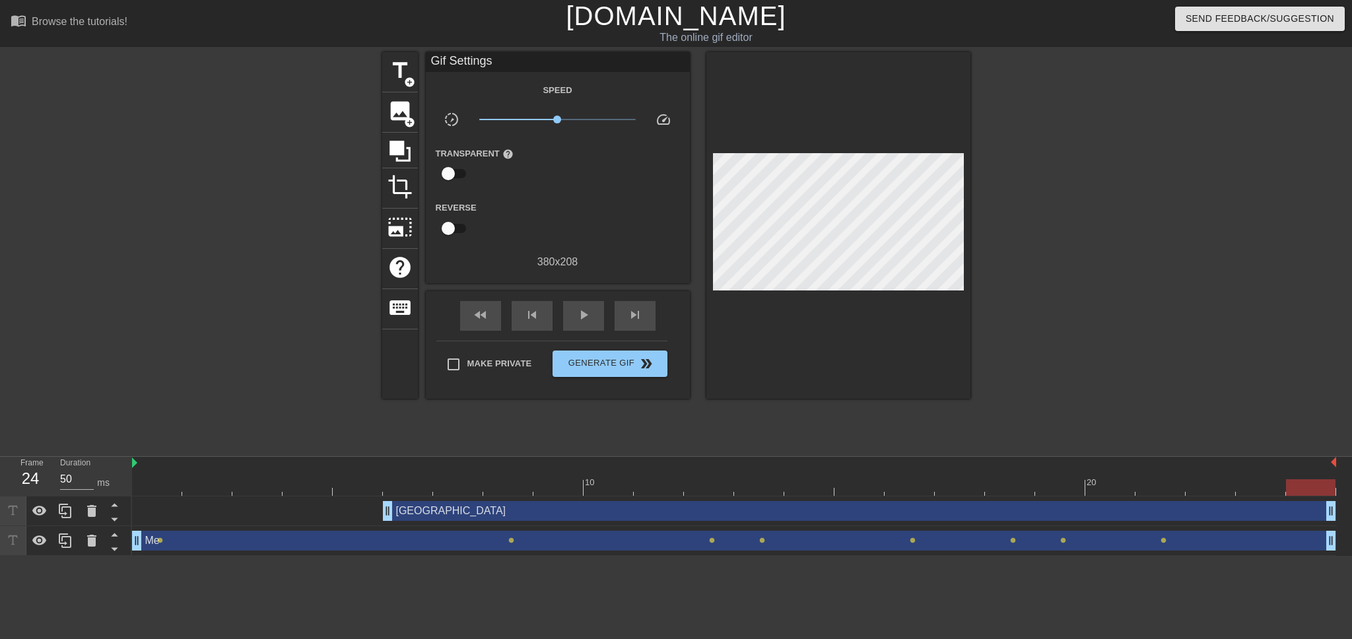
click at [158, 488] on div at bounding box center [734, 487] width 1204 height 17
click at [406, 71] on span "title" at bounding box center [400, 70] width 25 height 25
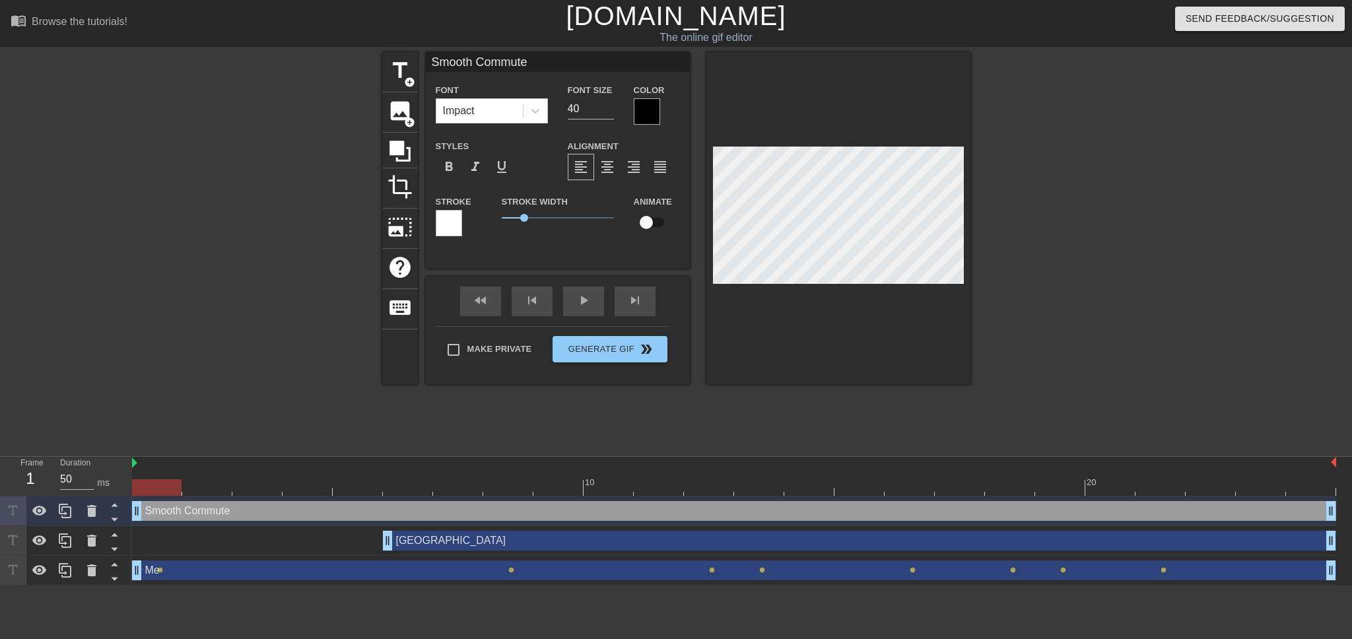
scroll to position [2, 2]
click at [217, 490] on div at bounding box center [734, 487] width 1204 height 17
click at [248, 493] on div at bounding box center [734, 487] width 1204 height 17
click at [304, 490] on div at bounding box center [734, 487] width 1204 height 17
click at [350, 489] on div at bounding box center [734, 487] width 1204 height 17
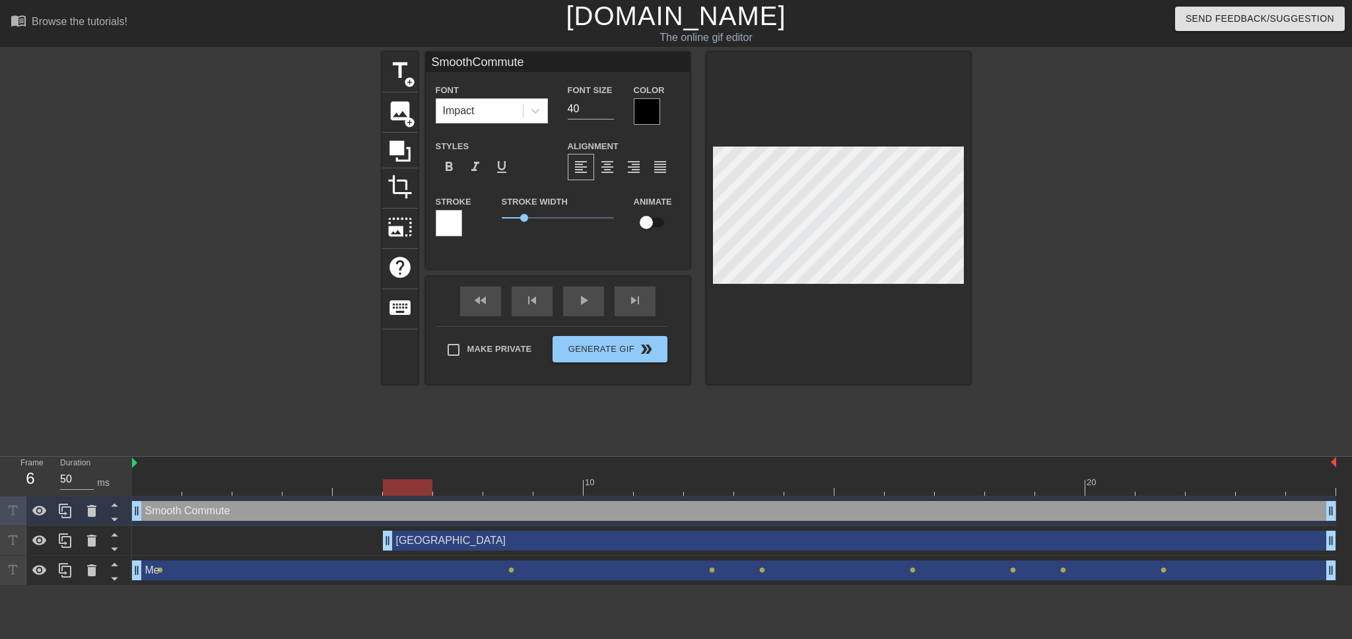
click at [407, 489] on div at bounding box center [734, 487] width 1204 height 17
click at [457, 489] on div at bounding box center [734, 487] width 1204 height 17
click at [522, 492] on div at bounding box center [734, 487] width 1204 height 17
click at [557, 491] on div at bounding box center [734, 487] width 1204 height 17
click at [609, 492] on div at bounding box center [734, 487] width 1204 height 17
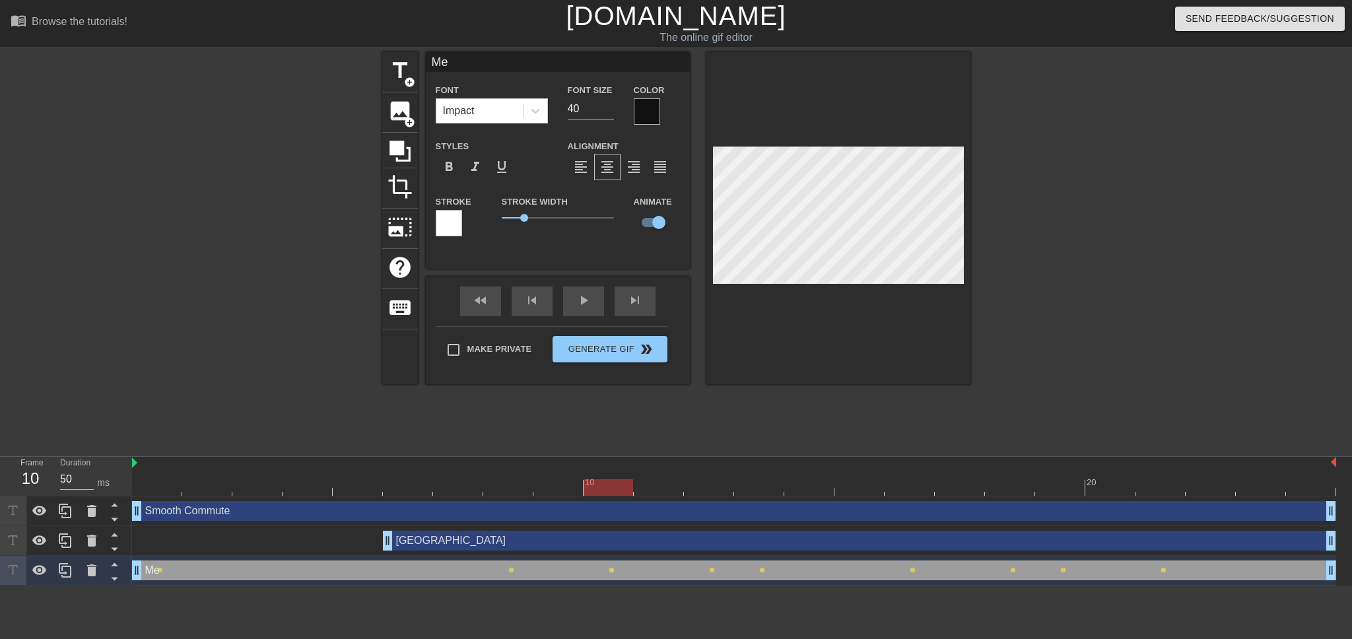
click at [657, 483] on div at bounding box center [734, 487] width 1204 height 17
click at [711, 488] on div at bounding box center [734, 487] width 1204 height 17
click at [769, 491] on div at bounding box center [734, 487] width 1204 height 17
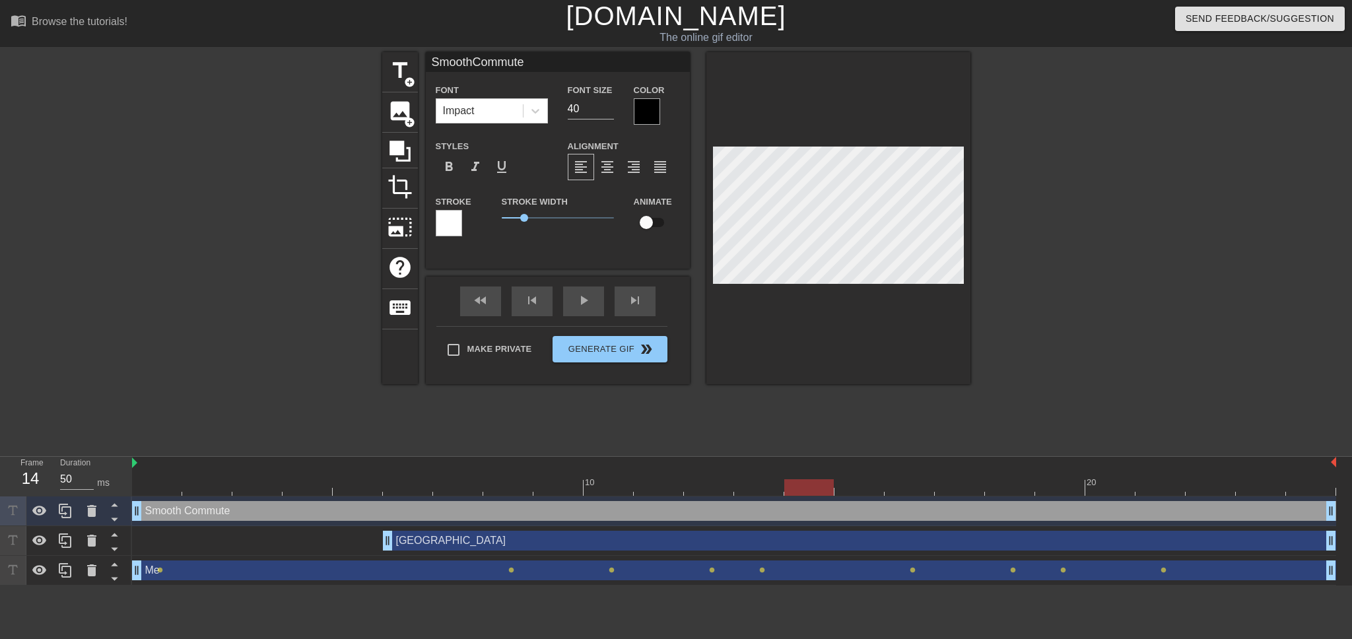
click at [799, 484] on div at bounding box center [734, 487] width 1204 height 17
click at [849, 485] on div at bounding box center [734, 487] width 1204 height 17
click at [924, 481] on div at bounding box center [734, 487] width 1204 height 17
click at [971, 151] on div "title add_circle image add_circle crop photo_size_select_large help keyboard Sm…" at bounding box center [676, 250] width 1352 height 396
click at [971, 493] on div at bounding box center [734, 487] width 1204 height 17
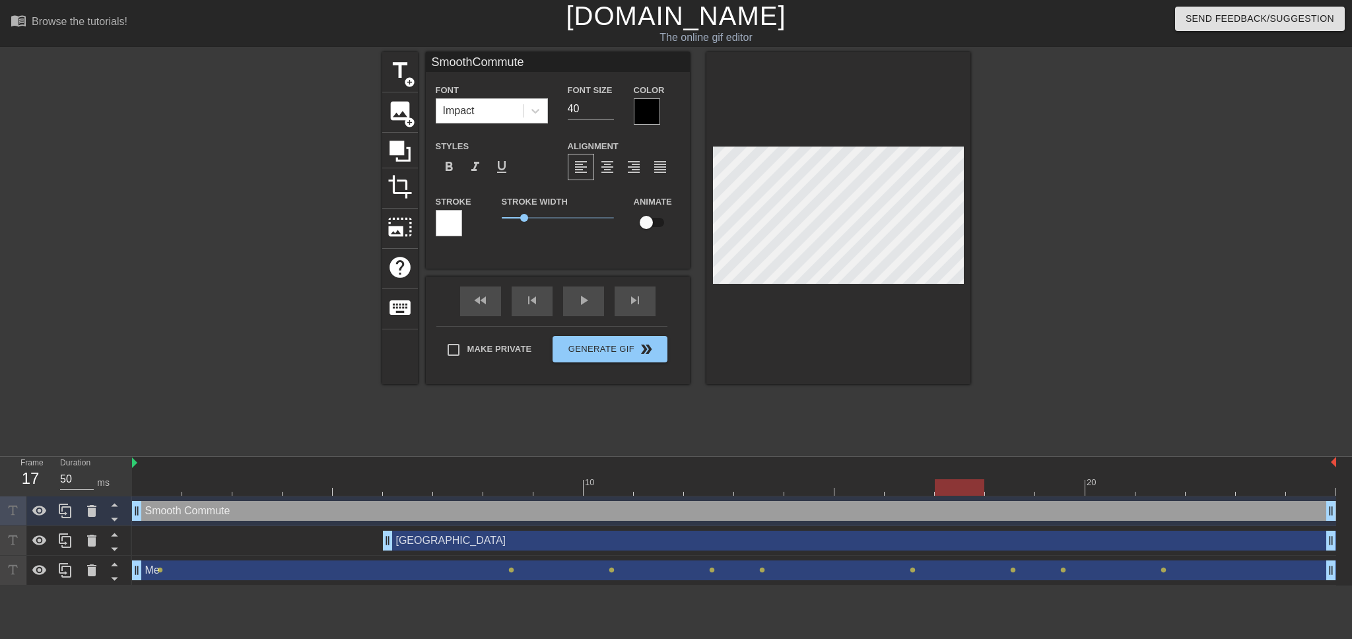
click at [1006, 483] on div at bounding box center [734, 487] width 1204 height 17
click at [1060, 477] on div at bounding box center [1060, 478] width 50 height 17
click at [1111, 483] on div at bounding box center [734, 487] width 1204 height 17
click at [1165, 490] on div at bounding box center [734, 487] width 1204 height 17
click at [1202, 483] on div at bounding box center [734, 487] width 1204 height 17
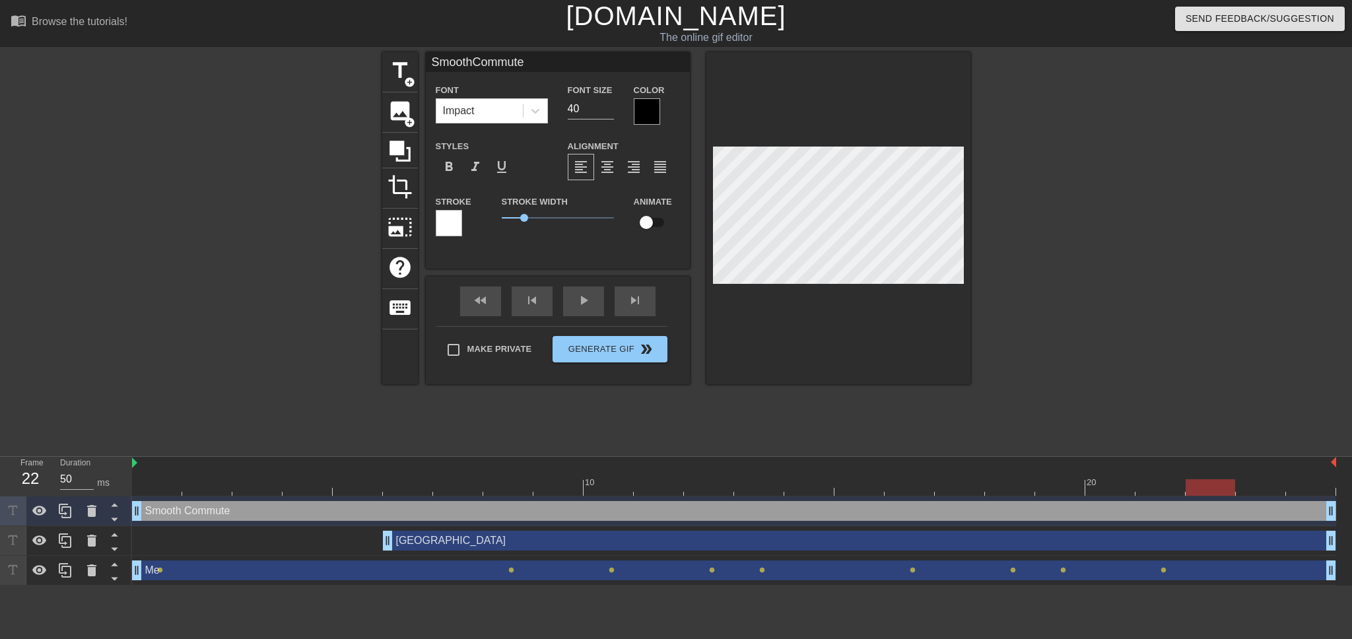
click at [1259, 487] on div at bounding box center [734, 487] width 1204 height 17
click at [1298, 488] on div at bounding box center [734, 487] width 1204 height 17
click at [567, 301] on div "play_arrow" at bounding box center [583, 302] width 41 height 30
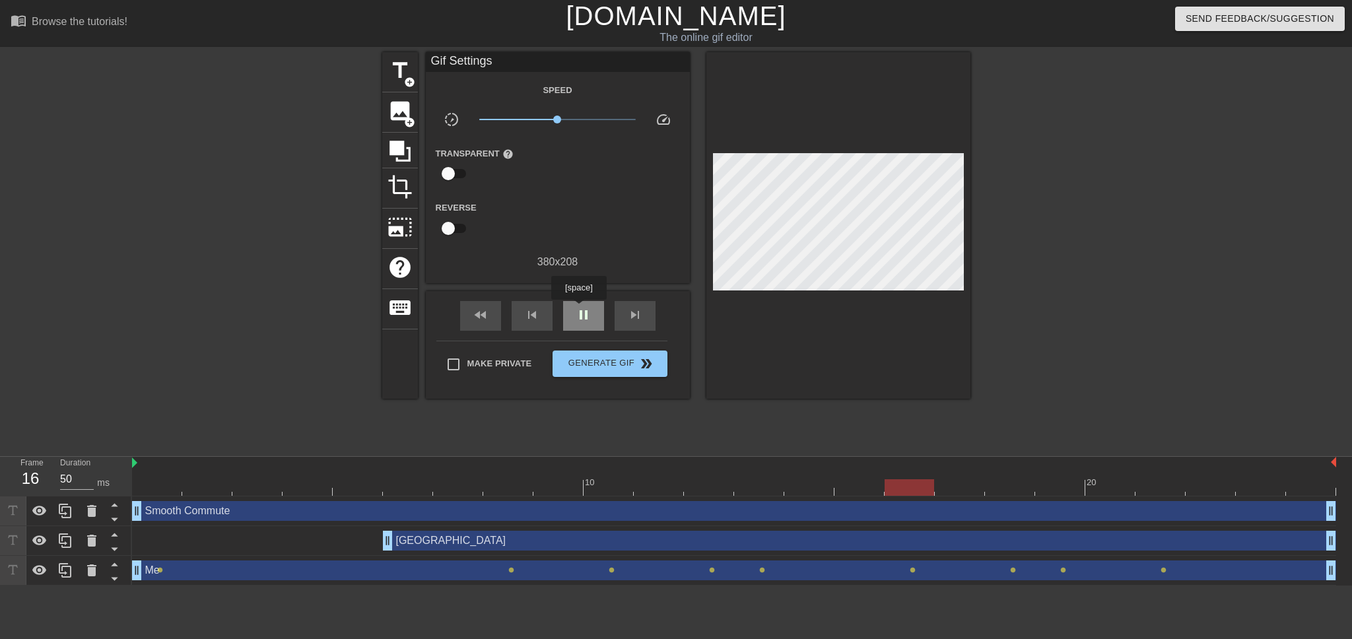
click at [578, 309] on span "pause" at bounding box center [584, 315] width 16 height 16
click at [159, 491] on div at bounding box center [734, 487] width 1204 height 17
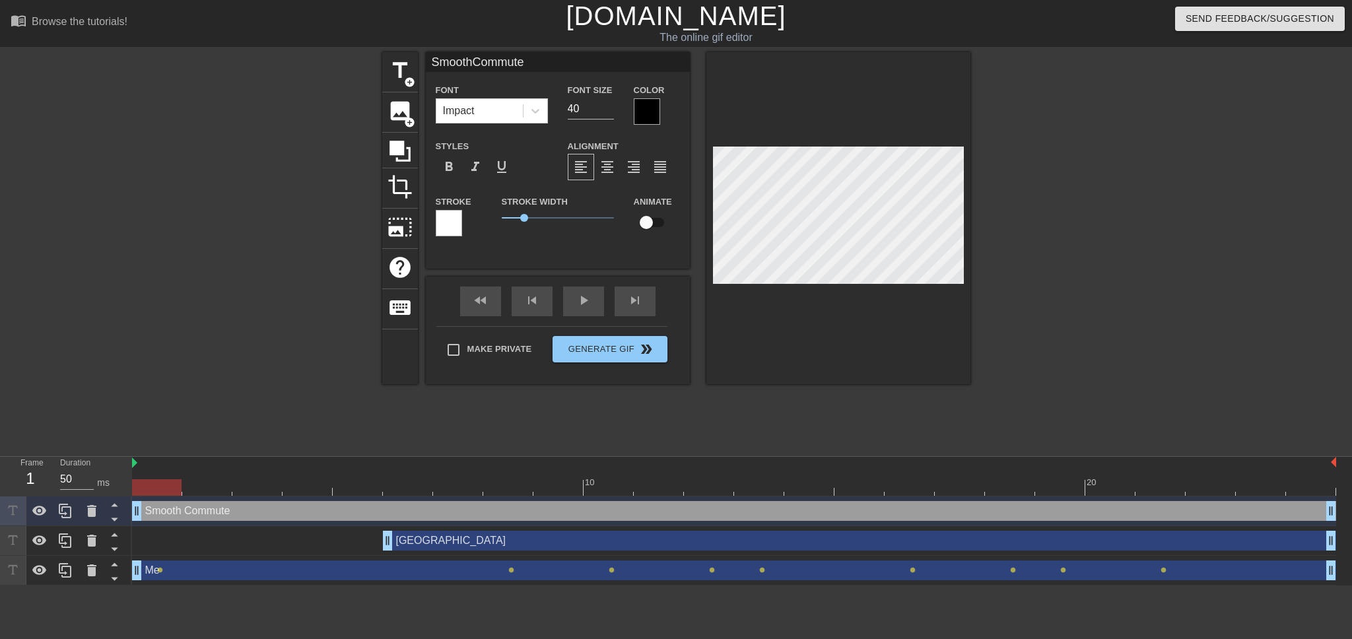
click at [215, 484] on div at bounding box center [734, 487] width 1204 height 17
click at [266, 486] on div at bounding box center [734, 487] width 1204 height 17
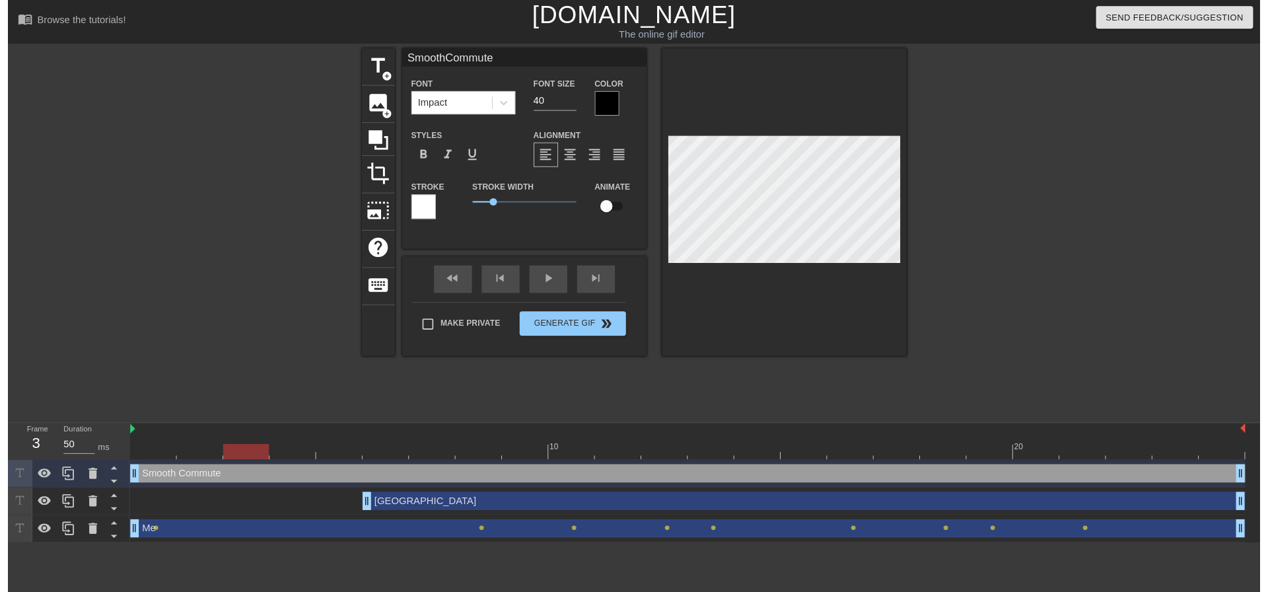
scroll to position [3, 1]
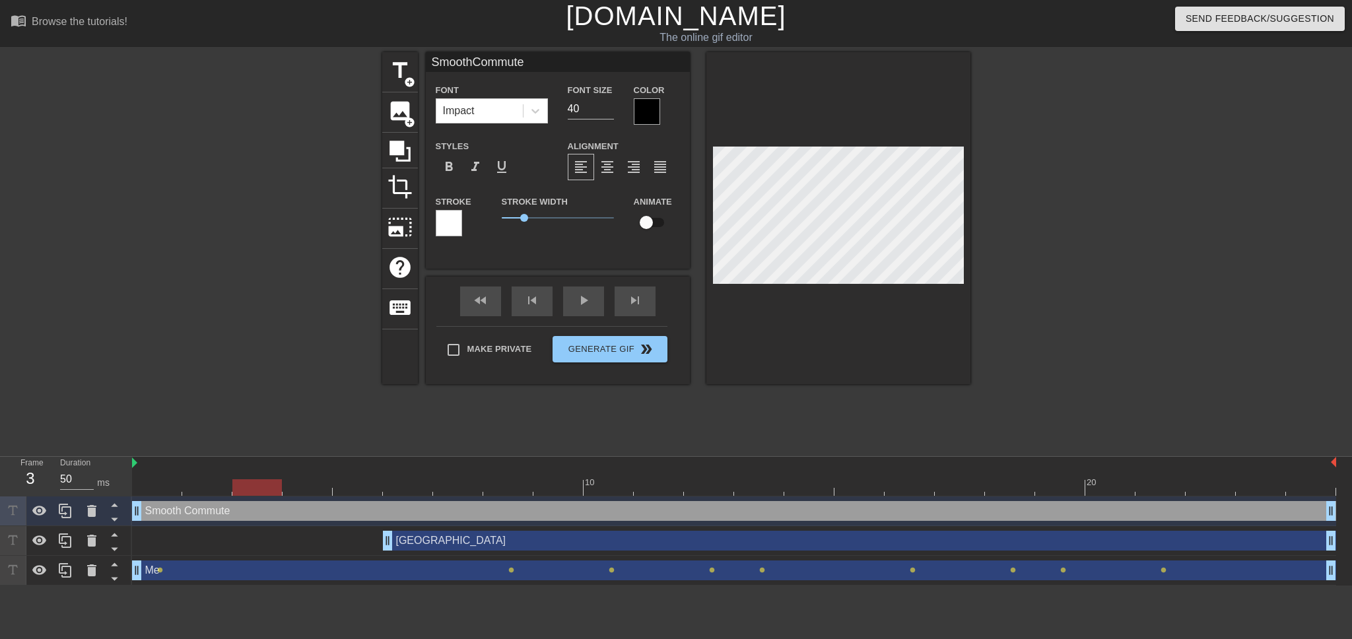
click at [1062, 230] on div at bounding box center [1086, 250] width 198 height 396
click at [306, 493] on div at bounding box center [734, 487] width 1204 height 17
click at [380, 493] on div at bounding box center [734, 487] width 1204 height 17
click at [415, 489] on div at bounding box center [734, 487] width 1204 height 17
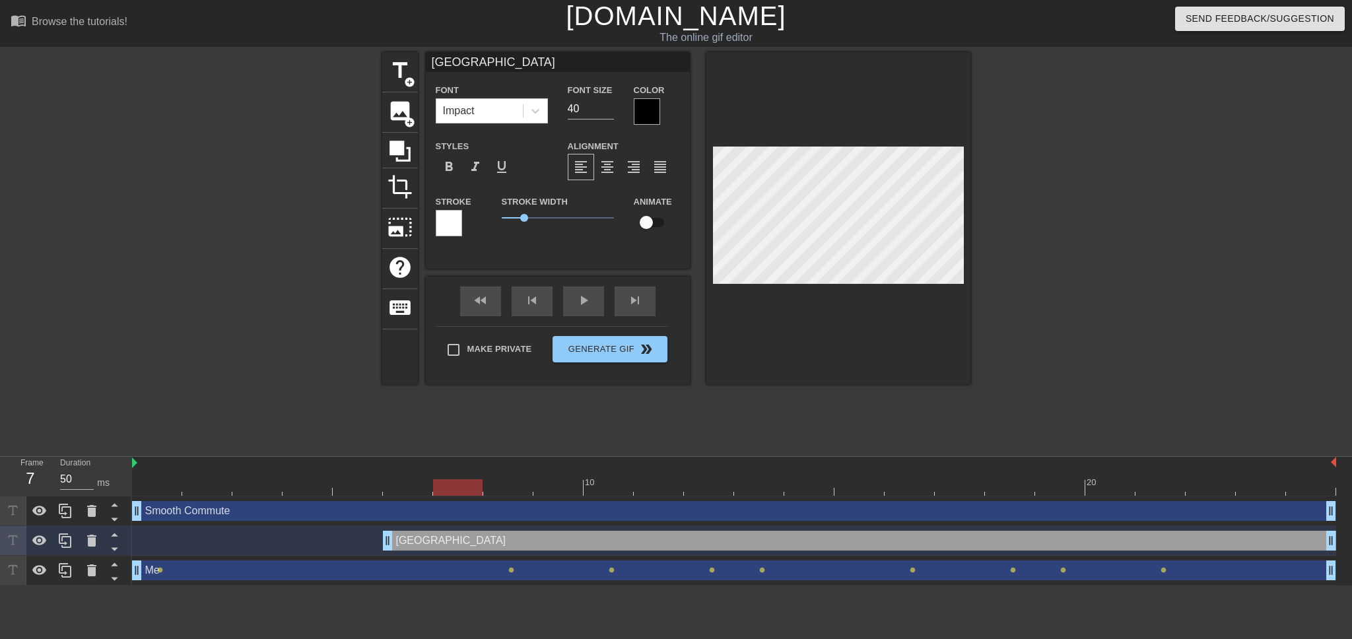
click at [466, 488] on div at bounding box center [734, 487] width 1204 height 17
click at [520, 489] on div at bounding box center [734, 487] width 1204 height 17
click at [554, 490] on div at bounding box center [734, 487] width 1204 height 17
click at [503, 490] on div at bounding box center [734, 487] width 1204 height 17
click at [462, 485] on div at bounding box center [734, 487] width 1204 height 17
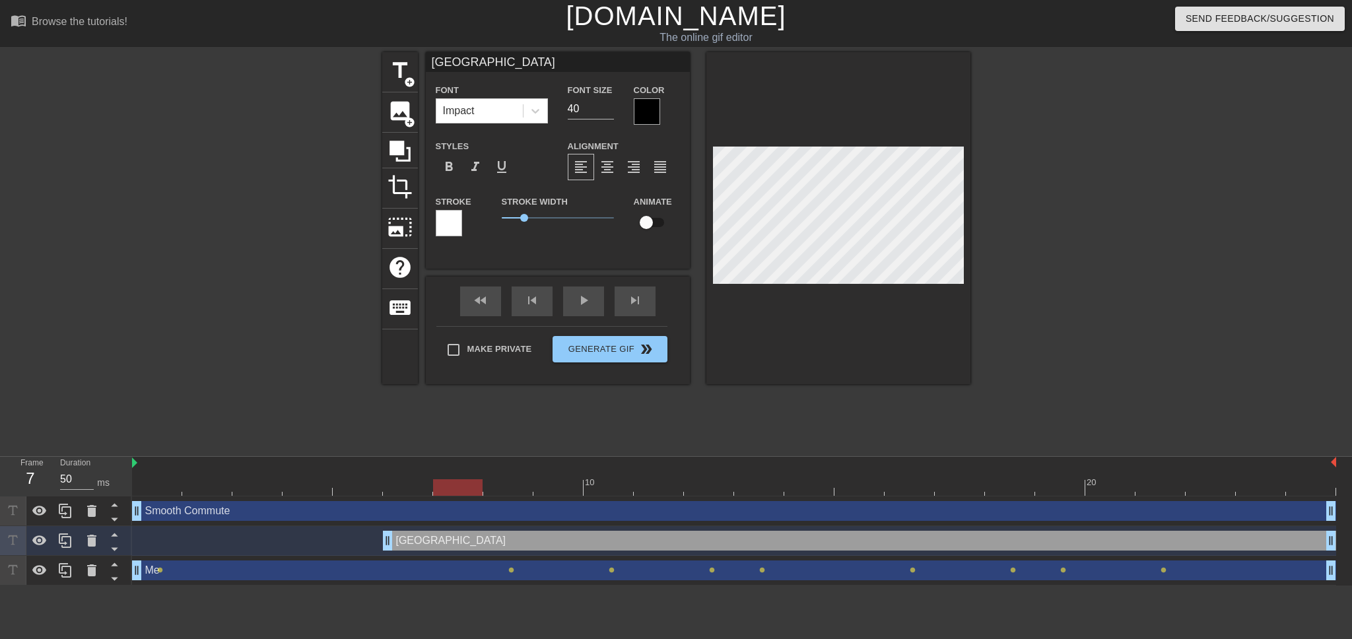
click at [400, 483] on div at bounding box center [734, 487] width 1204 height 17
click at [470, 485] on div at bounding box center [734, 487] width 1204 height 17
click at [502, 488] on div at bounding box center [734, 487] width 1204 height 17
click at [555, 489] on div at bounding box center [734, 487] width 1204 height 17
click at [608, 489] on div at bounding box center [734, 487] width 1204 height 17
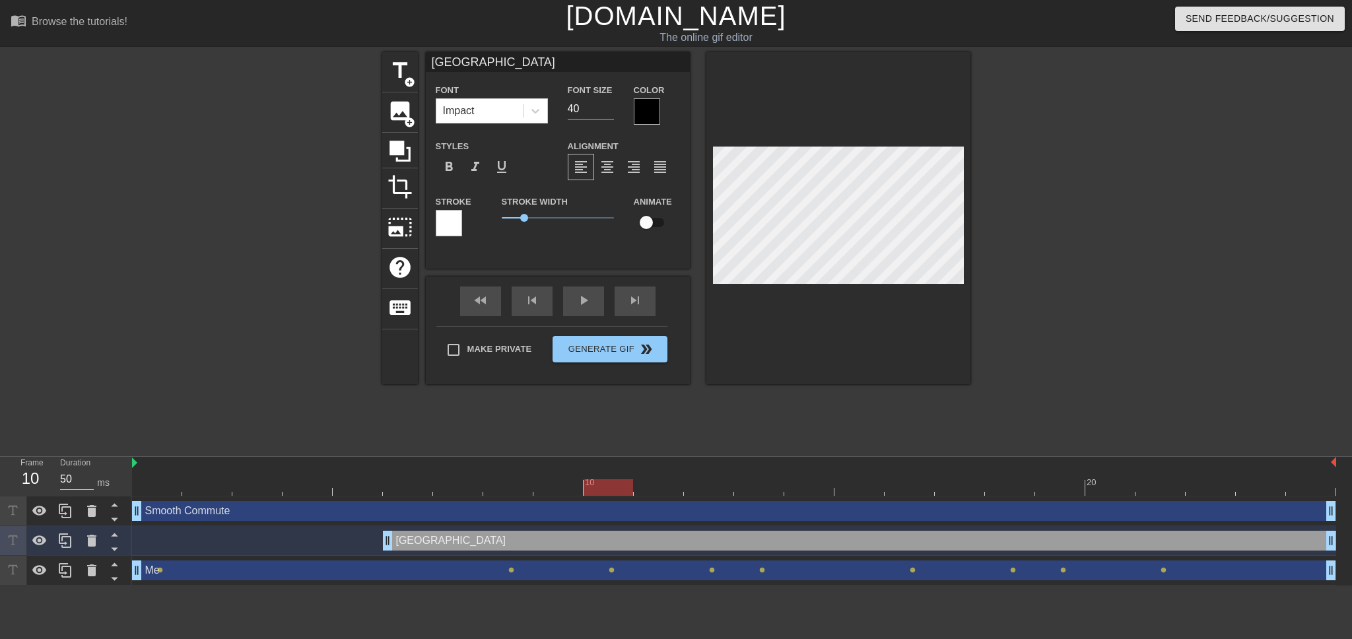
click at [650, 489] on div at bounding box center [734, 487] width 1204 height 17
click at [704, 489] on div at bounding box center [734, 487] width 1204 height 17
click at [514, 483] on div at bounding box center [734, 487] width 1204 height 17
click at [468, 495] on div at bounding box center [734, 487] width 1204 height 17
click at [420, 539] on div "North Ave drag_handle drag_handle" at bounding box center [860, 541] width 954 height 20
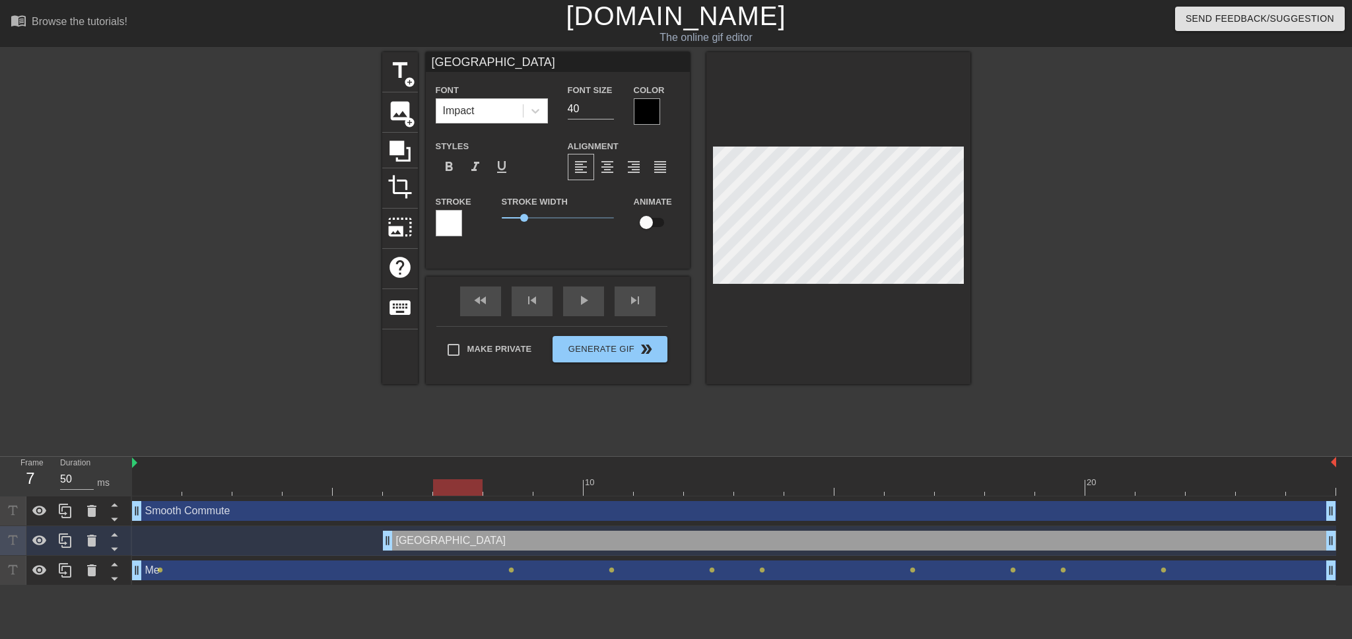
click at [341, 487] on div at bounding box center [734, 487] width 1204 height 17
click at [172, 487] on div at bounding box center [734, 487] width 1204 height 17
click at [222, 485] on div at bounding box center [734, 487] width 1204 height 17
click at [277, 489] on div at bounding box center [734, 487] width 1204 height 17
click at [326, 488] on div at bounding box center [734, 487] width 1204 height 17
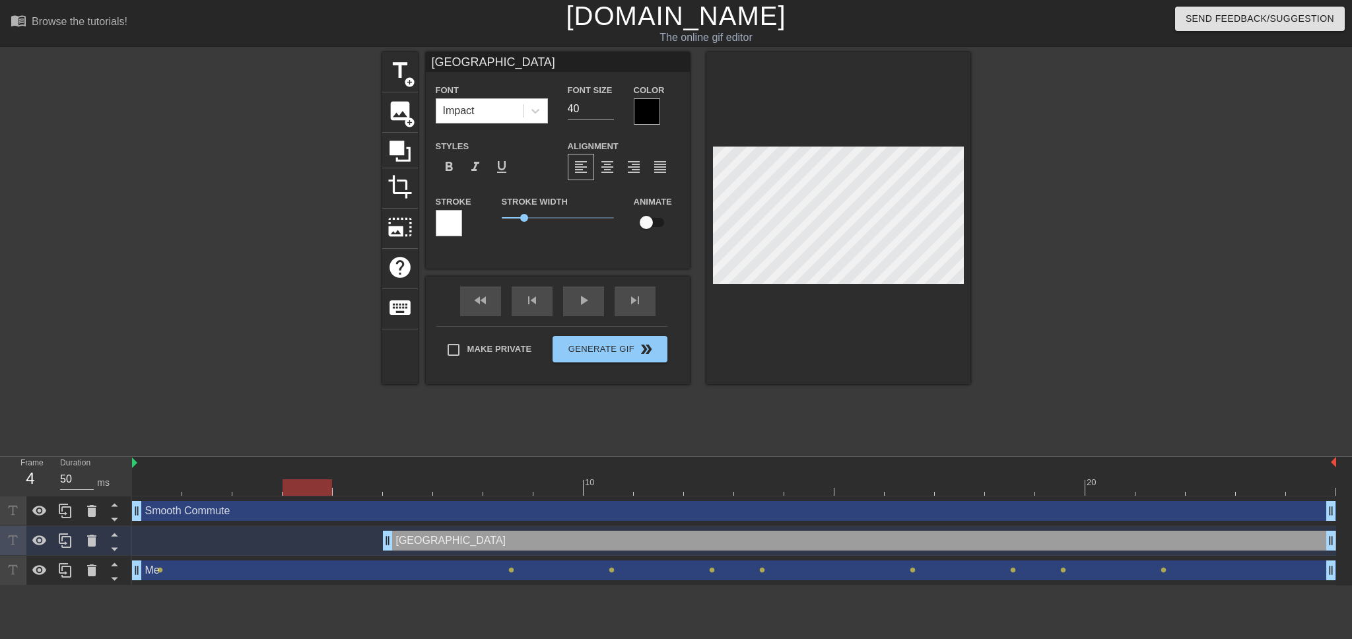
click at [366, 485] on div at bounding box center [734, 487] width 1204 height 17
click at [407, 485] on div at bounding box center [734, 487] width 1204 height 17
click at [453, 485] on div at bounding box center [734, 487] width 1204 height 17
click at [507, 493] on div at bounding box center [734, 487] width 1204 height 17
click at [560, 486] on div at bounding box center [734, 487] width 1204 height 17
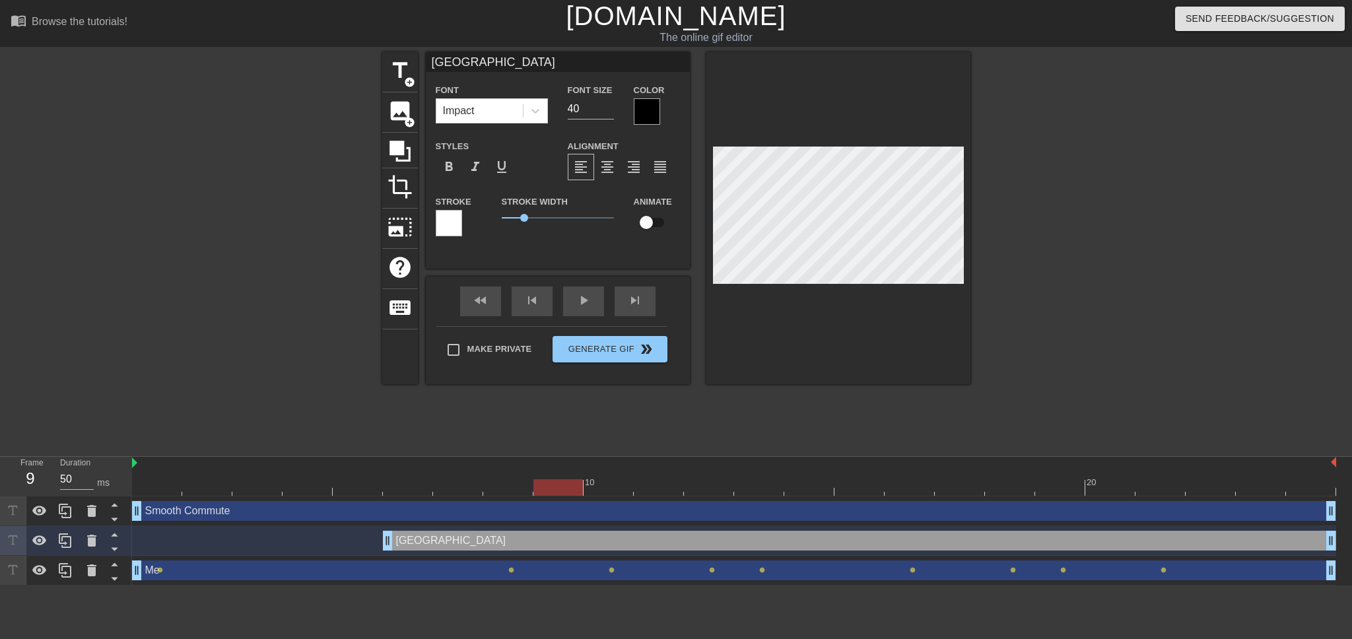
click at [613, 486] on div at bounding box center [734, 487] width 1204 height 17
click at [664, 491] on div at bounding box center [734, 487] width 1204 height 17
click at [711, 487] on div at bounding box center [734, 487] width 1204 height 17
click at [553, 490] on div at bounding box center [734, 487] width 1204 height 17
click at [625, 489] on div at bounding box center [734, 487] width 1204 height 17
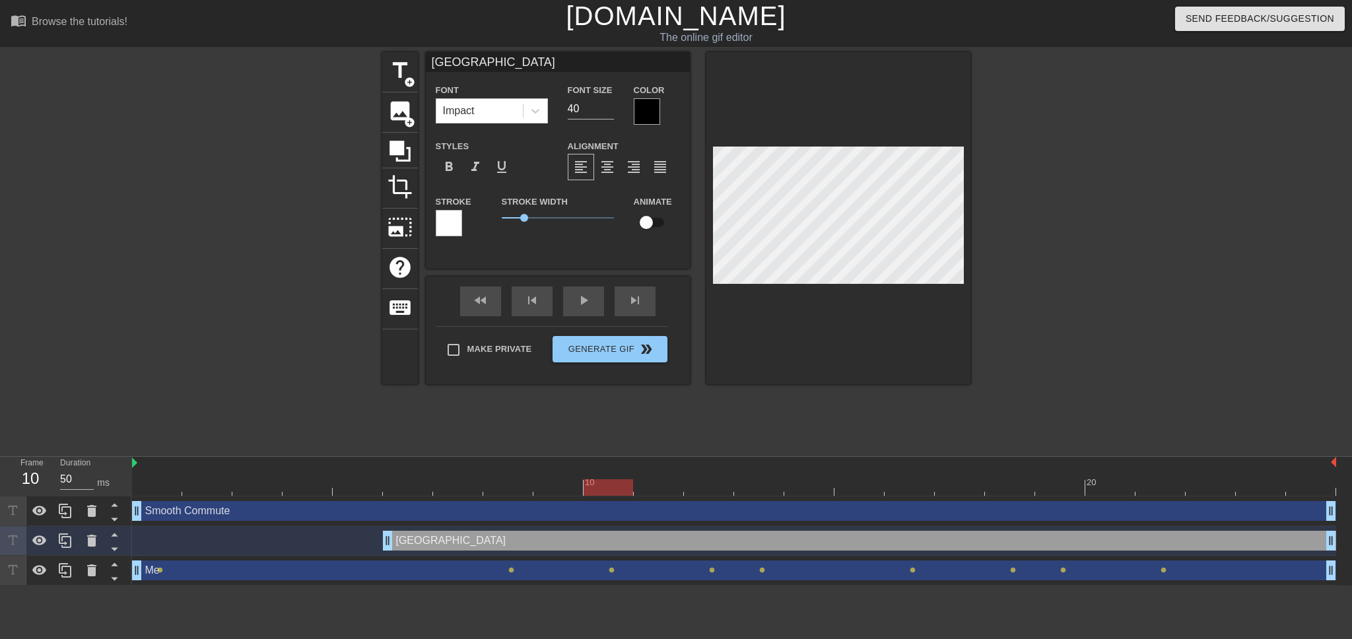
click at [625, 489] on div at bounding box center [609, 487] width 50 height 17
click at [555, 488] on div at bounding box center [734, 487] width 1204 height 17
click at [506, 486] on div at bounding box center [734, 487] width 1204 height 17
click at [452, 487] on div at bounding box center [734, 487] width 1204 height 17
click at [410, 488] on div at bounding box center [734, 487] width 1204 height 17
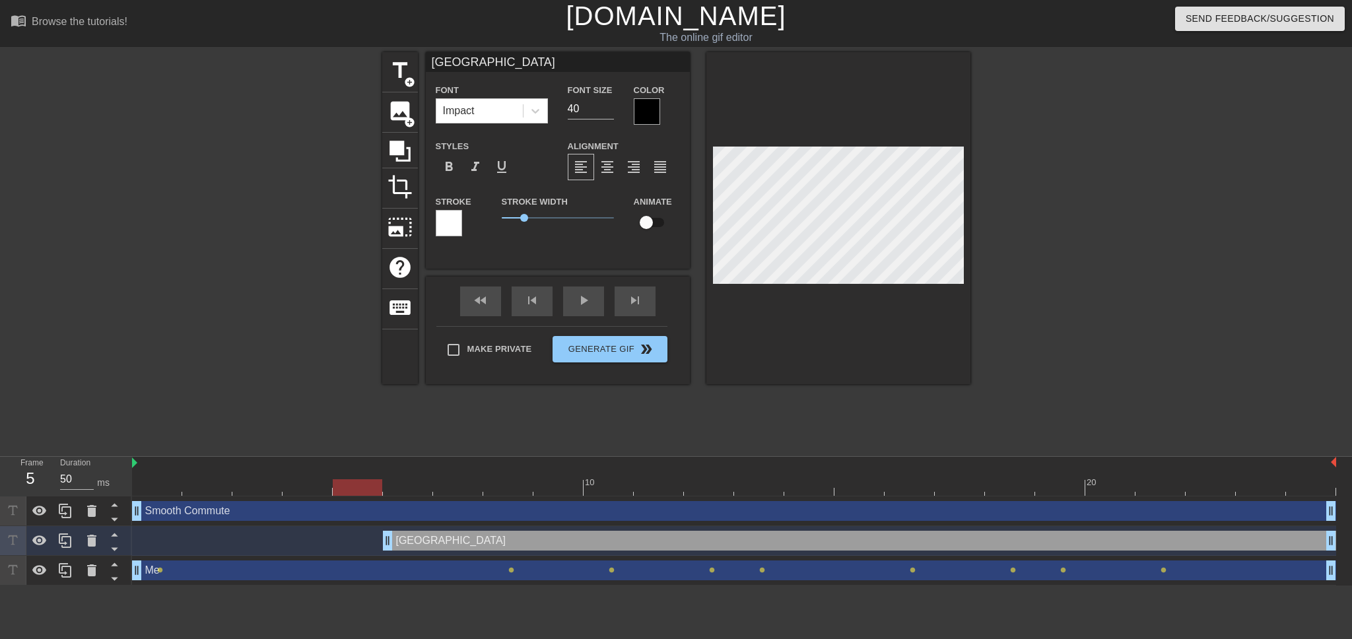
click at [343, 489] on div at bounding box center [734, 487] width 1204 height 17
click at [298, 491] on div at bounding box center [734, 487] width 1204 height 17
click at [370, 488] on div at bounding box center [734, 487] width 1204 height 17
click at [400, 487] on div at bounding box center [734, 487] width 1204 height 17
click at [697, 171] on div "title add_circle image add_circle crop photo_size_select_large help keyboard No…" at bounding box center [676, 218] width 588 height 332
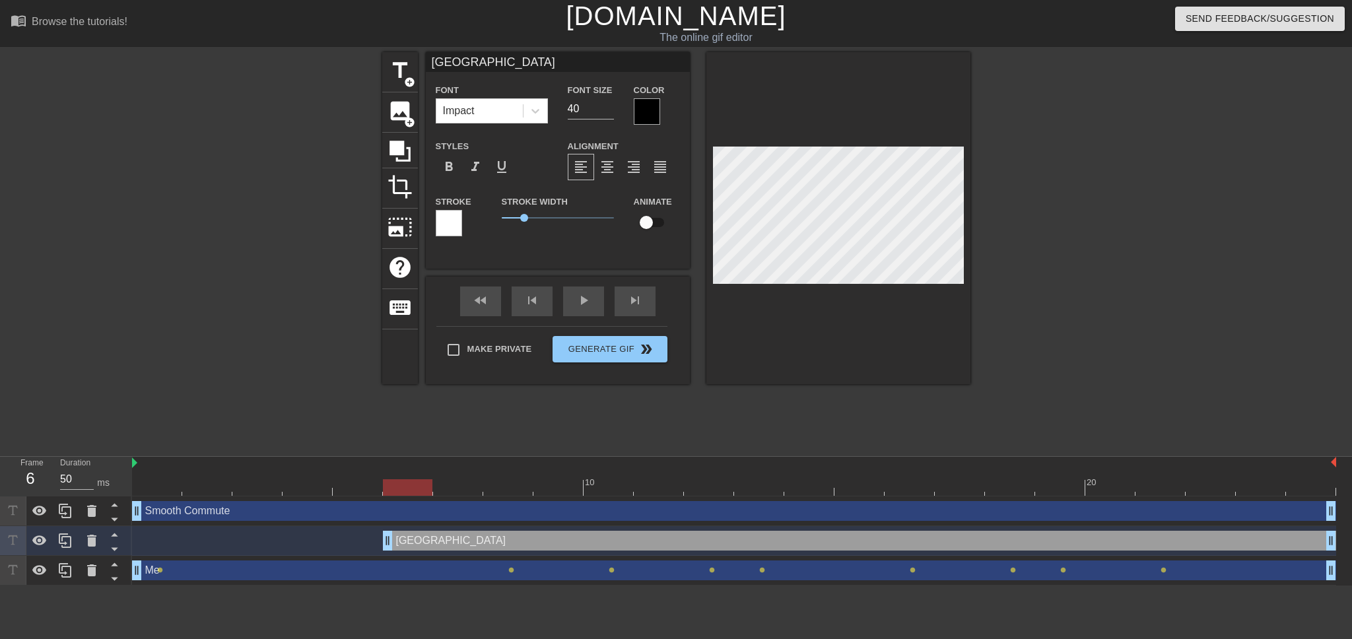
click at [454, 489] on div at bounding box center [734, 487] width 1204 height 17
click at [518, 488] on div at bounding box center [734, 487] width 1204 height 17
click at [555, 488] on div at bounding box center [734, 487] width 1204 height 17
click at [614, 488] on div at bounding box center [734, 487] width 1204 height 17
click at [655, 479] on div at bounding box center [734, 487] width 1204 height 17
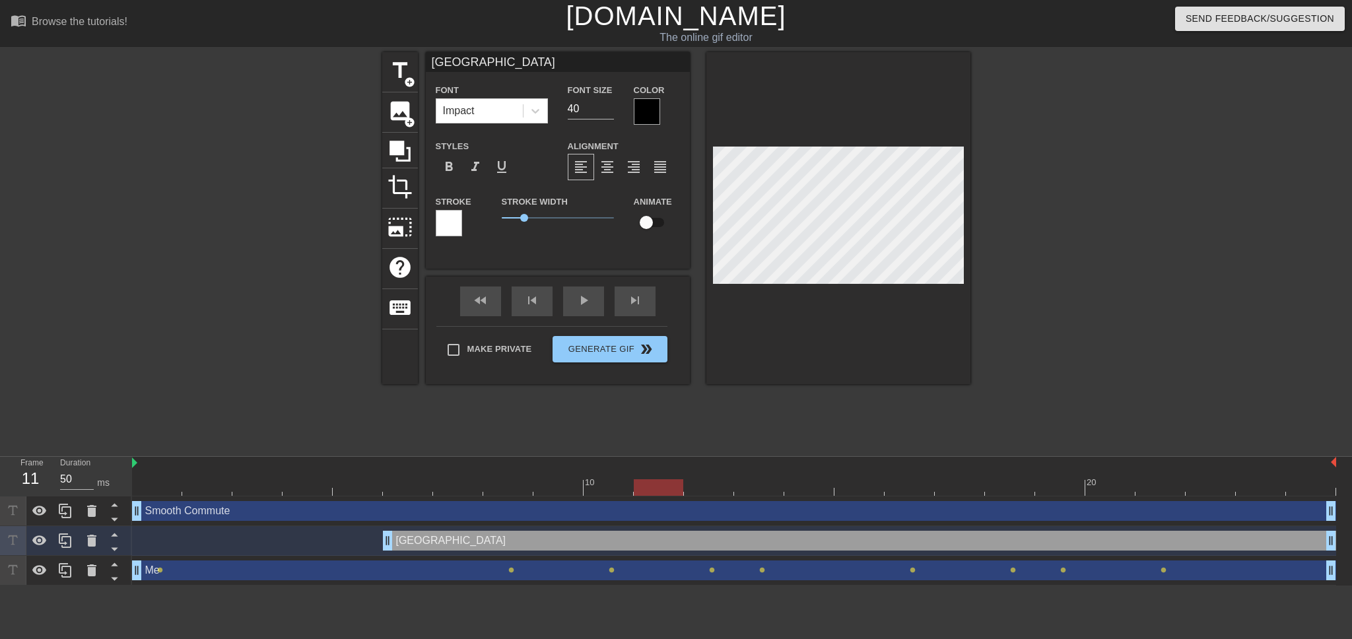
click at [701, 493] on div at bounding box center [734, 487] width 1204 height 17
click at [769, 485] on div at bounding box center [734, 487] width 1204 height 17
click at [799, 477] on div at bounding box center [809, 478] width 50 height 17
click at [851, 482] on div at bounding box center [734, 487] width 1204 height 17
click at [914, 489] on div at bounding box center [734, 487] width 1204 height 17
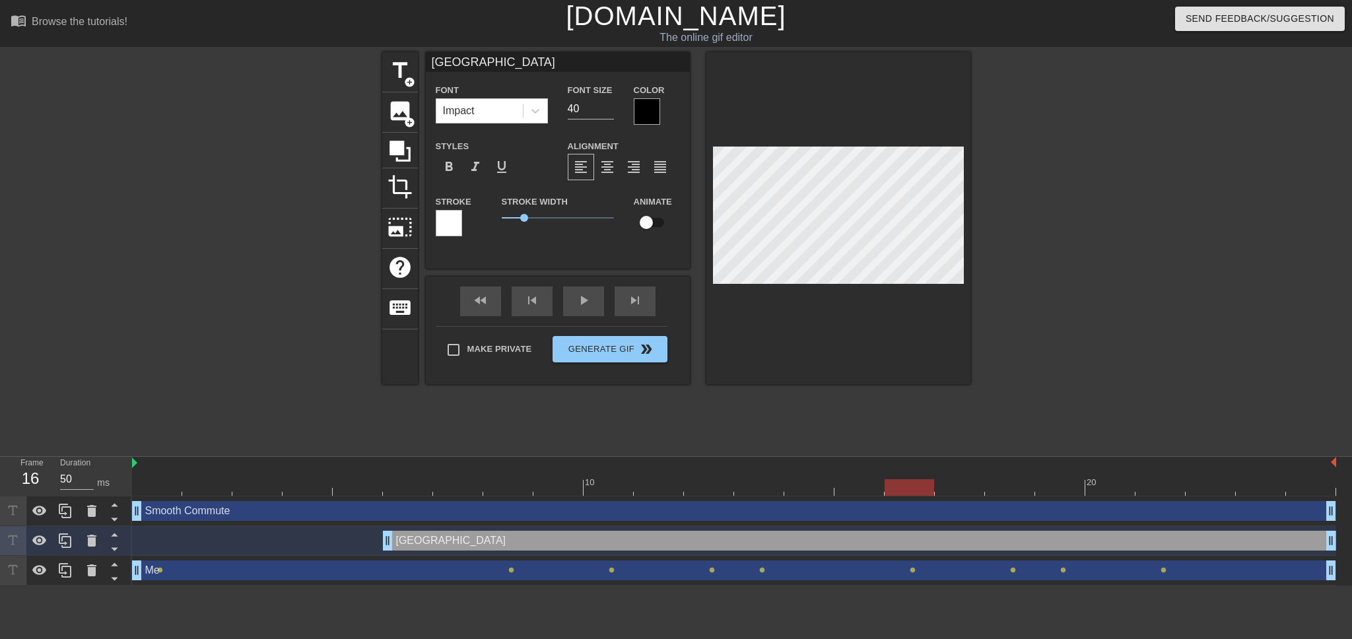
click at [973, 496] on div "10 20" at bounding box center [734, 477] width 1204 height 40
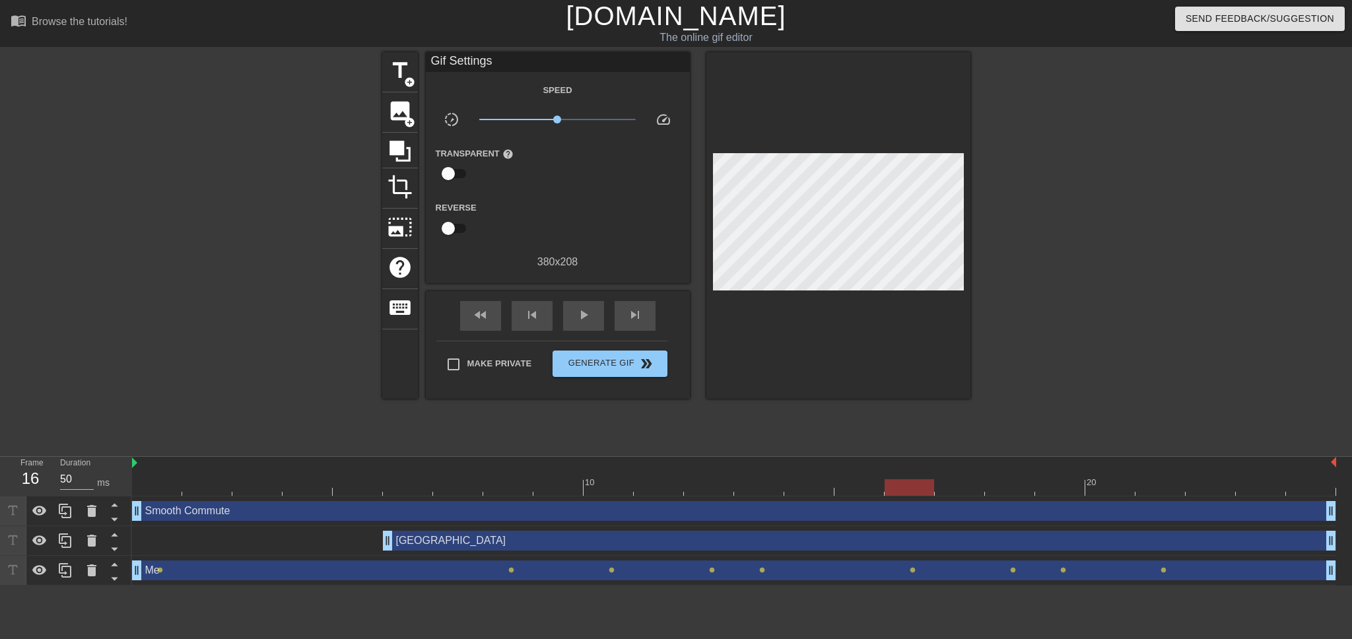
click at [914, 542] on div "North Ave drag_handle drag_handle" at bounding box center [860, 541] width 954 height 20
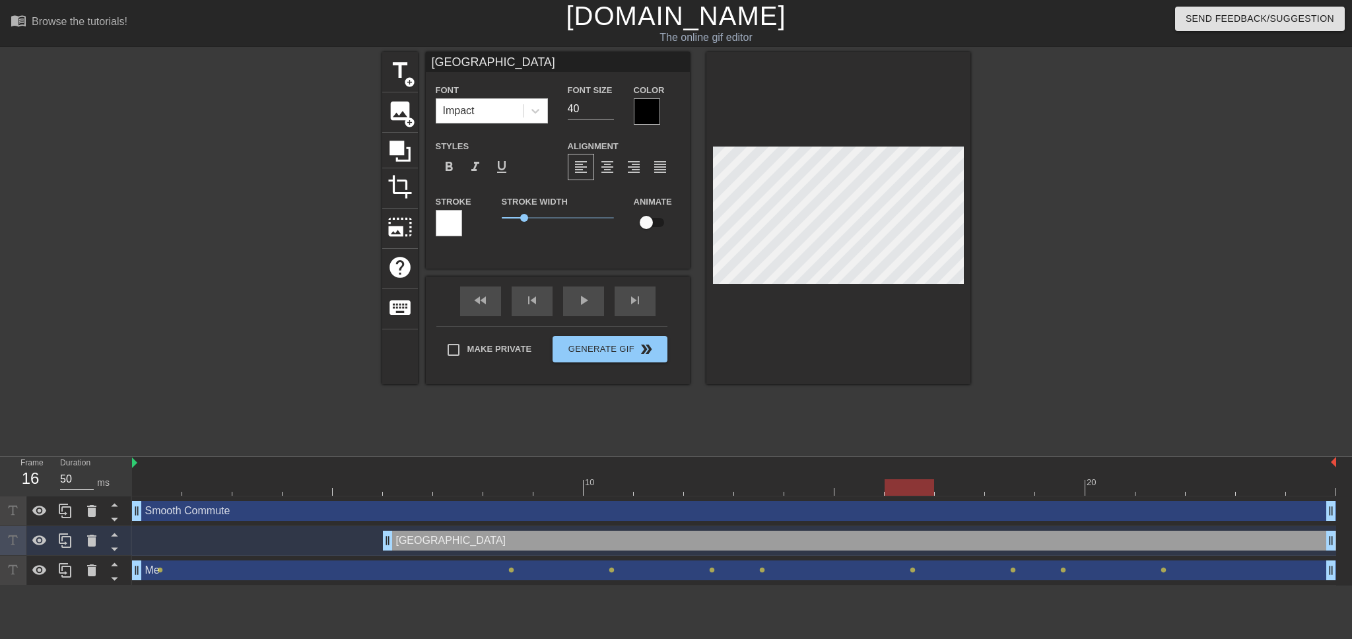
click at [948, 485] on div at bounding box center [734, 487] width 1204 height 17
click at [1013, 490] on div at bounding box center [734, 487] width 1204 height 17
click at [1055, 491] on div at bounding box center [734, 487] width 1204 height 17
click at [1118, 488] on div at bounding box center [734, 487] width 1204 height 17
click at [1149, 493] on div at bounding box center [734, 487] width 1204 height 17
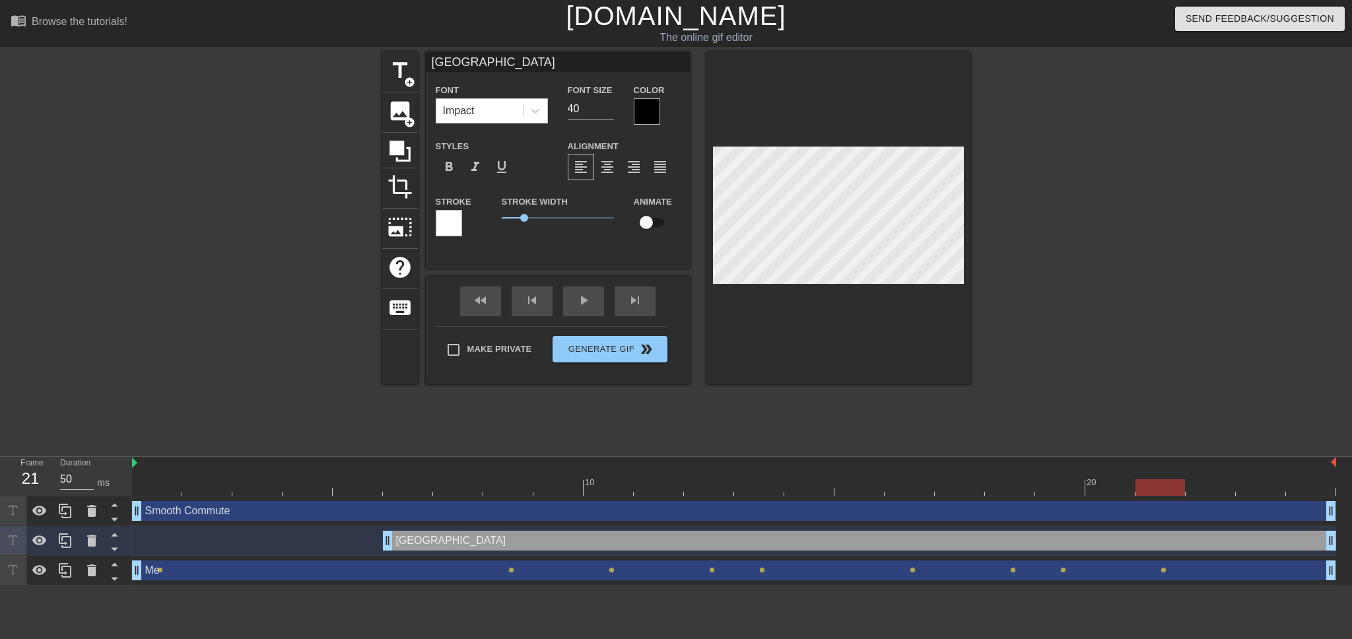
click at [1205, 487] on div at bounding box center [734, 487] width 1204 height 17
click at [1262, 495] on div at bounding box center [734, 487] width 1204 height 17
click at [1302, 489] on div at bounding box center [734, 487] width 1204 height 17
click at [1216, 489] on div at bounding box center [734, 487] width 1204 height 17
click at [1249, 482] on div at bounding box center [734, 487] width 1204 height 17
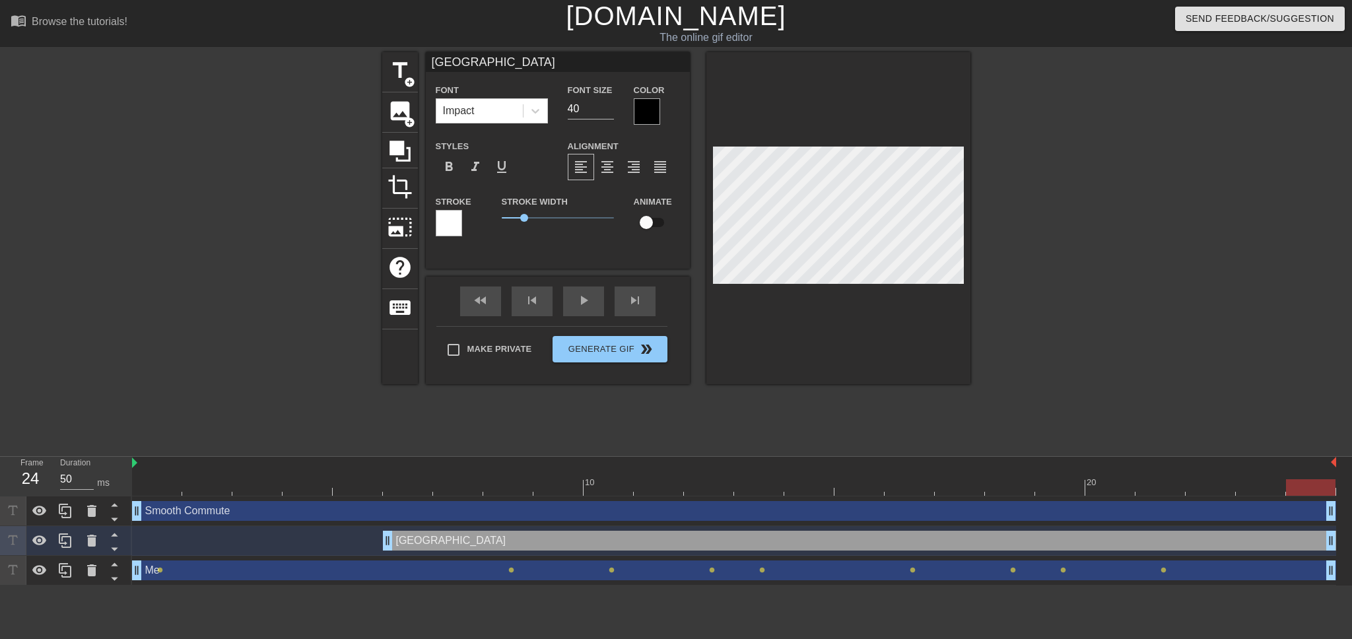
click at [1319, 488] on div at bounding box center [734, 487] width 1204 height 17
click at [582, 308] on div "play_arrow" at bounding box center [583, 302] width 41 height 30
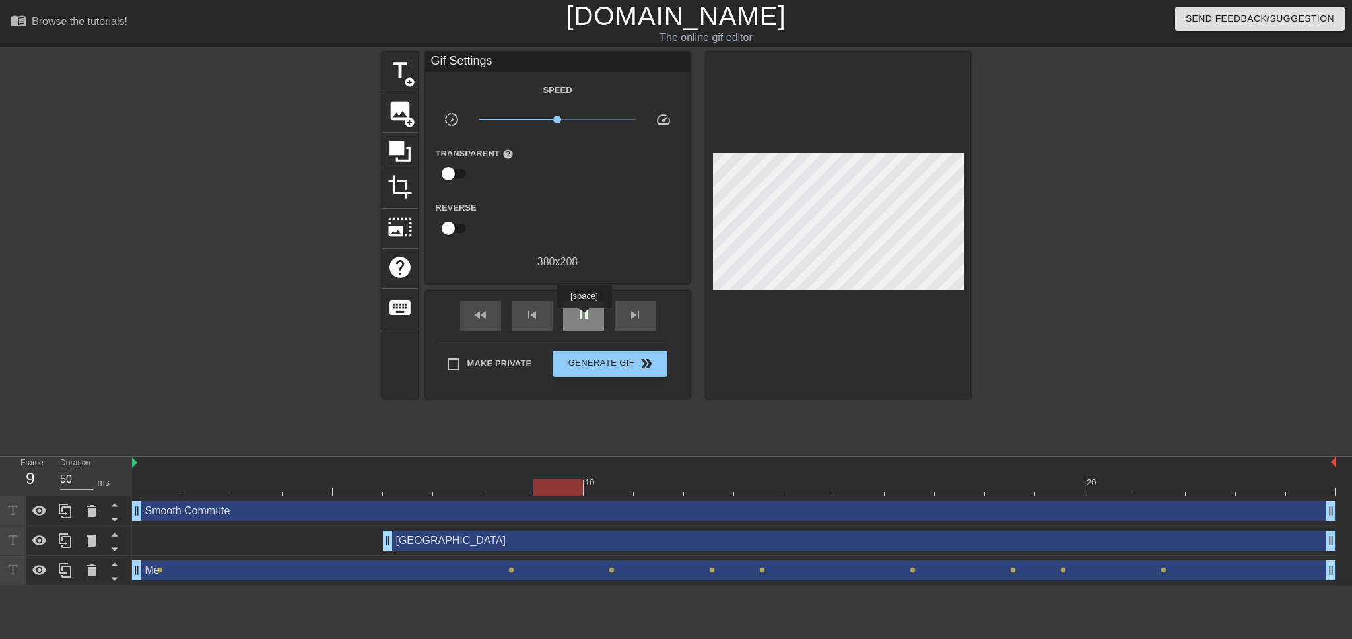
click at [584, 318] on span "pause" at bounding box center [584, 315] width 16 height 16
click at [313, 540] on div "North Ave drag_handle drag_handle" at bounding box center [734, 541] width 1204 height 20
click at [446, 541] on div "North Ave drag_handle drag_handle" at bounding box center [860, 541] width 954 height 20
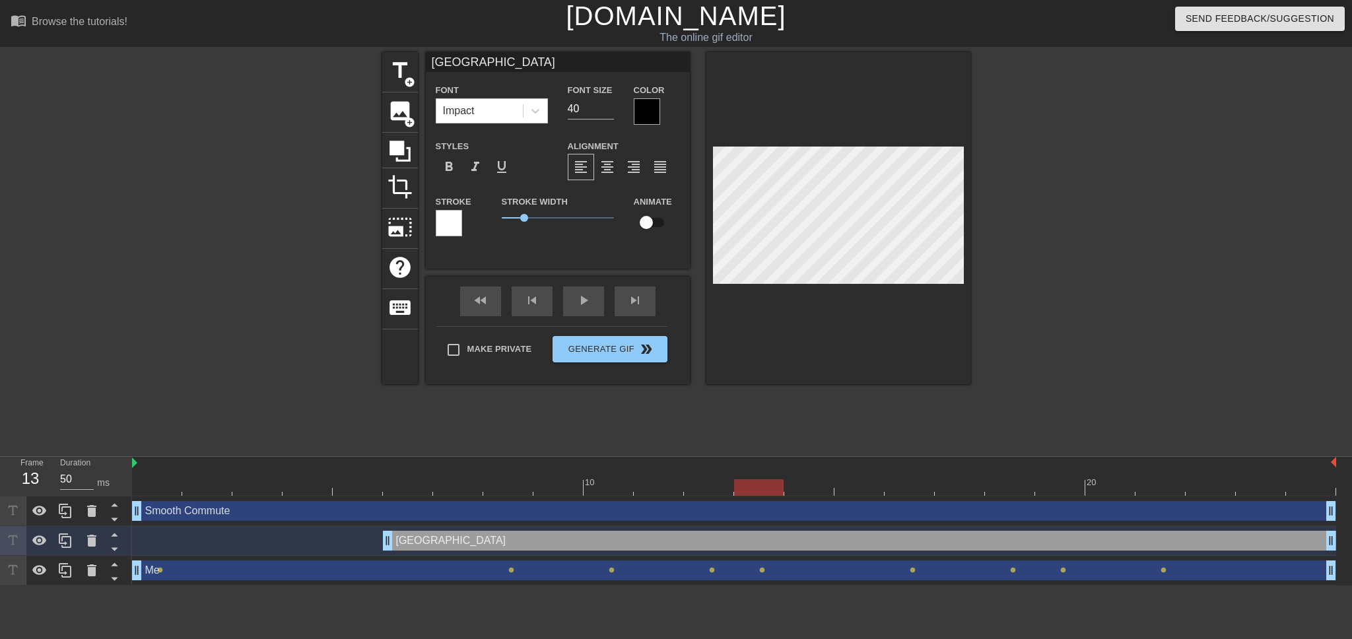
click at [457, 216] on div at bounding box center [449, 223] width 26 height 26
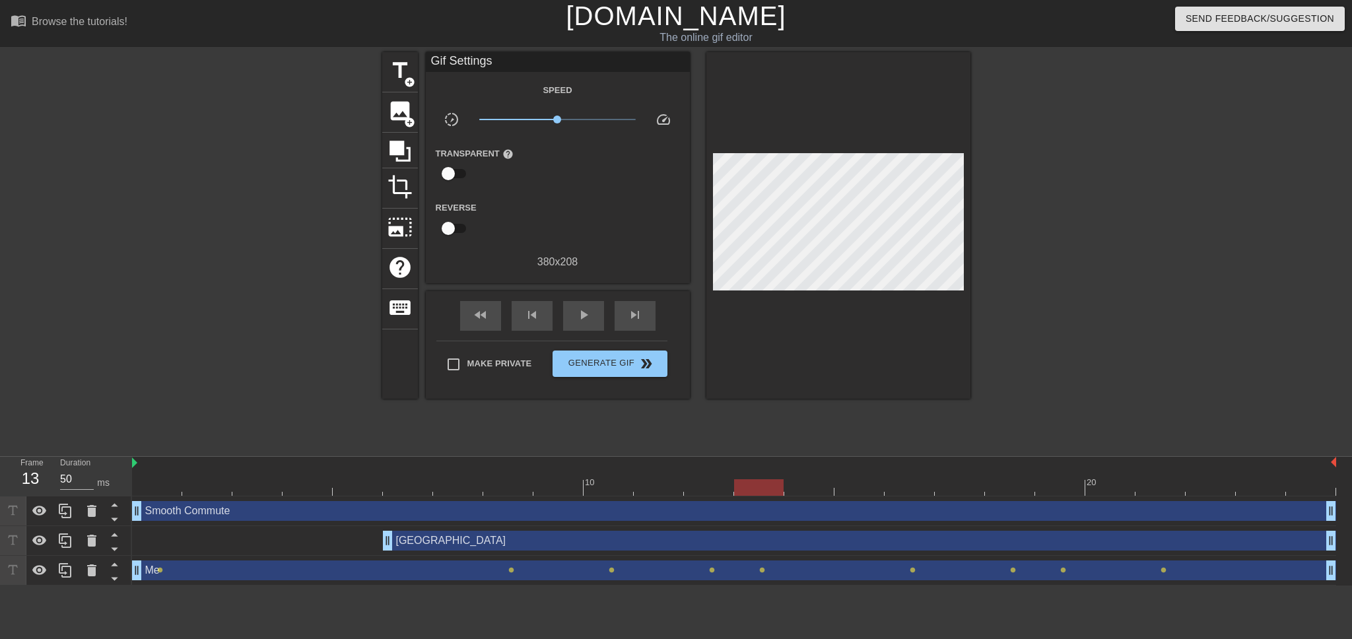
click at [787, 544] on div "North Ave drag_handle drag_handle" at bounding box center [860, 541] width 954 height 20
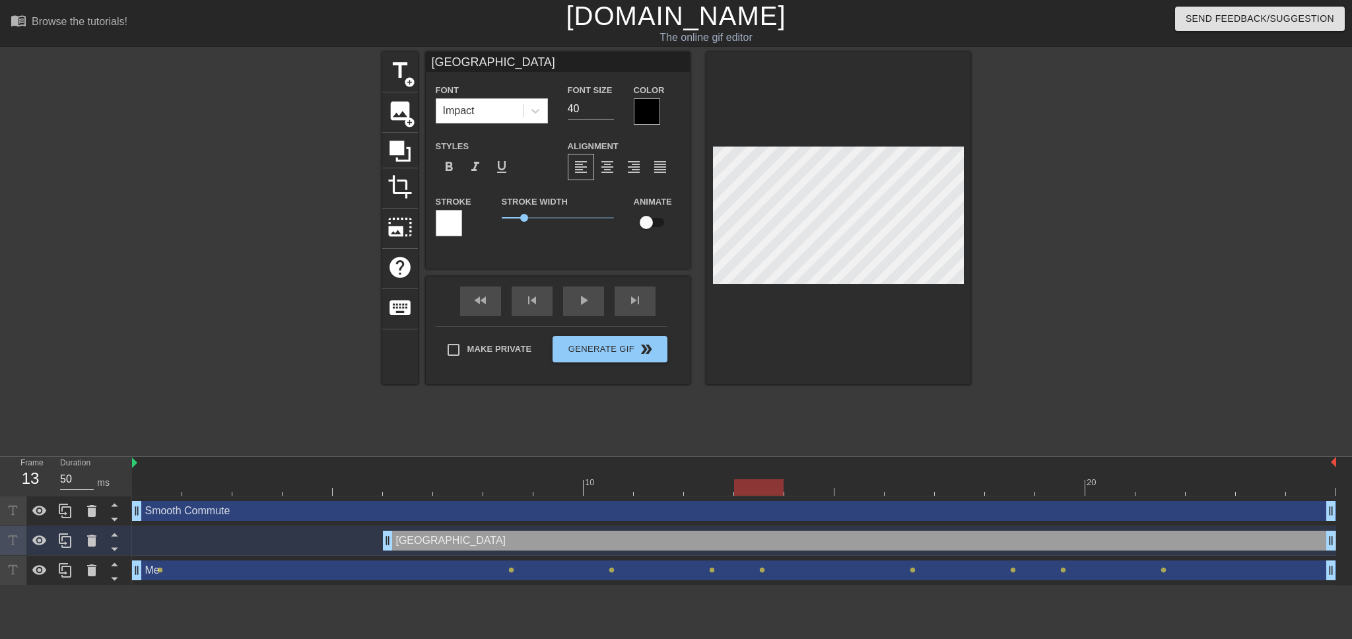
click at [662, 219] on input "checkbox" at bounding box center [646, 222] width 75 height 25
click at [409, 494] on div at bounding box center [734, 487] width 1204 height 17
click at [353, 486] on div at bounding box center [734, 487] width 1204 height 17
click at [407, 490] on div at bounding box center [734, 487] width 1204 height 17
click at [707, 166] on div at bounding box center [839, 218] width 264 height 332
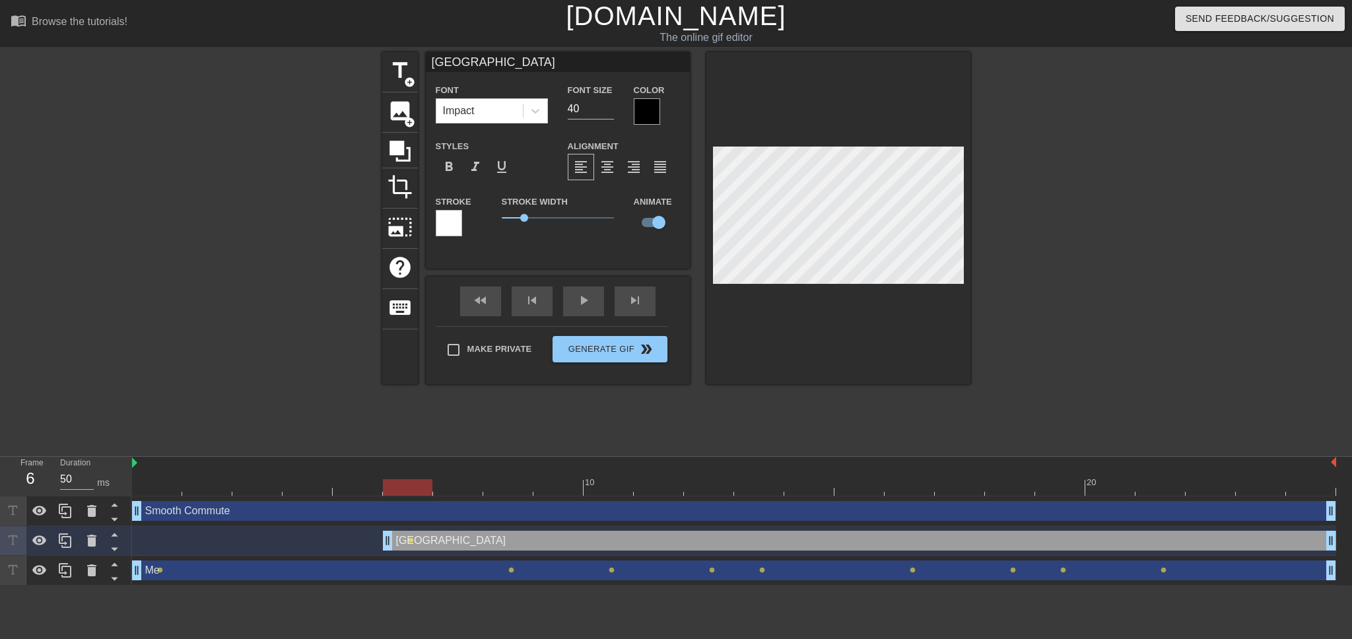
click at [464, 491] on div at bounding box center [734, 487] width 1204 height 17
click at [508, 491] on div at bounding box center [734, 487] width 1204 height 17
click at [557, 489] on div at bounding box center [734, 487] width 1204 height 17
click at [612, 489] on div at bounding box center [734, 487] width 1204 height 17
click at [662, 493] on div at bounding box center [734, 487] width 1204 height 17
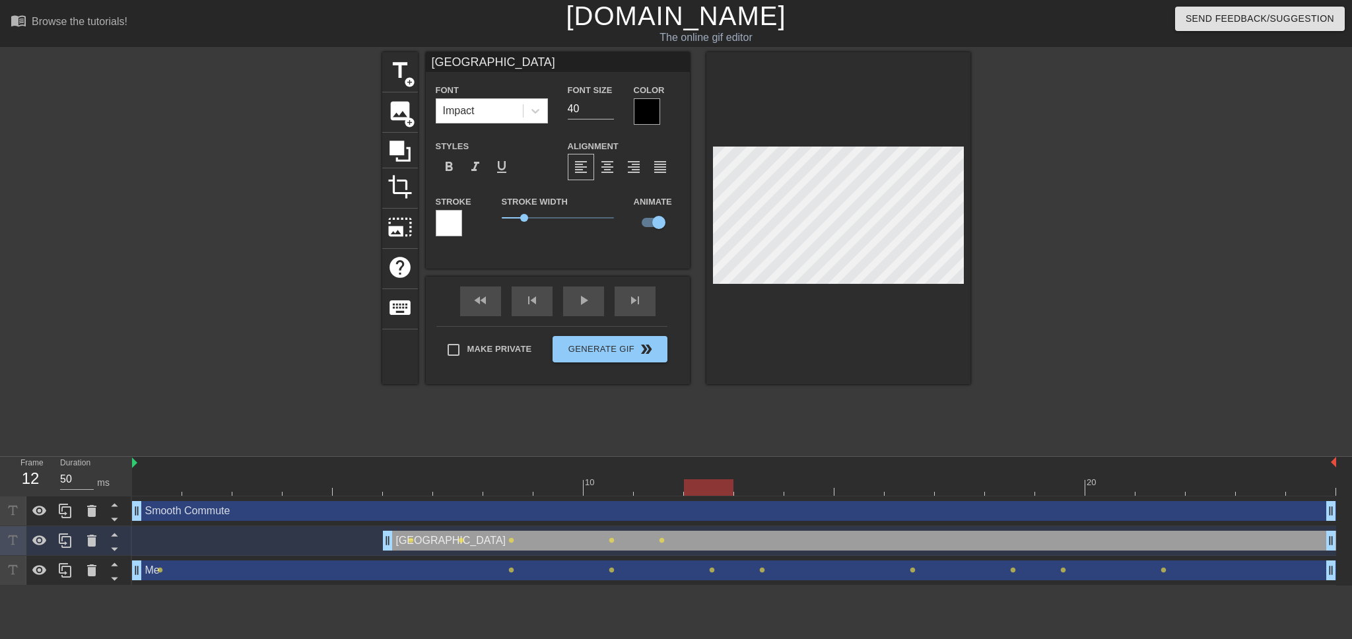
click at [719, 493] on div at bounding box center [734, 487] width 1204 height 17
click at [752, 483] on div at bounding box center [734, 487] width 1204 height 17
click at [815, 495] on div at bounding box center [734, 487] width 1204 height 17
click at [856, 486] on div at bounding box center [734, 487] width 1204 height 17
click at [916, 484] on div at bounding box center [734, 487] width 1204 height 17
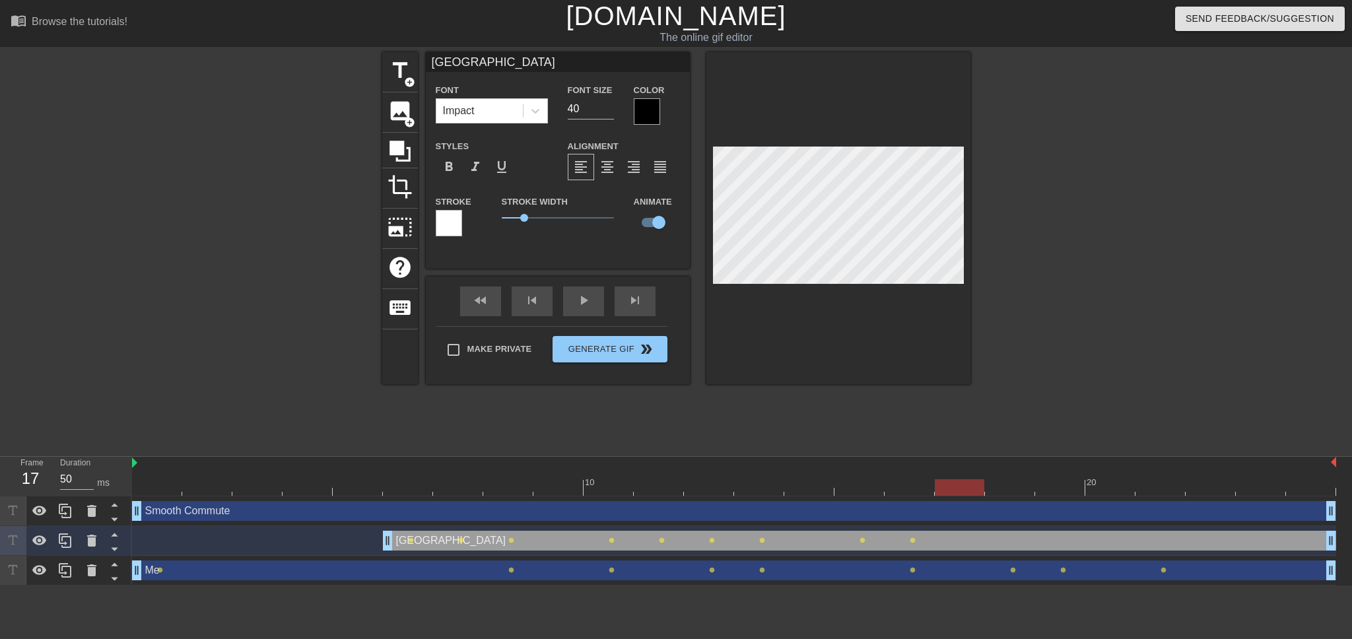
click at [963, 493] on div at bounding box center [734, 487] width 1204 height 17
click at [1020, 489] on div at bounding box center [734, 487] width 1204 height 17
click at [1051, 485] on div at bounding box center [734, 487] width 1204 height 17
click at [1107, 489] on div at bounding box center [734, 487] width 1204 height 17
click at [1148, 490] on div at bounding box center [734, 487] width 1204 height 17
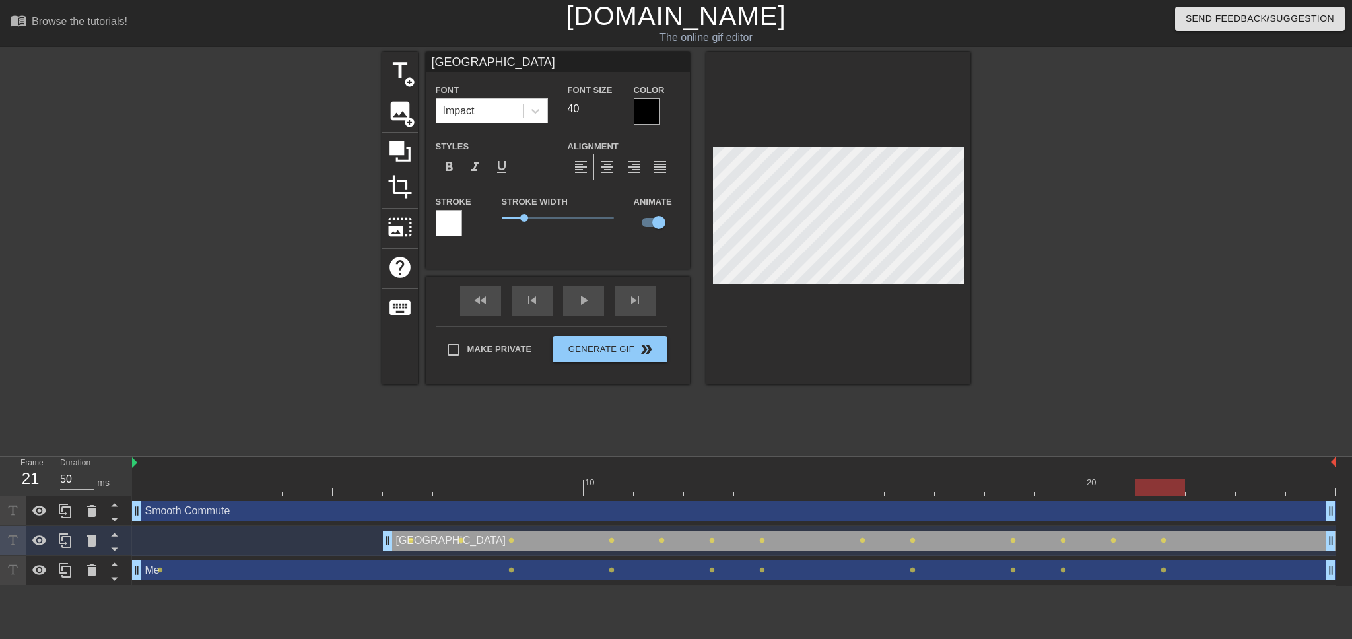
click at [1226, 484] on div at bounding box center [734, 487] width 1204 height 17
click at [1269, 491] on div at bounding box center [734, 487] width 1204 height 17
click at [1315, 485] on div at bounding box center [734, 487] width 1204 height 17
click at [293, 516] on div "Smooth Commute drag_handle drag_handle" at bounding box center [734, 511] width 1204 height 20
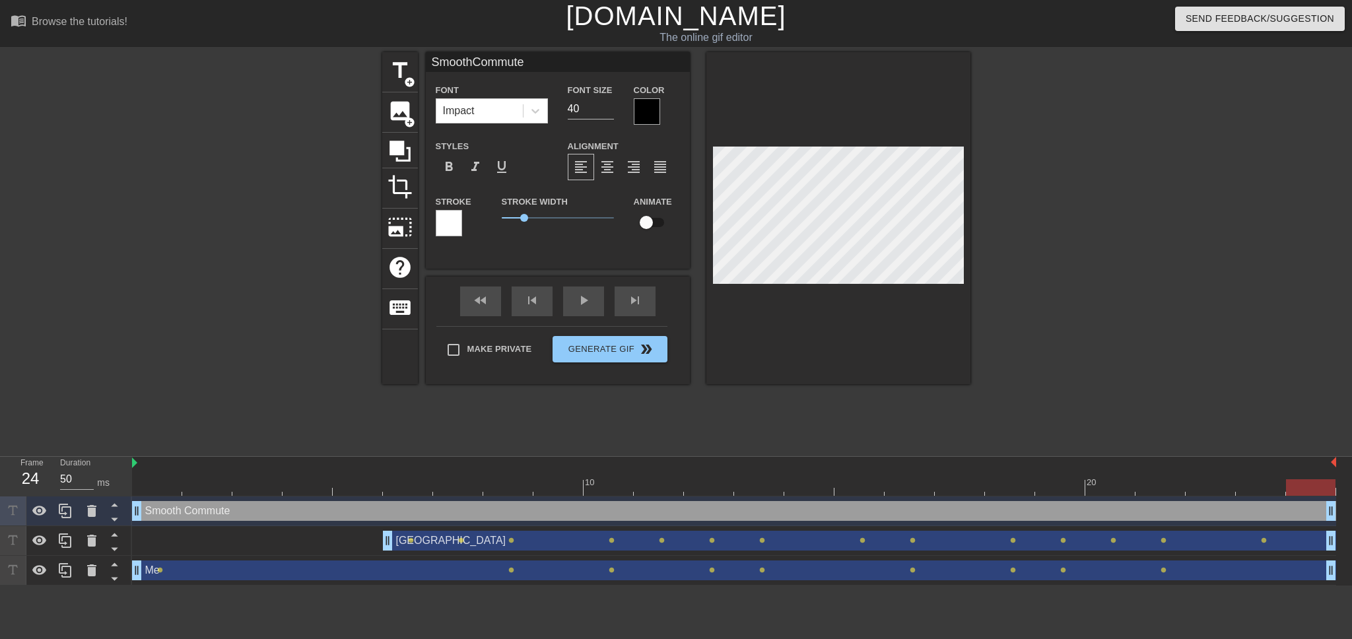
click at [652, 223] on input "checkbox" at bounding box center [646, 222] width 75 height 25
click at [160, 491] on div at bounding box center [734, 487] width 1204 height 17
click at [212, 495] on div at bounding box center [734, 487] width 1204 height 17
click at [264, 494] on div at bounding box center [734, 487] width 1204 height 17
click at [314, 489] on div at bounding box center [734, 487] width 1204 height 17
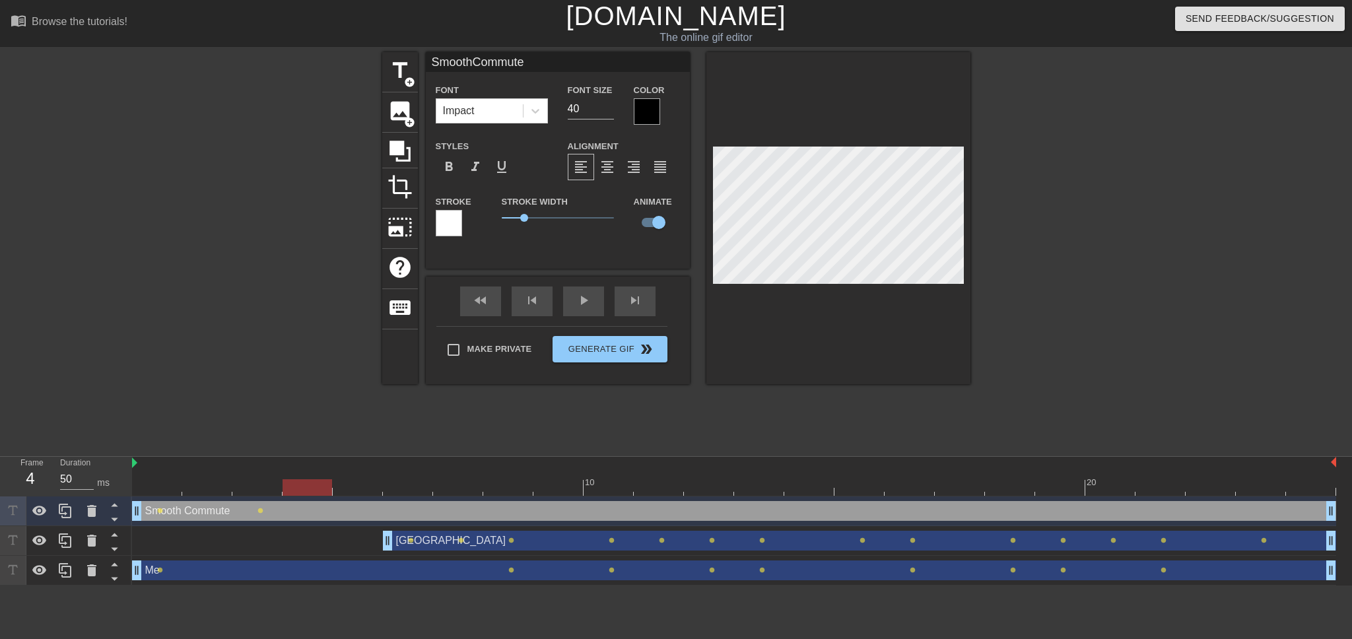
click at [364, 490] on div at bounding box center [734, 487] width 1204 height 17
click at [426, 487] on div at bounding box center [734, 487] width 1204 height 17
click at [365, 491] on div at bounding box center [734, 487] width 1204 height 17
click at [428, 488] on div at bounding box center [734, 487] width 1204 height 17
click at [375, 491] on div at bounding box center [734, 487] width 1204 height 17
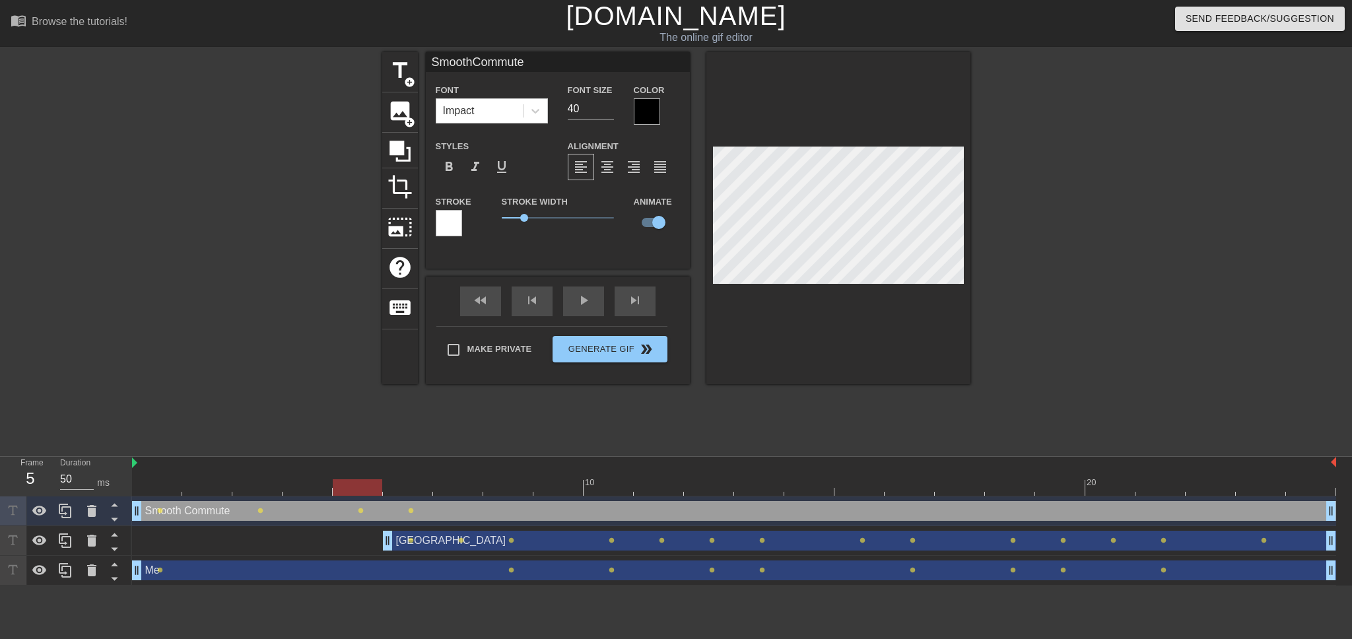
click at [425, 491] on div at bounding box center [734, 487] width 1204 height 17
click at [459, 488] on div at bounding box center [734, 487] width 1204 height 17
click at [520, 489] on div at bounding box center [734, 487] width 1204 height 17
click at [542, 488] on div at bounding box center [734, 487] width 1204 height 17
click at [620, 487] on div at bounding box center [734, 487] width 1204 height 17
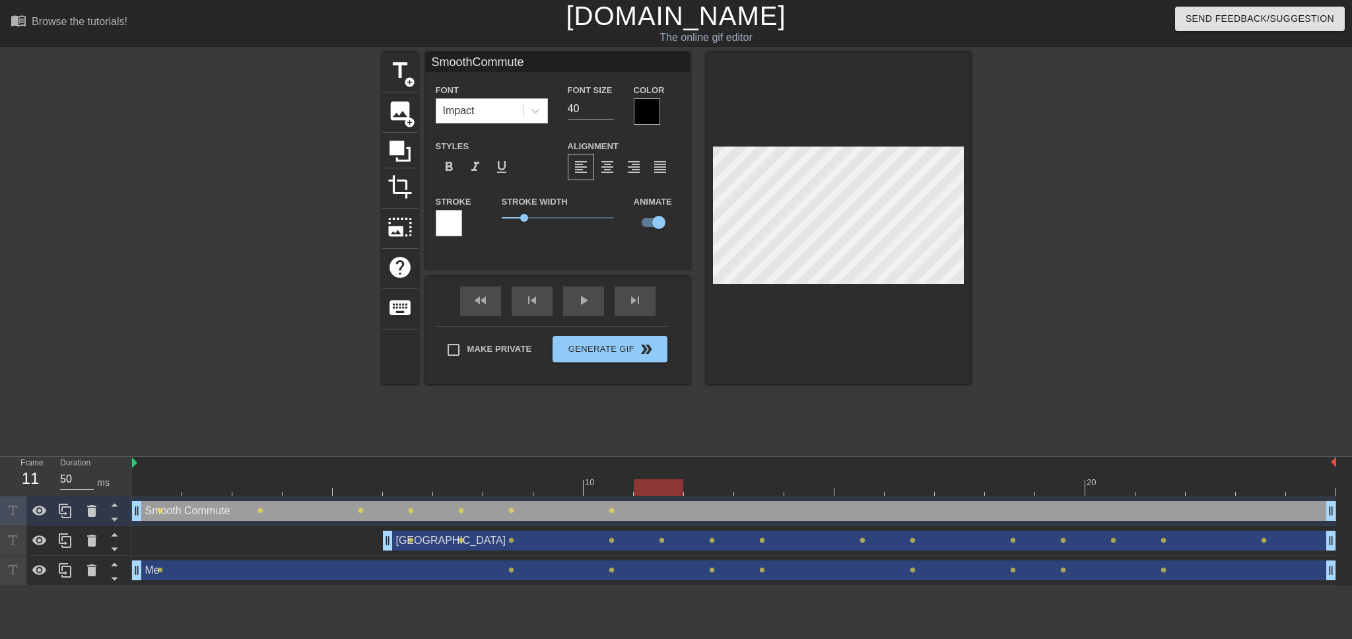
click at [644, 483] on div at bounding box center [734, 487] width 1204 height 17
click at [718, 487] on div at bounding box center [734, 487] width 1204 height 17
click at [766, 485] on div at bounding box center [734, 487] width 1204 height 17
click at [796, 489] on div at bounding box center [734, 487] width 1204 height 17
click at [851, 493] on div at bounding box center [734, 487] width 1204 height 17
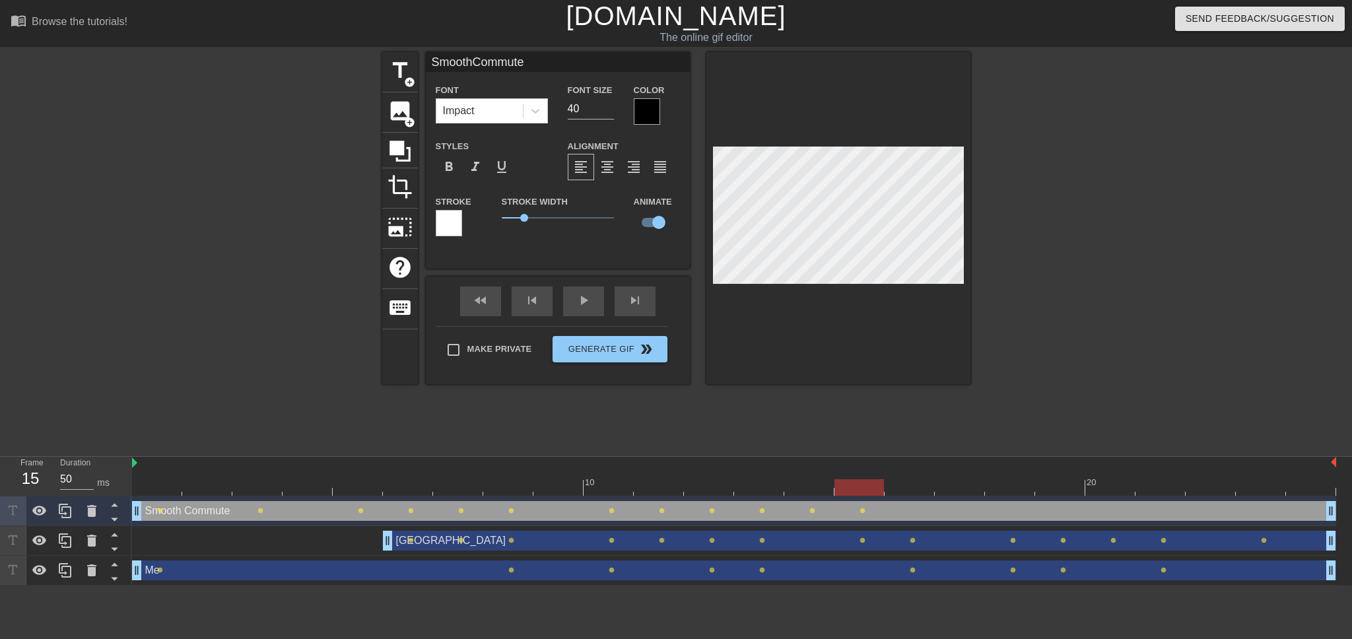
click at [904, 483] on div at bounding box center [734, 487] width 1204 height 17
click at [959, 497] on div "Smooth Commute drag_handle drag_handle lens lens lens lens lens lens lens lens …" at bounding box center [734, 512] width 1204 height 30
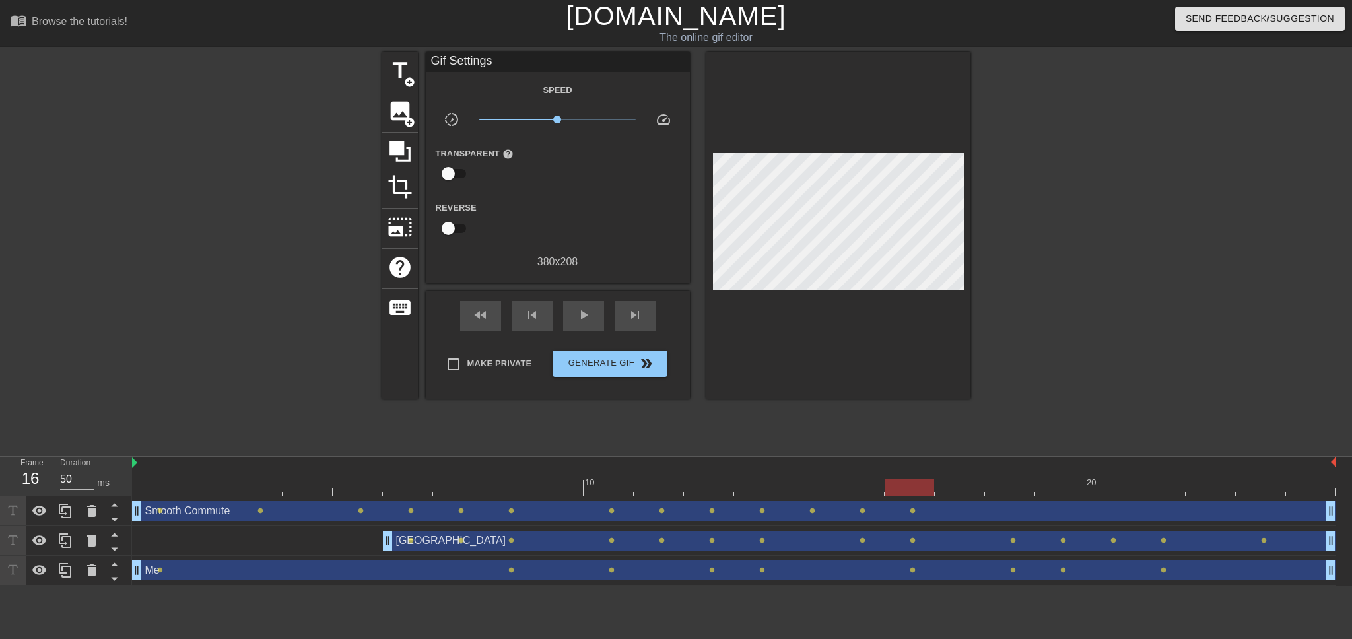
click at [962, 486] on div at bounding box center [734, 487] width 1204 height 17
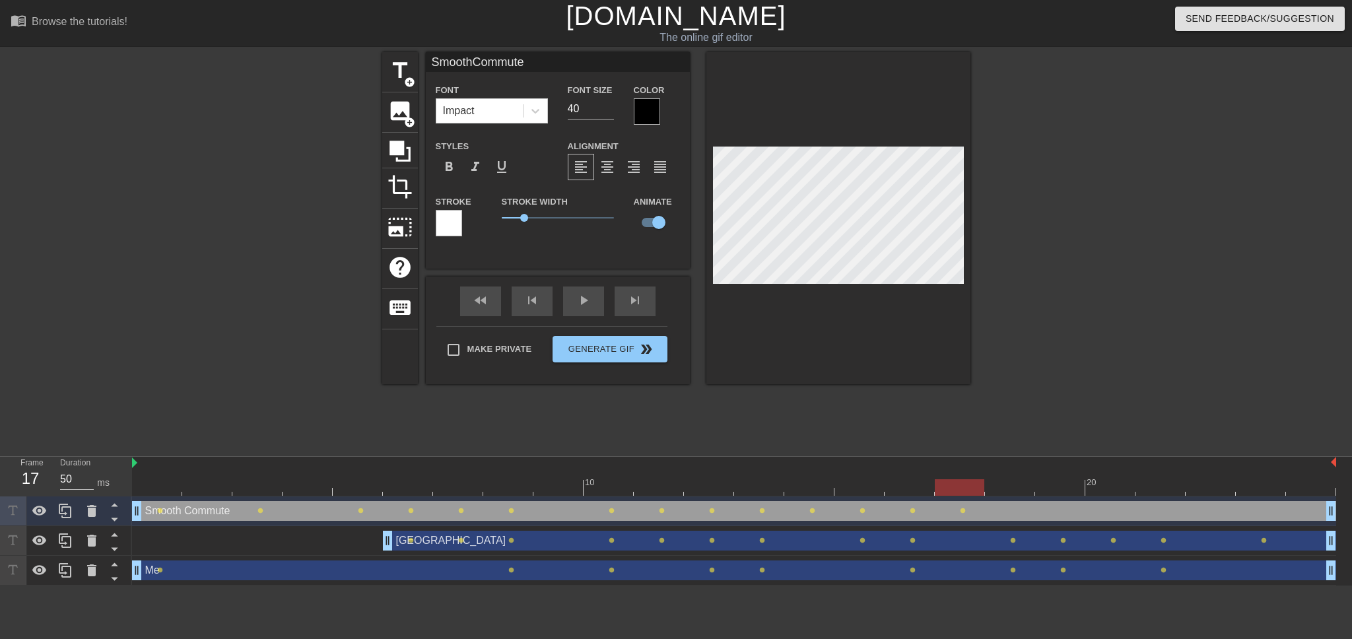
click at [1011, 487] on div at bounding box center [734, 487] width 1204 height 17
click at [1070, 493] on div at bounding box center [734, 487] width 1204 height 17
click at [1117, 484] on div at bounding box center [734, 487] width 1204 height 17
click at [1162, 485] on div at bounding box center [734, 487] width 1204 height 17
click at [978, 155] on div "title add_circle image add_circle crop photo_size_select_large help keyboard Sm…" at bounding box center [676, 250] width 1352 height 396
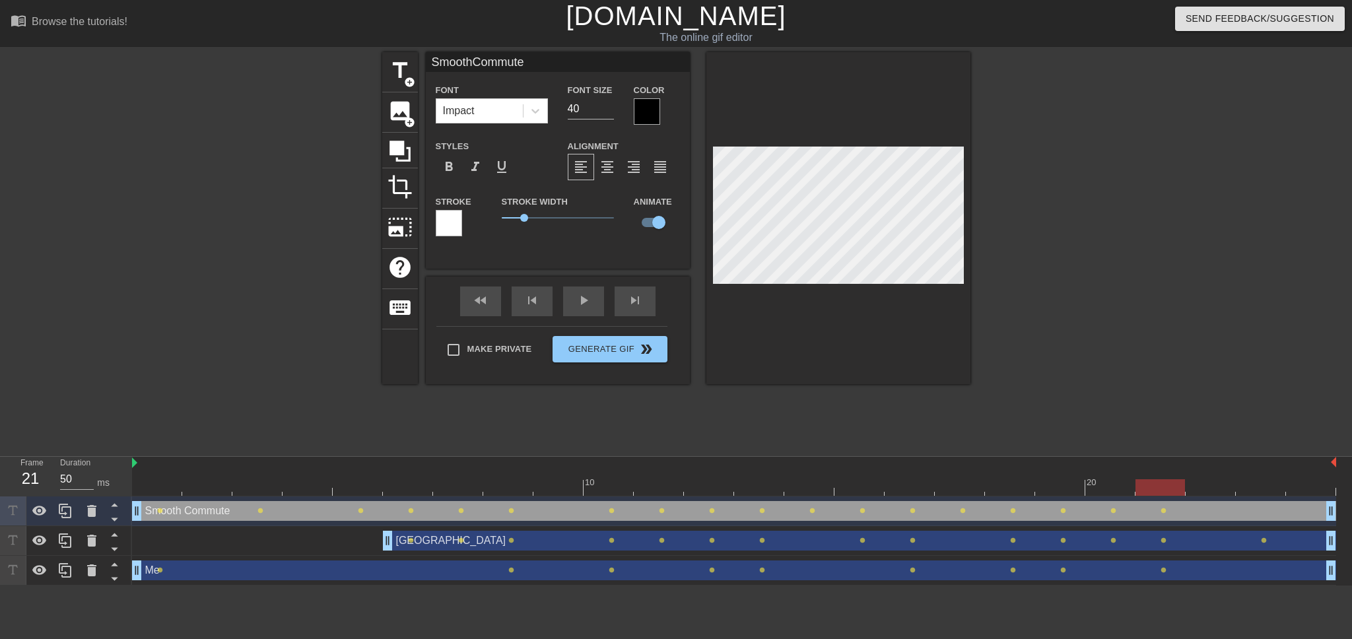
click at [1214, 494] on div at bounding box center [734, 487] width 1204 height 17
click at [1252, 491] on div at bounding box center [734, 487] width 1204 height 17
click at [1305, 488] on div at bounding box center [734, 487] width 1204 height 17
click at [618, 487] on div at bounding box center [734, 487] width 1204 height 17
click at [547, 485] on div at bounding box center [734, 487] width 1204 height 17
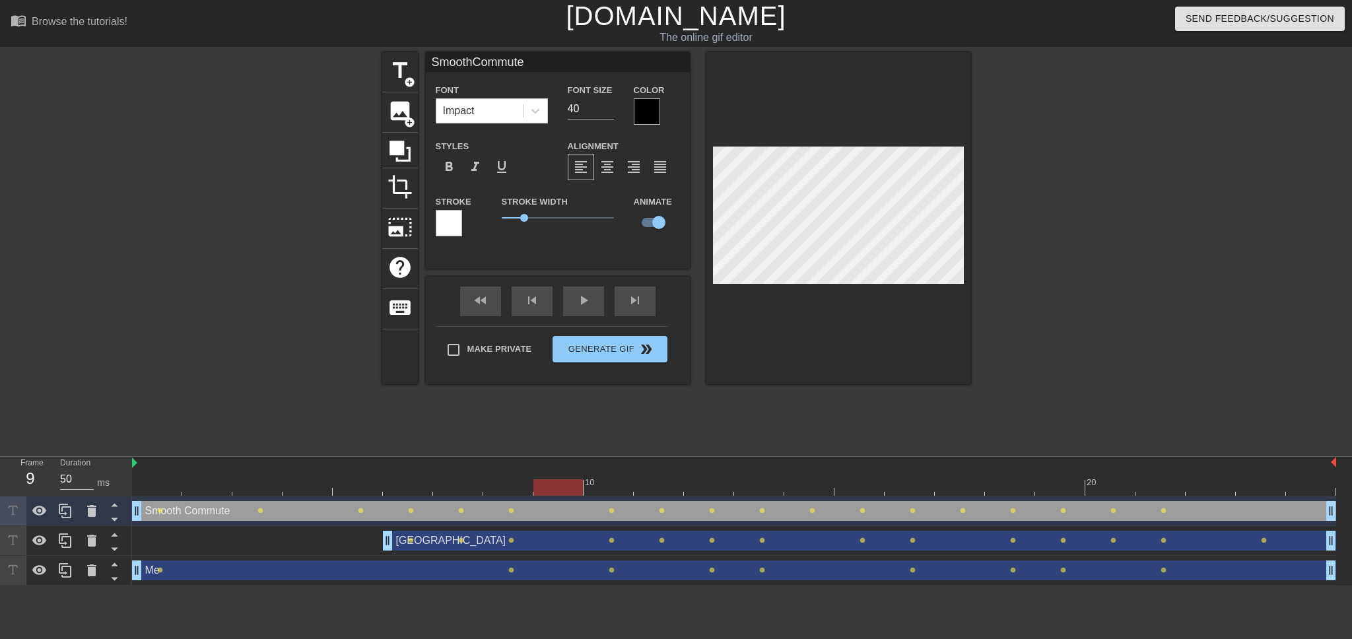
click at [594, 488] on div at bounding box center [734, 487] width 1204 height 17
click at [672, 488] on div at bounding box center [734, 487] width 1204 height 17
click at [720, 490] on div at bounding box center [734, 487] width 1204 height 17
click at [749, 490] on div at bounding box center [734, 487] width 1204 height 17
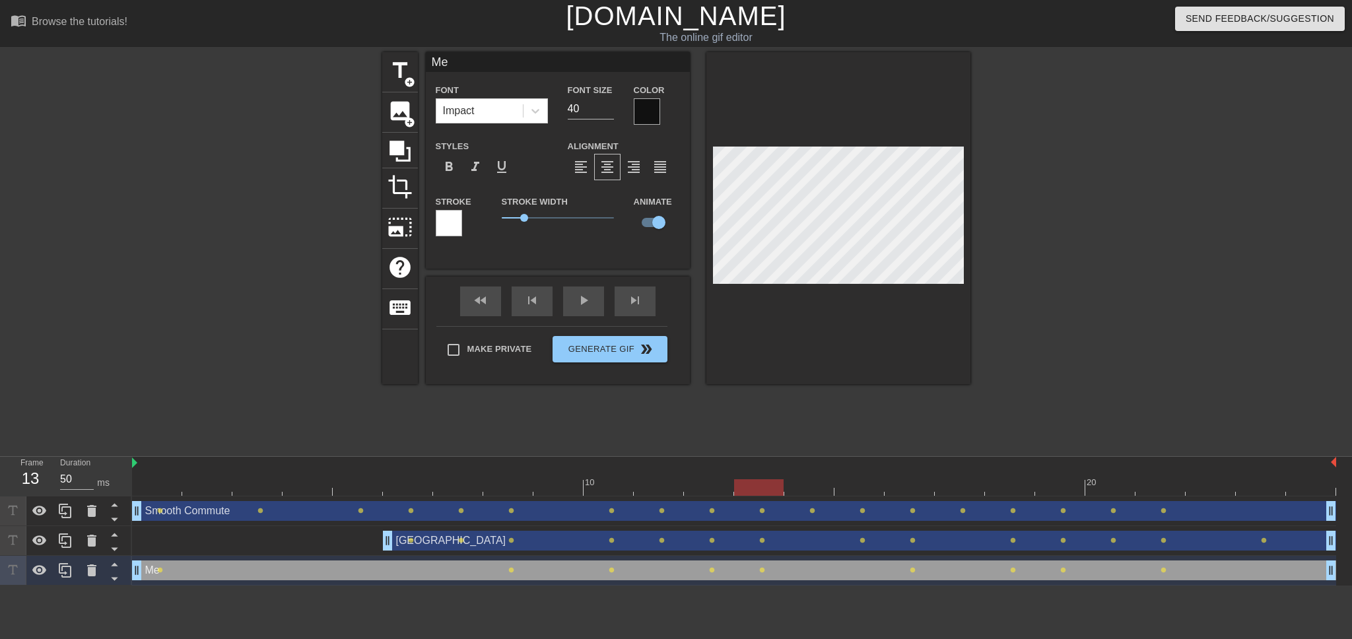
click at [812, 495] on div "10 20" at bounding box center [734, 477] width 1204 height 40
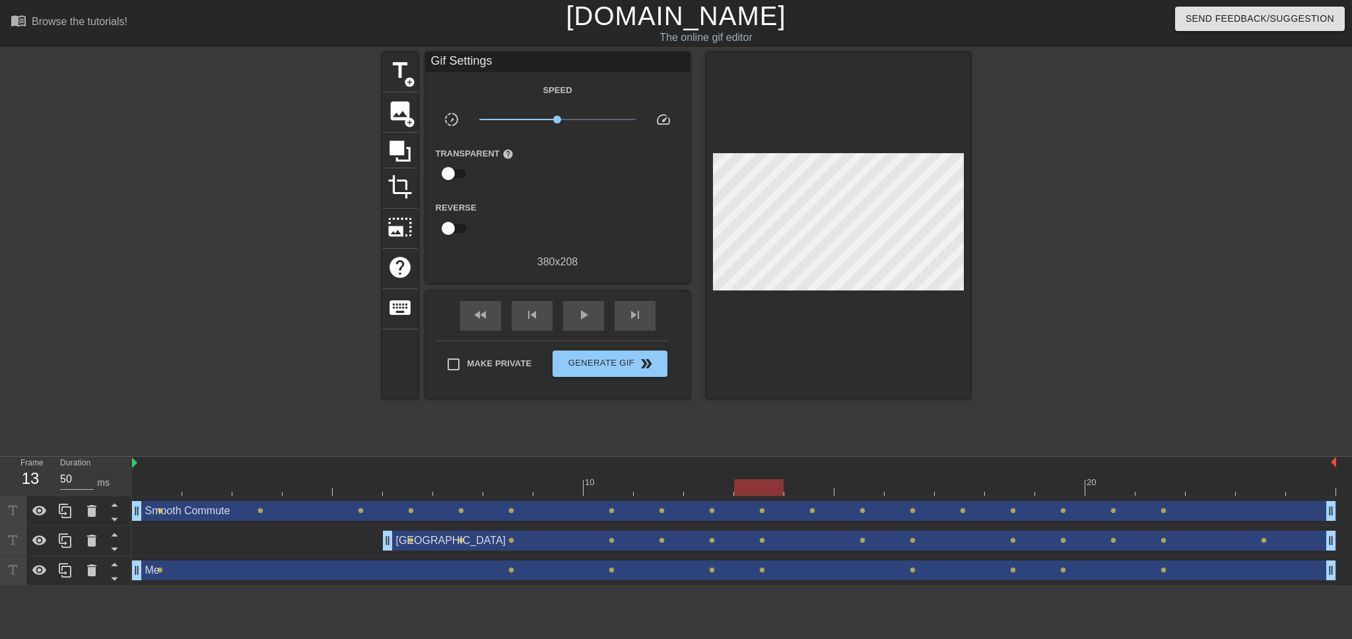
click at [808, 489] on div at bounding box center [734, 487] width 1204 height 17
click at [814, 491] on div at bounding box center [809, 487] width 50 height 17
click at [862, 490] on div at bounding box center [734, 487] width 1204 height 17
click at [905, 490] on div at bounding box center [734, 487] width 1204 height 17
click at [961, 489] on div at bounding box center [734, 487] width 1204 height 17
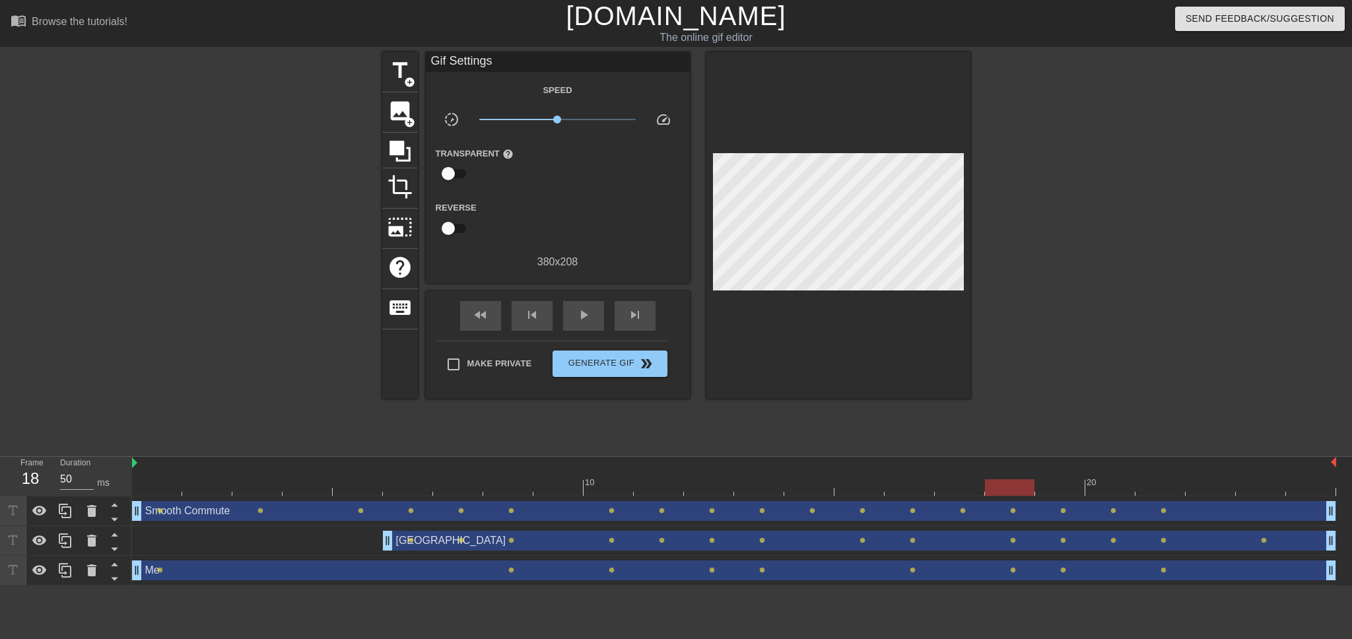
click at [1008, 488] on div at bounding box center [734, 487] width 1204 height 17
click at [1057, 489] on div at bounding box center [734, 487] width 1204 height 17
click at [1101, 491] on div at bounding box center [734, 487] width 1204 height 17
click at [1160, 491] on div at bounding box center [734, 487] width 1204 height 17
click at [1230, 489] on div at bounding box center [734, 487] width 1204 height 17
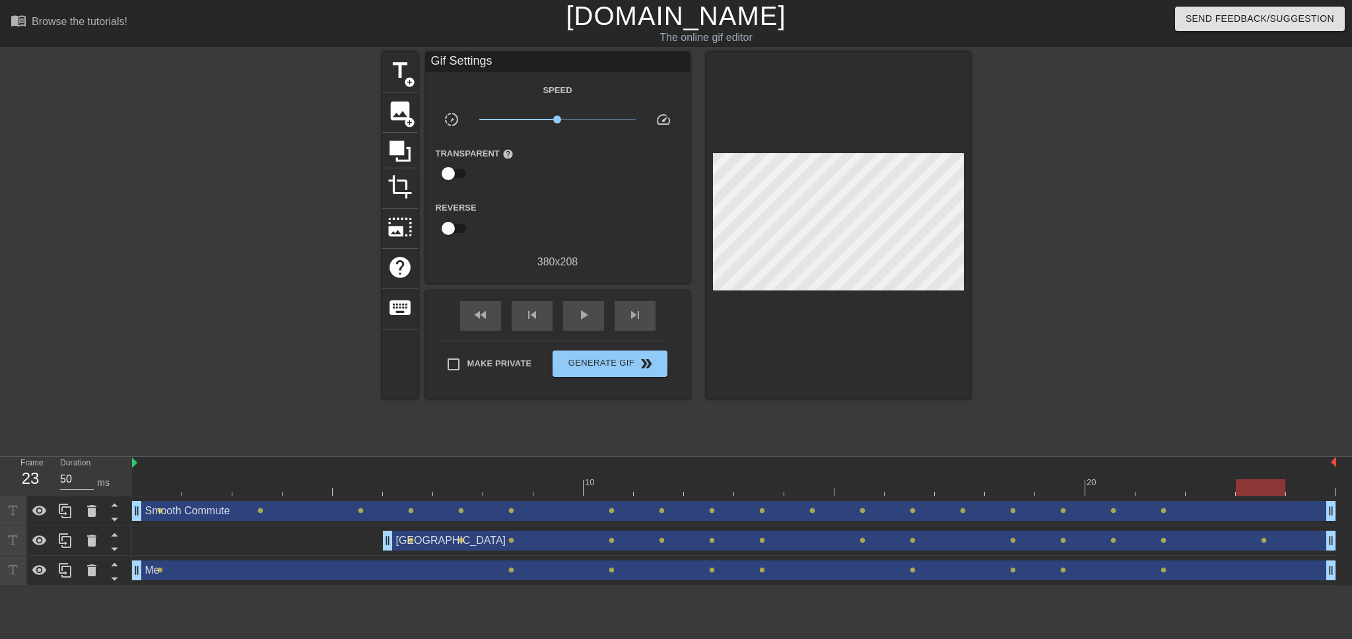
click at [1268, 489] on div at bounding box center [734, 487] width 1204 height 17
click at [1309, 489] on div at bounding box center [734, 487] width 1204 height 17
click at [581, 314] on span "play_arrow" at bounding box center [584, 315] width 16 height 16
click at [611, 366] on span "Generate Gif double_arrow" at bounding box center [610, 364] width 104 height 16
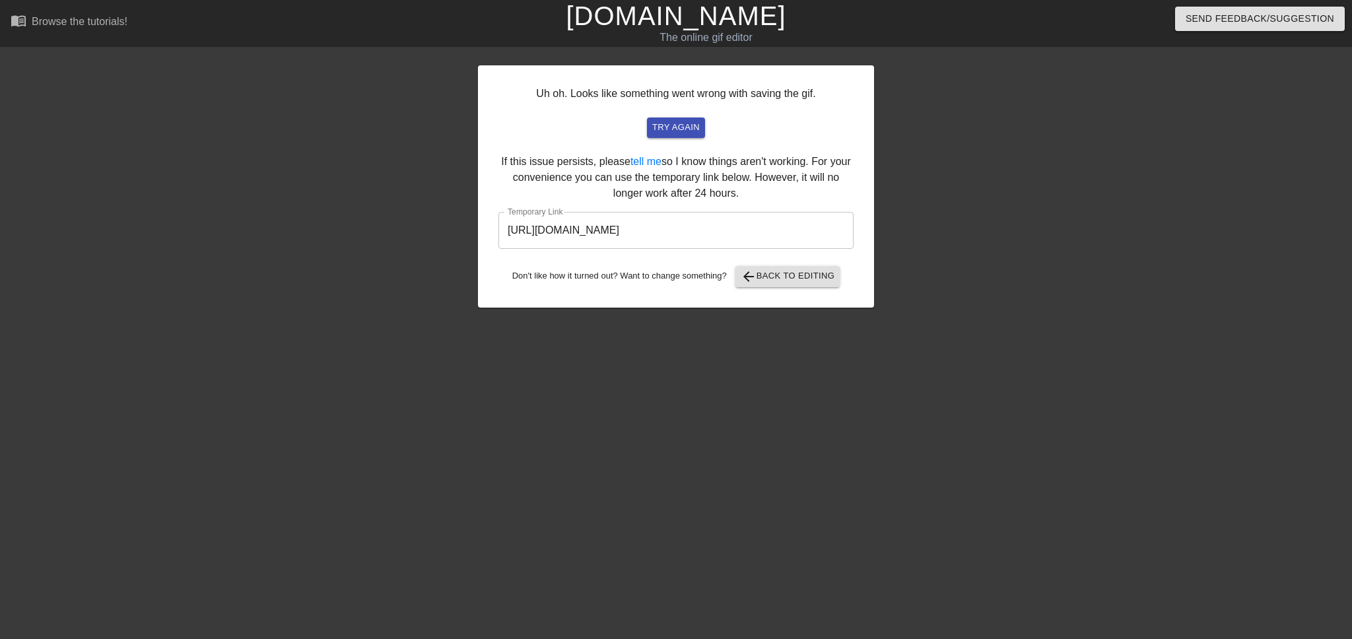
click at [750, 235] on input "[URL][DOMAIN_NAME]" at bounding box center [676, 230] width 355 height 37
drag, startPoint x: 821, startPoint y: 230, endPoint x: 427, endPoint y: 236, distance: 394.3
click at [427, 236] on div "Uh oh. Looks like something went wrong with saving the gif. try again If this i…" at bounding box center [676, 250] width 1352 height 396
click at [803, 285] on button "arrow_back Back to Editing" at bounding box center [788, 276] width 105 height 21
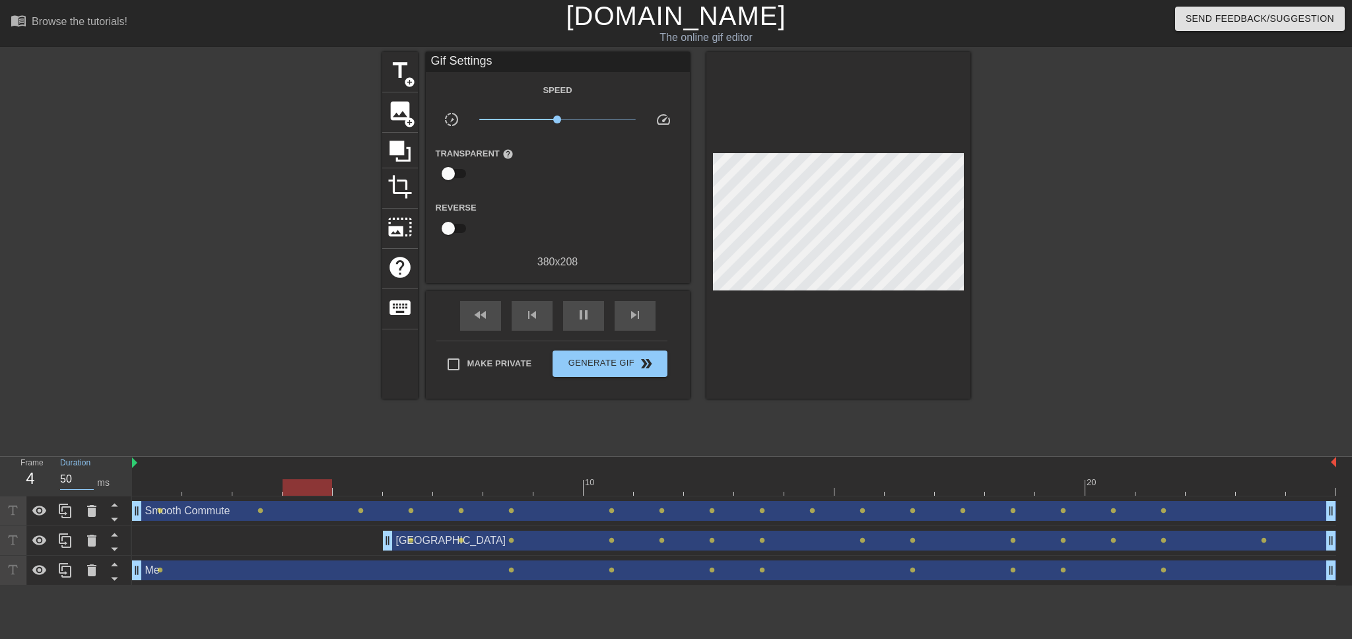
click at [90, 477] on input "50" at bounding box center [77, 479] width 34 height 21
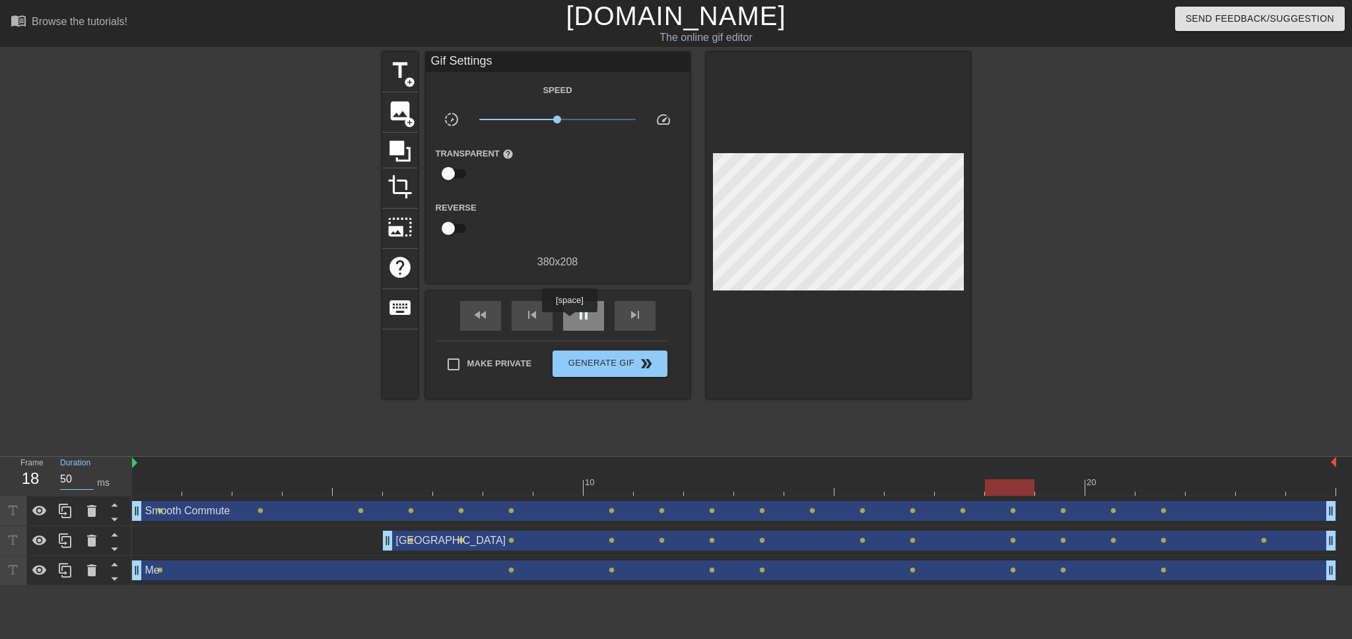
click at [580, 320] on span "pause" at bounding box center [584, 315] width 16 height 16
click at [92, 475] on input "51" at bounding box center [77, 479] width 34 height 21
click at [29, 478] on div "21" at bounding box center [30, 479] width 20 height 24
click at [159, 486] on div at bounding box center [734, 487] width 1204 height 17
click at [90, 475] on input "51" at bounding box center [77, 479] width 34 height 21
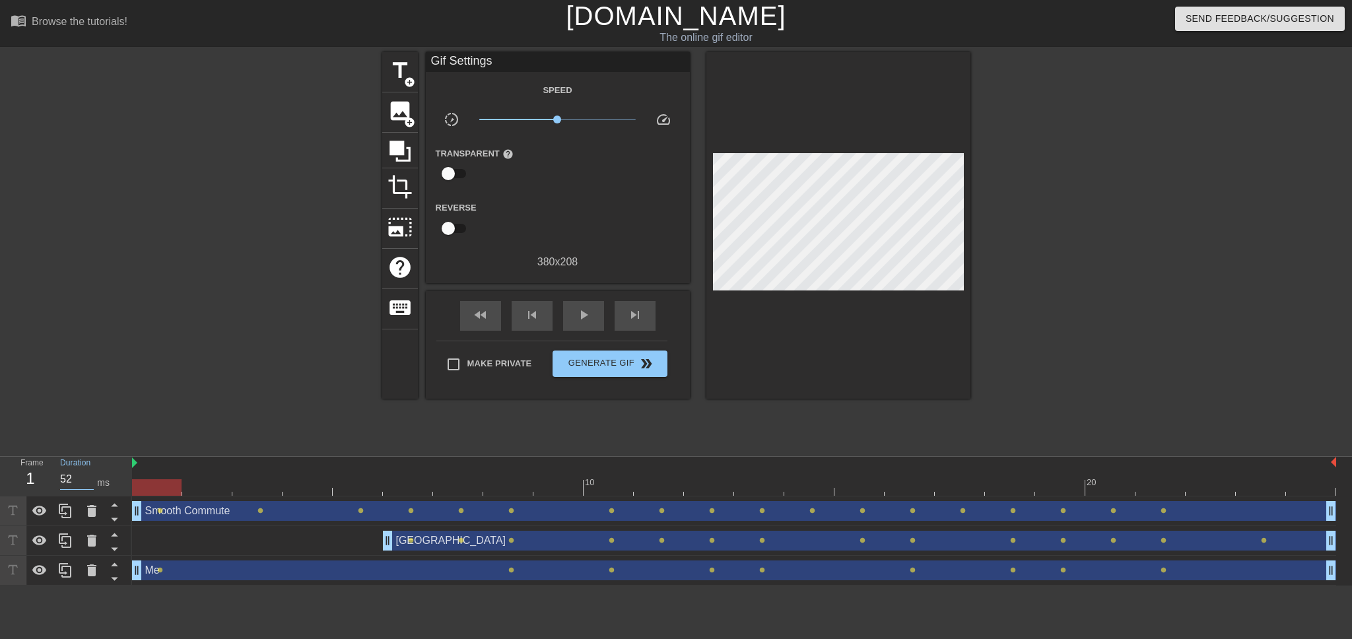
click at [90, 475] on input "52" at bounding box center [77, 479] width 34 height 21
click at [90, 475] on input "53" at bounding box center [77, 479] width 34 height 21
click at [90, 475] on input "54" at bounding box center [77, 479] width 34 height 21
click at [90, 475] on input "55" at bounding box center [77, 479] width 34 height 21
click at [90, 475] on input "69" at bounding box center [77, 479] width 34 height 21
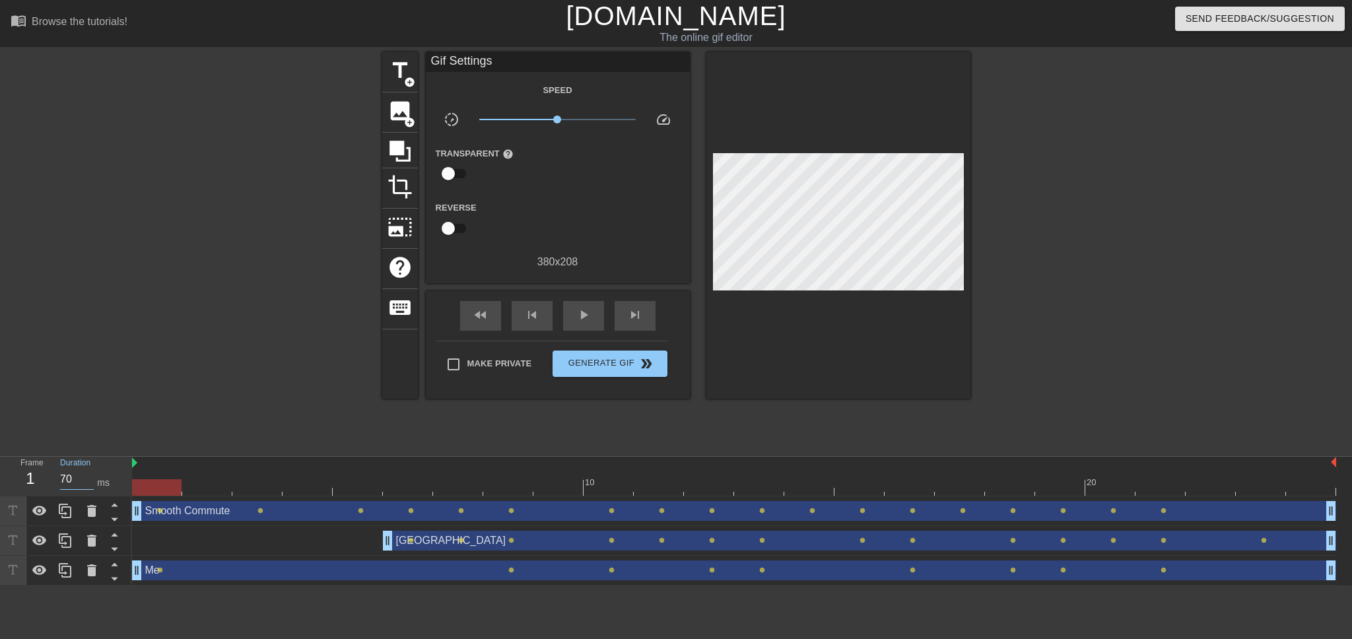
click at [90, 475] on input "70" at bounding box center [77, 479] width 34 height 21
click at [200, 482] on div at bounding box center [734, 487] width 1204 height 17
drag, startPoint x: 79, startPoint y: 481, endPoint x: 54, endPoint y: 481, distance: 25.1
click at [54, 481] on div "Duration 50 ms" at bounding box center [89, 476] width 79 height 38
click at [265, 488] on div at bounding box center [734, 487] width 1204 height 17
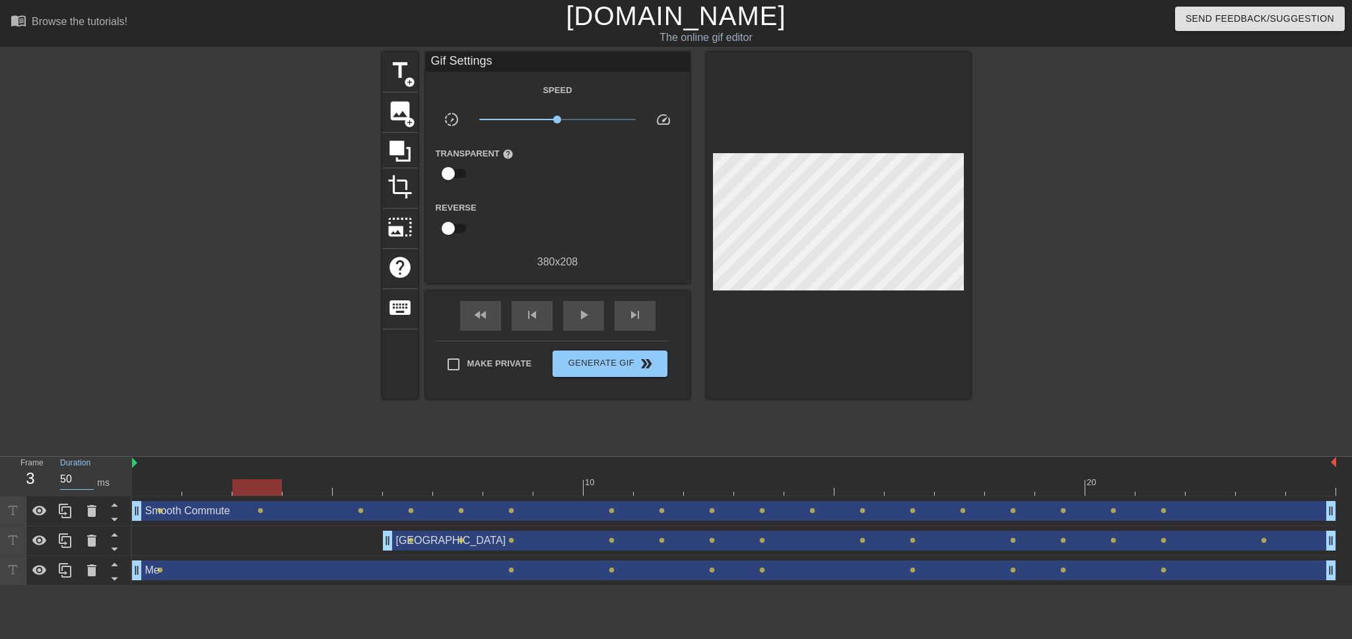
drag, startPoint x: 71, startPoint y: 476, endPoint x: 37, endPoint y: 477, distance: 33.7
click at [37, 477] on div "Frame 3 Duration 50 ms" at bounding box center [70, 476] width 119 height 38
paste input "7"
click at [327, 488] on div at bounding box center [734, 487] width 1204 height 17
drag, startPoint x: 75, startPoint y: 479, endPoint x: 23, endPoint y: 477, distance: 52.2
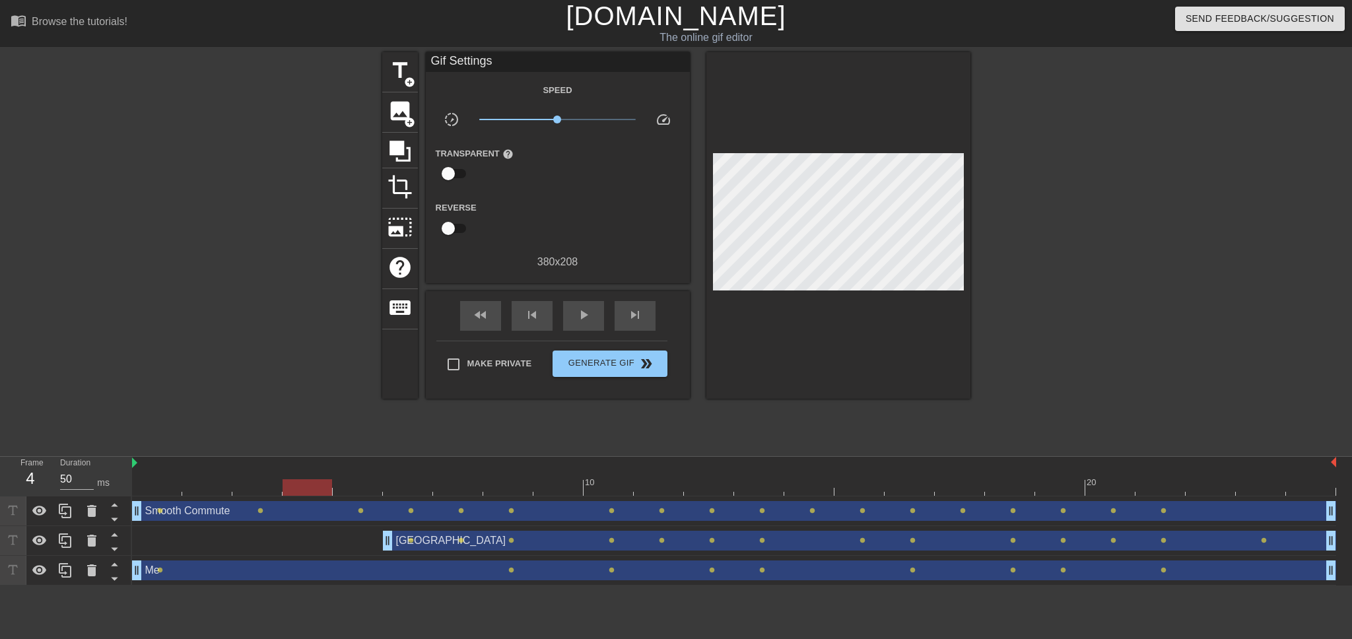
click at [23, 477] on div "Frame 4 Duration 50 ms" at bounding box center [70, 476] width 119 height 38
paste input "7"
click at [359, 489] on div at bounding box center [734, 487] width 1204 height 17
click at [298, 491] on div at bounding box center [734, 487] width 1204 height 17
click at [360, 491] on div at bounding box center [734, 487] width 1204 height 17
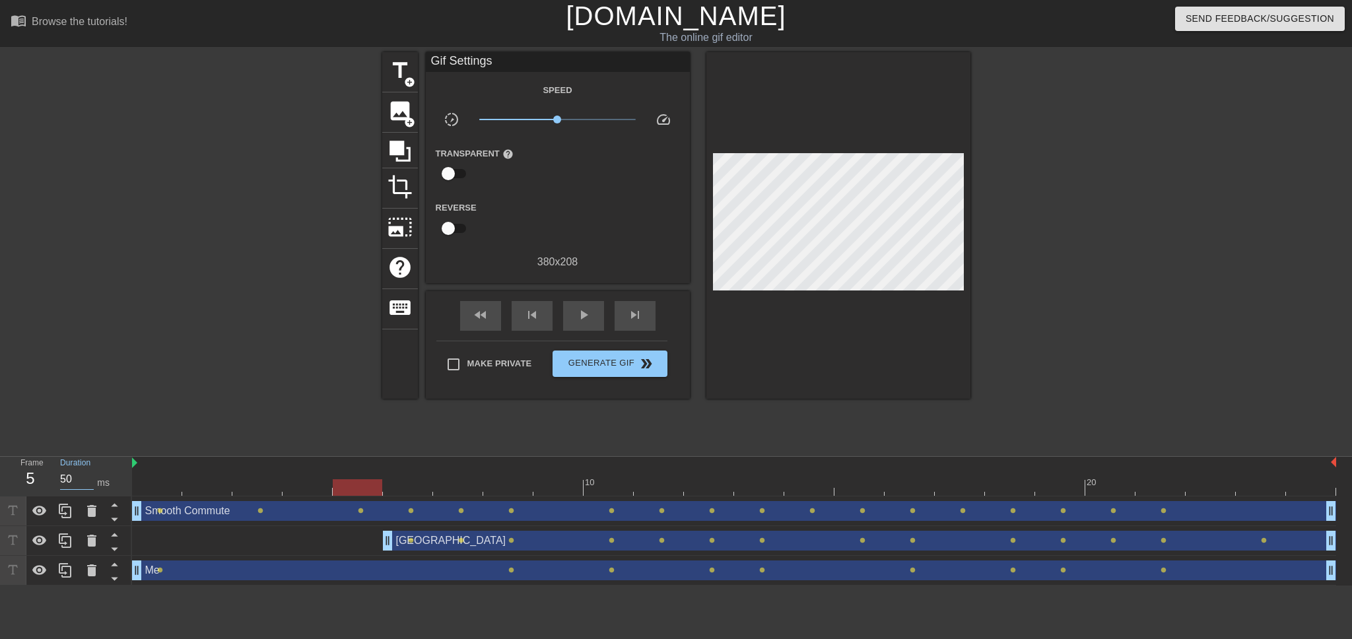
drag, startPoint x: 79, startPoint y: 480, endPoint x: 61, endPoint y: 480, distance: 18.5
click at [61, 480] on input "50" at bounding box center [77, 479] width 34 height 21
paste input "7"
click at [412, 491] on div at bounding box center [734, 487] width 1204 height 17
drag, startPoint x: 74, startPoint y: 483, endPoint x: 21, endPoint y: 477, distance: 53.2
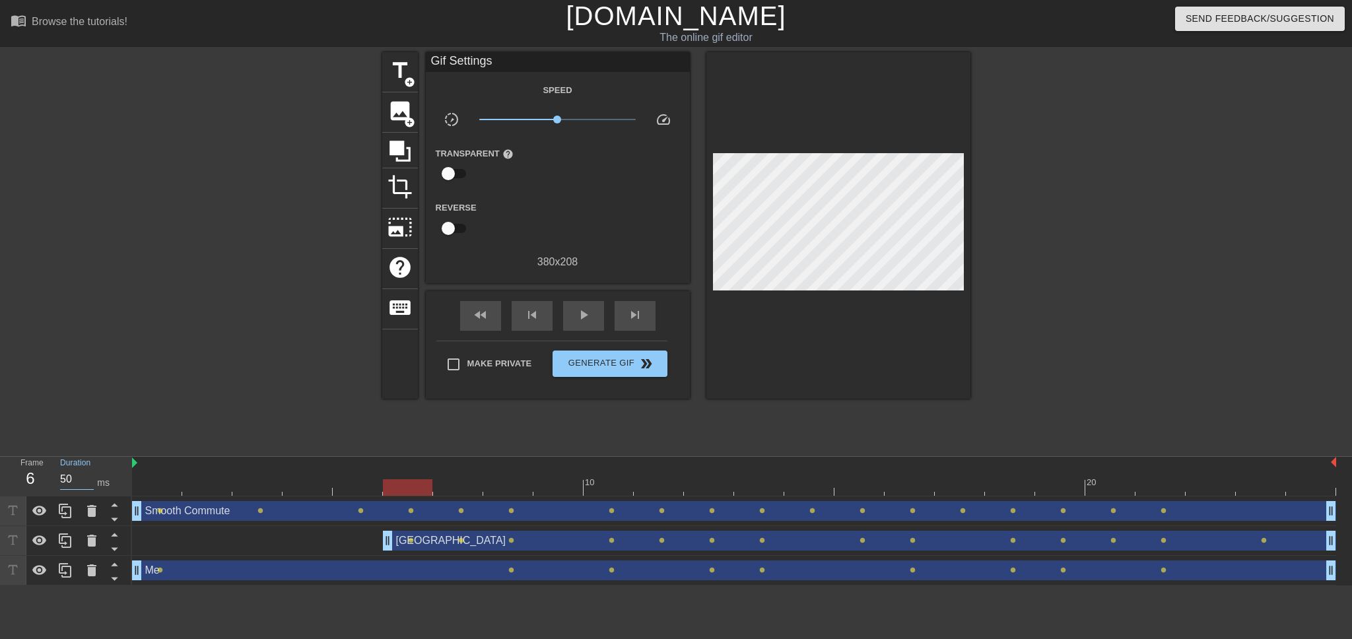
click at [21, 477] on div "Frame 6 Duration 50 ms" at bounding box center [70, 476] width 119 height 38
paste input "7"
click at [456, 488] on div at bounding box center [734, 487] width 1204 height 17
drag, startPoint x: 79, startPoint y: 483, endPoint x: 42, endPoint y: 481, distance: 37.0
click at [42, 481] on div "Frame 7 Duration 50 ms" at bounding box center [70, 476] width 119 height 38
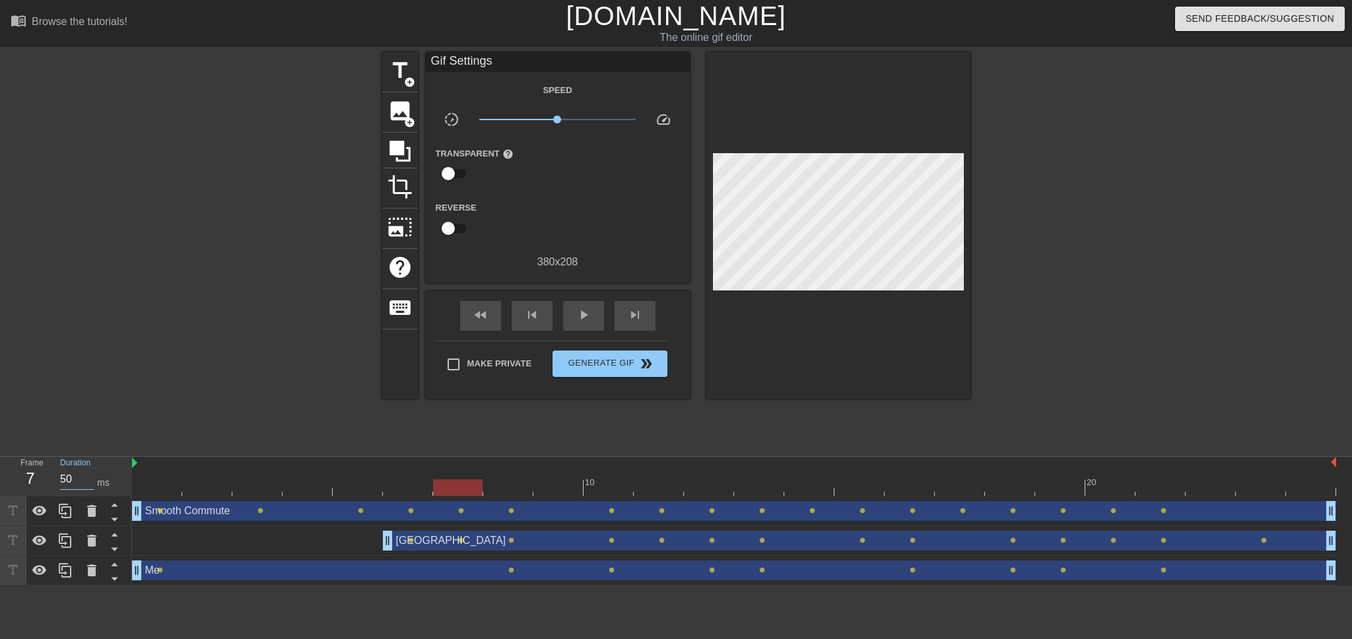
paste input "7"
click at [520, 491] on div at bounding box center [734, 487] width 1204 height 17
drag, startPoint x: 75, startPoint y: 485, endPoint x: 32, endPoint y: 480, distance: 43.8
click at [32, 480] on div "Frame 8 Duration 50 ms" at bounding box center [70, 476] width 119 height 38
paste input "7"
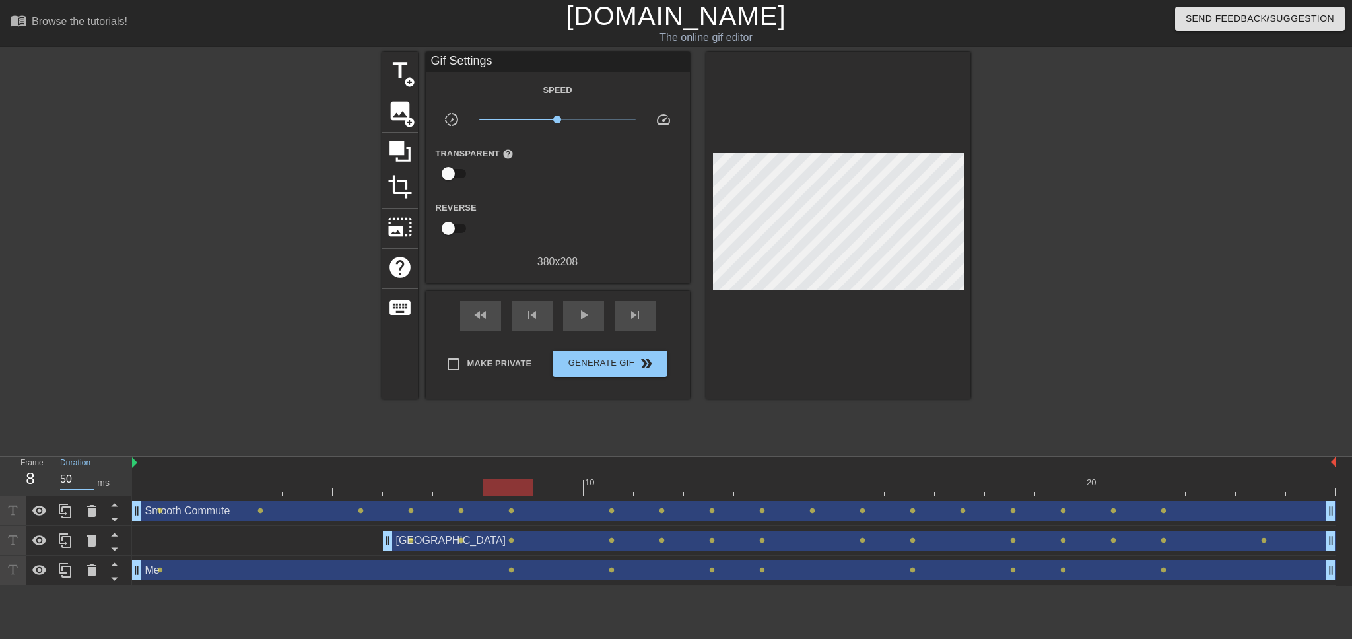
click at [569, 493] on div at bounding box center [734, 487] width 1204 height 17
drag, startPoint x: 71, startPoint y: 479, endPoint x: 30, endPoint y: 477, distance: 41.0
click at [34, 477] on div "Frame 9 Duration 50 ms" at bounding box center [70, 476] width 119 height 38
paste input "7"
click at [615, 485] on div at bounding box center [734, 487] width 1204 height 17
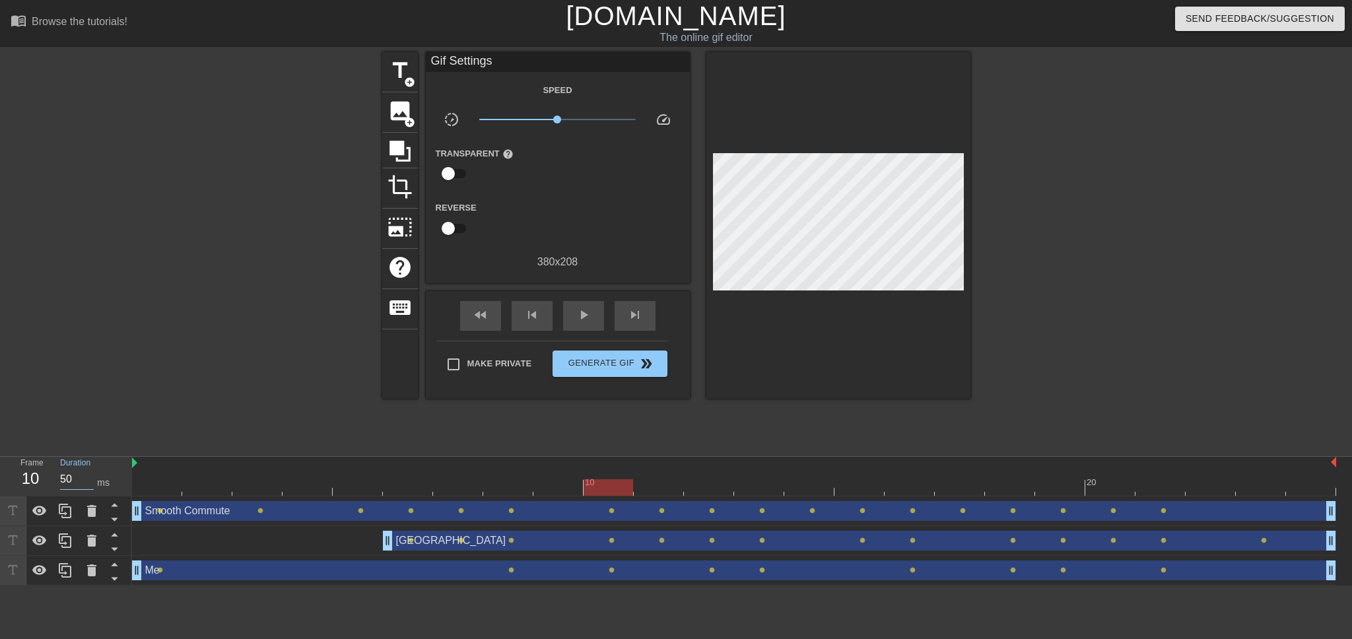
drag, startPoint x: 75, startPoint y: 478, endPoint x: 51, endPoint y: 478, distance: 23.8
click at [51, 478] on div "Duration 50 ms" at bounding box center [89, 476] width 79 height 38
paste input "7"
click at [665, 491] on div at bounding box center [734, 487] width 1204 height 17
drag, startPoint x: 74, startPoint y: 481, endPoint x: 32, endPoint y: 477, distance: 41.7
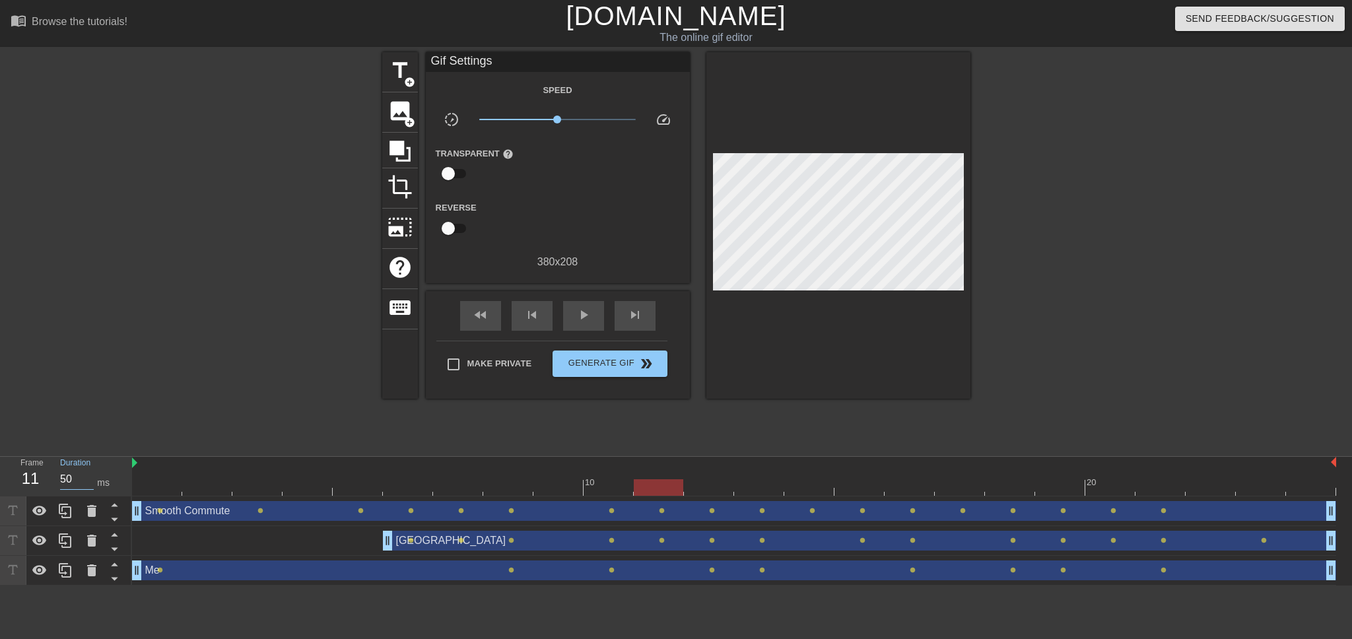
click at [32, 477] on div "Frame 11 Duration 50 ms" at bounding box center [70, 476] width 119 height 38
paste input "7"
click at [700, 497] on div "Smooth Commute drag_handle drag_handle lens lens lens lens lens lens lens lens …" at bounding box center [734, 512] width 1204 height 30
click at [726, 493] on div at bounding box center [734, 487] width 1204 height 17
drag, startPoint x: 74, startPoint y: 477, endPoint x: 42, endPoint y: 476, distance: 32.4
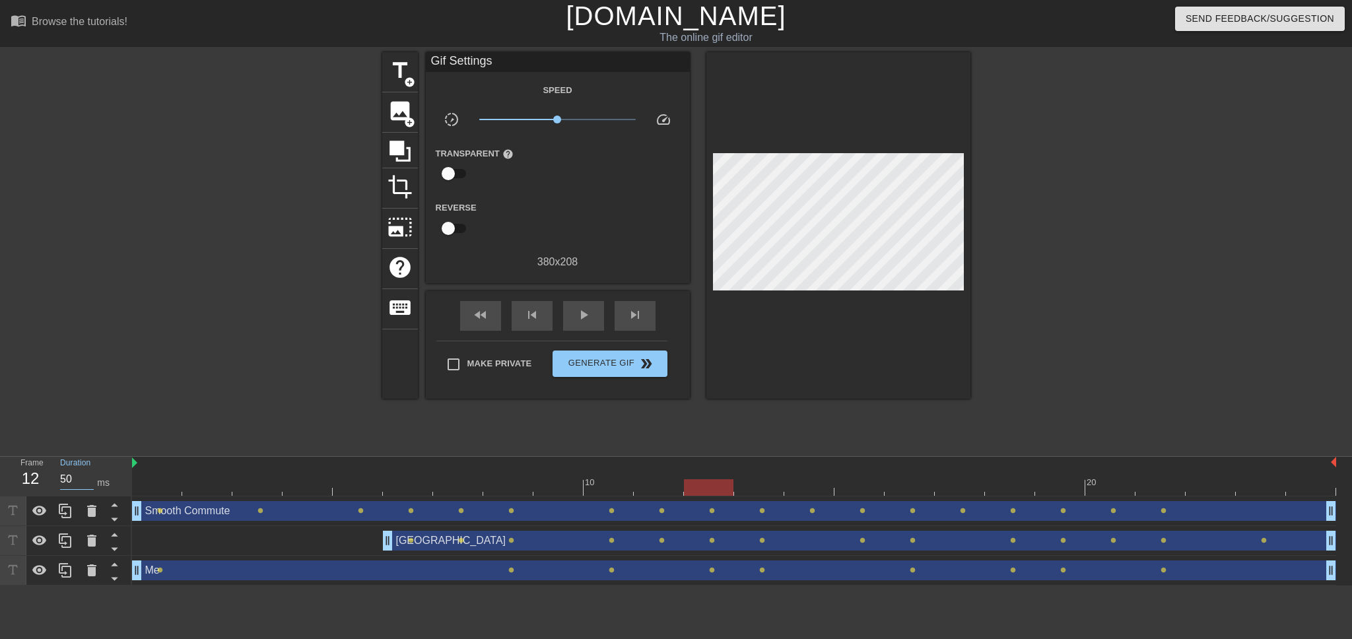
click at [44, 477] on div "Frame 12 Duration 50 ms" at bounding box center [70, 476] width 119 height 38
paste input "7"
click at [769, 496] on div "10 20" at bounding box center [734, 477] width 1204 height 40
click at [753, 491] on div at bounding box center [734, 487] width 1204 height 17
drag, startPoint x: 73, startPoint y: 477, endPoint x: 41, endPoint y: 477, distance: 31.7
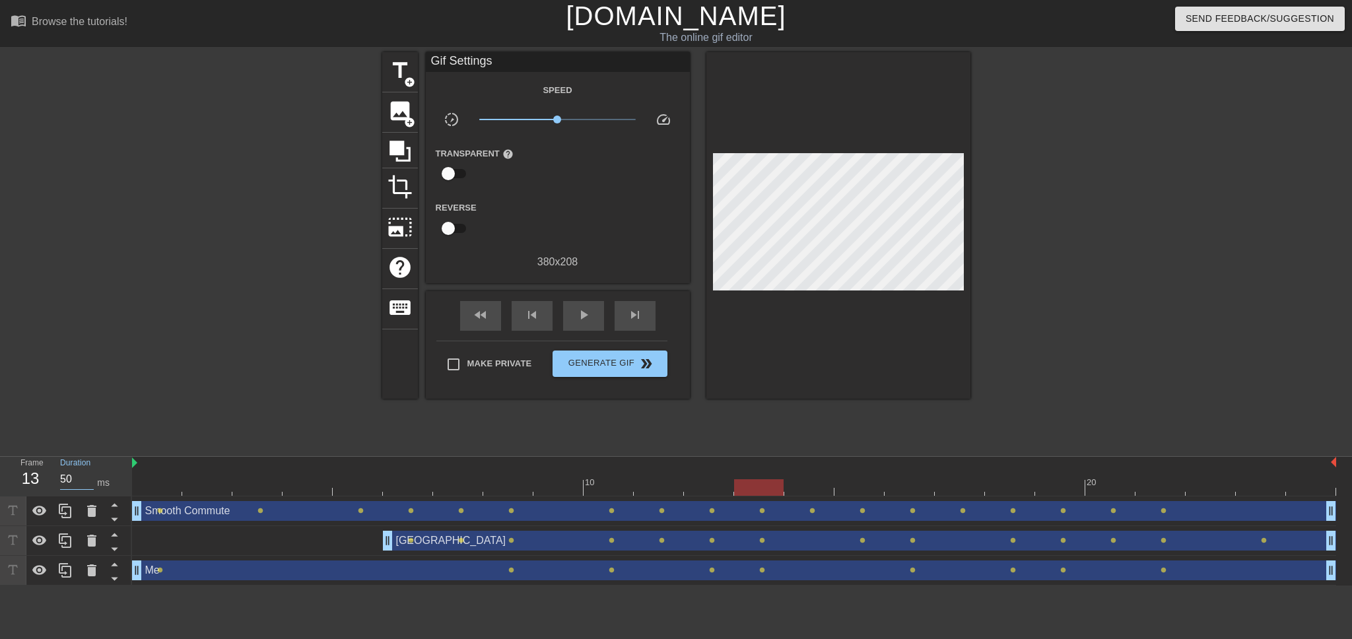
click at [41, 477] on div "Frame 13 Duration 50 ms" at bounding box center [70, 476] width 119 height 38
paste input "7"
click at [808, 491] on div at bounding box center [734, 487] width 1204 height 17
drag, startPoint x: 82, startPoint y: 481, endPoint x: 50, endPoint y: 479, distance: 31.8
click at [51, 479] on div "Duration 50 ms" at bounding box center [89, 476] width 79 height 38
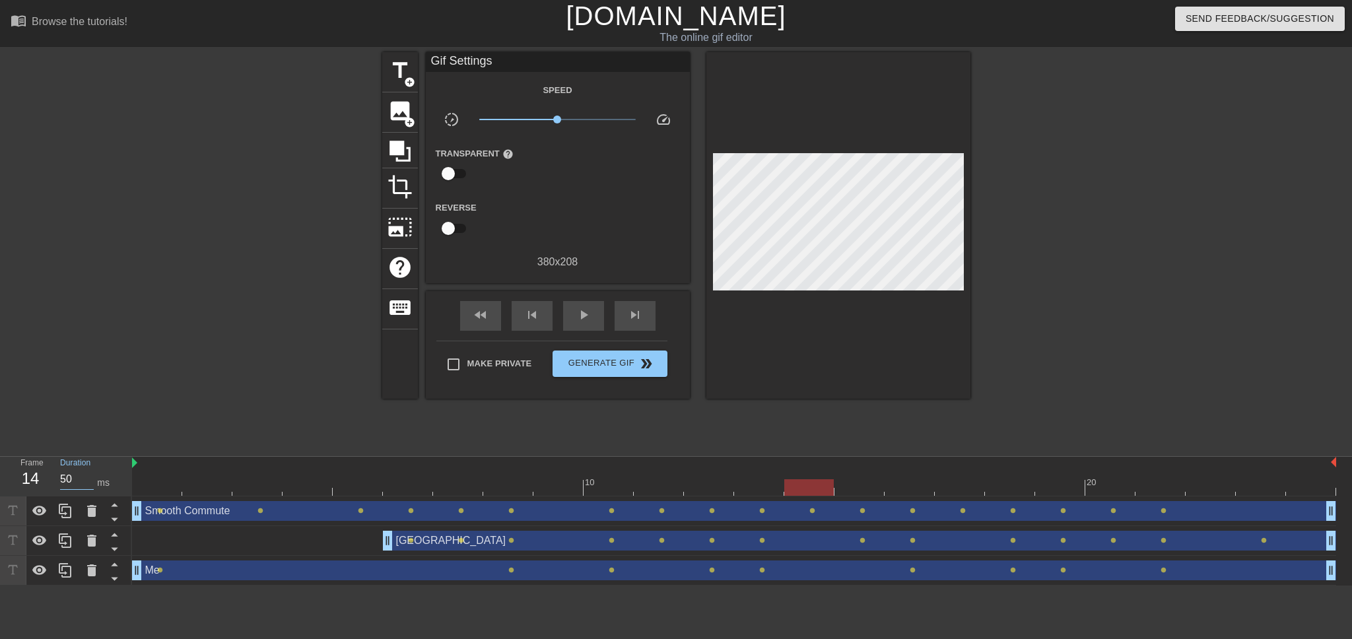
paste input "7"
click at [850, 491] on div at bounding box center [734, 487] width 1204 height 17
drag, startPoint x: 70, startPoint y: 483, endPoint x: 45, endPoint y: 480, distance: 25.2
click at [46, 480] on div "Frame 15 Duration 50 ms" at bounding box center [70, 476] width 119 height 38
paste input "7"
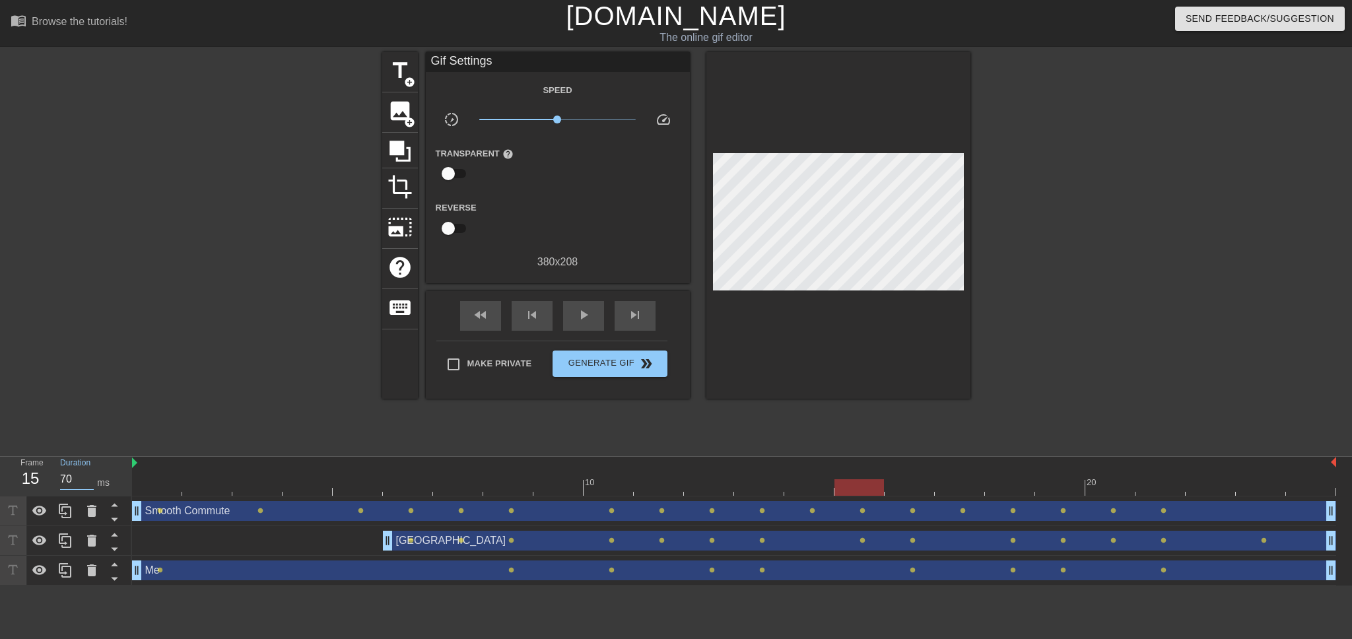
click at [920, 499] on div "Smooth Commute drag_handle drag_handle lens lens lens lens lens lens lens lens …" at bounding box center [734, 512] width 1204 height 30
click at [920, 497] on div "Smooth Commute drag_handle drag_handle lens lens lens lens lens lens lens lens …" at bounding box center [734, 512] width 1204 height 30
click at [919, 493] on div at bounding box center [734, 487] width 1204 height 17
drag, startPoint x: 66, startPoint y: 484, endPoint x: 32, endPoint y: 481, distance: 34.5
click at [32, 481] on div "Frame 16 Duration 50 ms" at bounding box center [70, 476] width 119 height 38
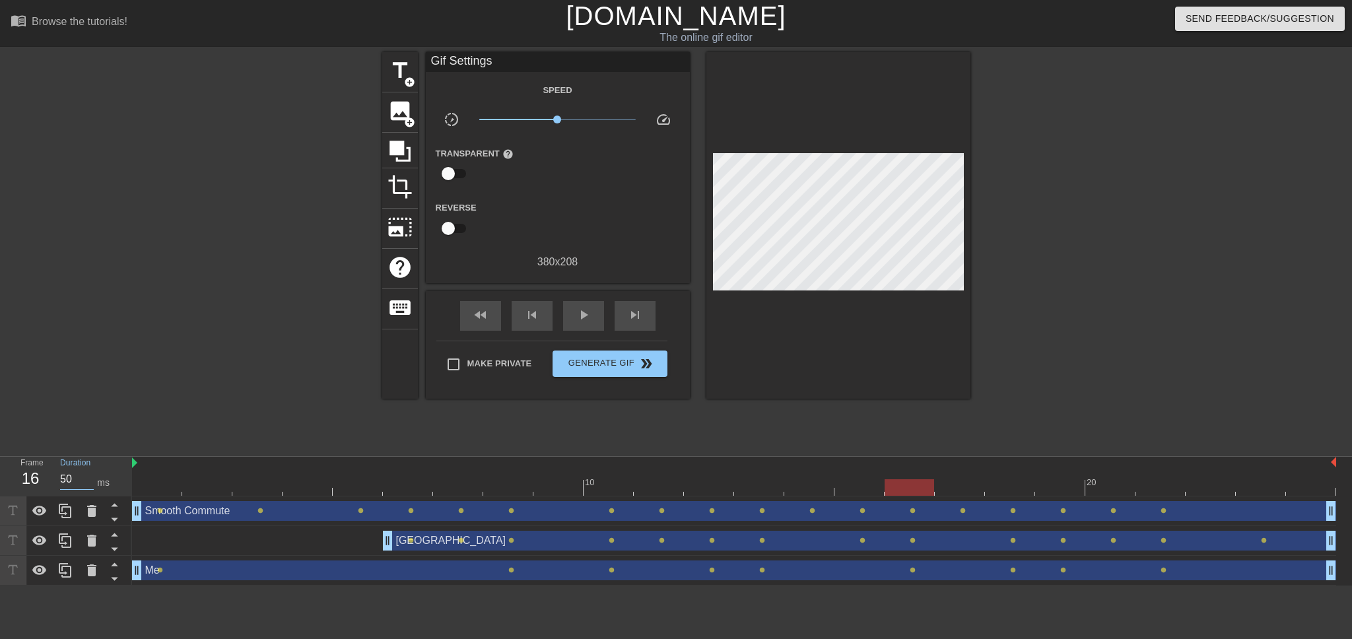
paste input "7"
click at [956, 494] on div at bounding box center [734, 487] width 1204 height 17
drag, startPoint x: 79, startPoint y: 481, endPoint x: 29, endPoint y: 479, distance: 50.2
click at [26, 480] on div "Frame 17 Duration 50 ms" at bounding box center [70, 476] width 119 height 38
paste input "7"
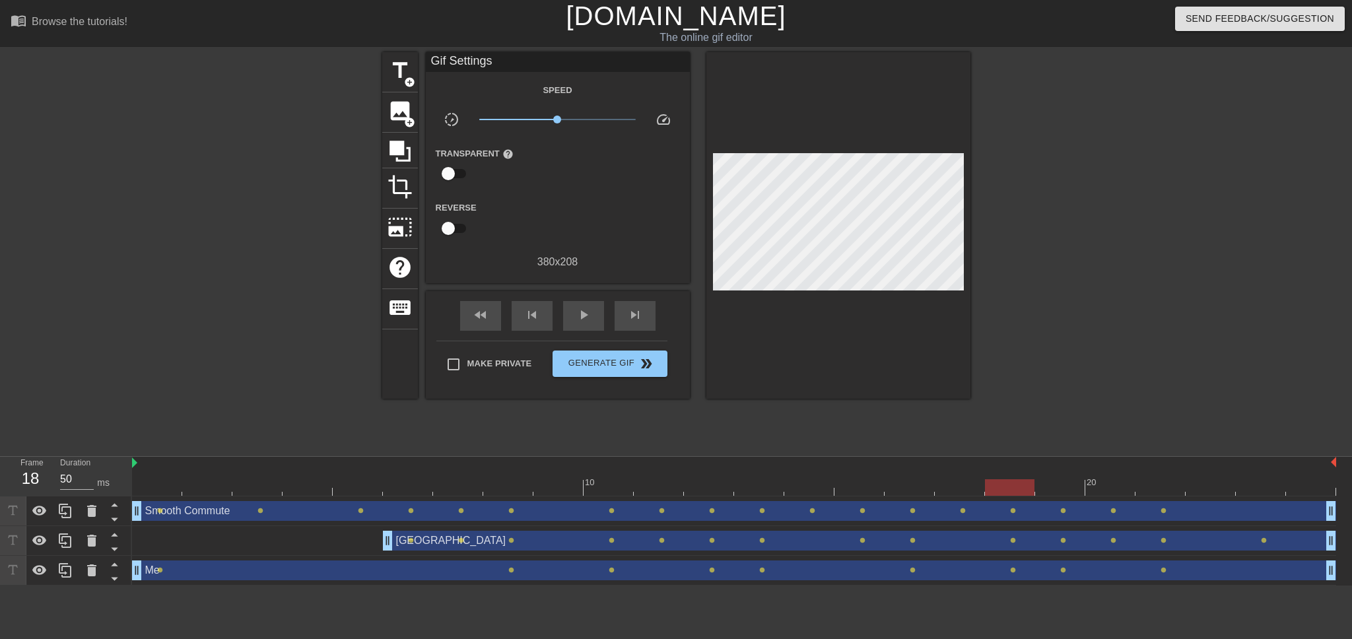
click at [1003, 494] on div at bounding box center [734, 487] width 1204 height 17
drag, startPoint x: 58, startPoint y: 482, endPoint x: 36, endPoint y: 481, distance: 21.8
click at [36, 481] on div "Frame 18 Duration 50 ms" at bounding box center [70, 476] width 119 height 38
paste input "7"
click at [1049, 493] on div at bounding box center [734, 487] width 1204 height 17
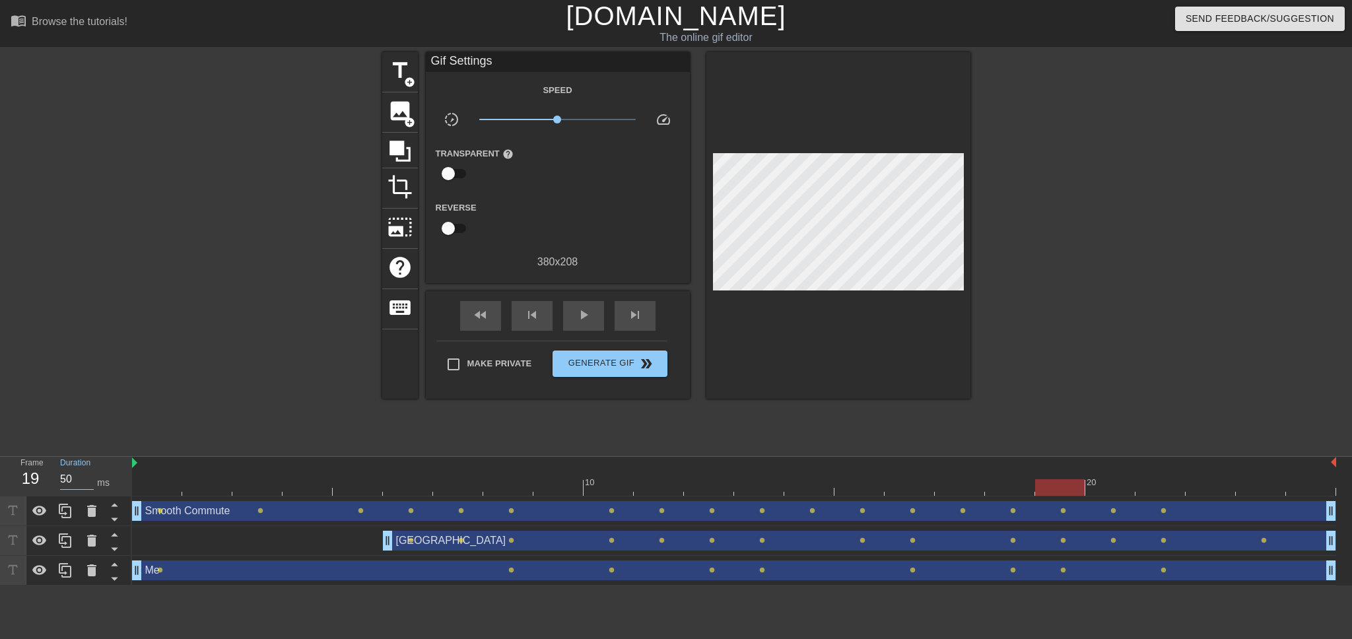
click at [40, 480] on div "Frame 19 Duration 50 ms" at bounding box center [70, 476] width 119 height 38
paste input "7"
click at [1121, 494] on div at bounding box center [734, 487] width 1204 height 17
drag, startPoint x: 73, startPoint y: 486, endPoint x: 25, endPoint y: 480, distance: 48.6
click at [25, 480] on div "Frame 20 Duration 50 ms" at bounding box center [70, 476] width 119 height 38
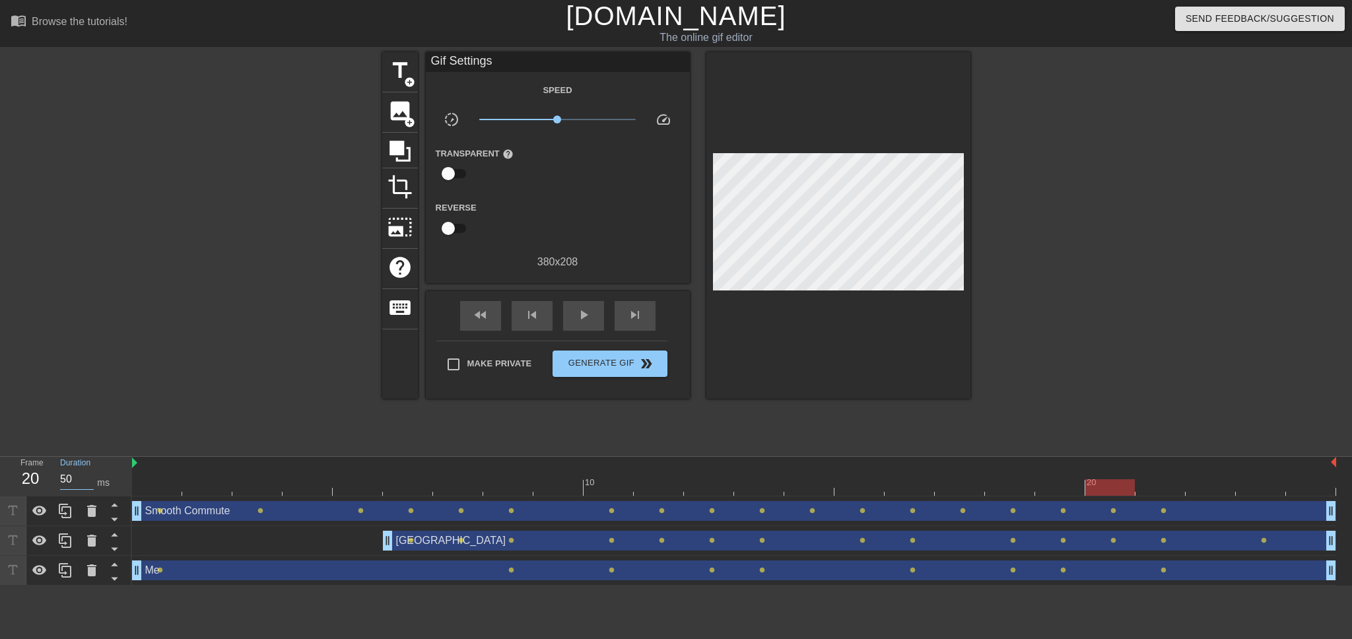
paste input "7"
click at [1171, 489] on div at bounding box center [734, 487] width 1204 height 17
drag, startPoint x: 73, startPoint y: 477, endPoint x: 39, endPoint y: 477, distance: 33.7
click at [39, 477] on div "Frame 21 Duration 50 ms" at bounding box center [70, 476] width 119 height 38
paste input "7"
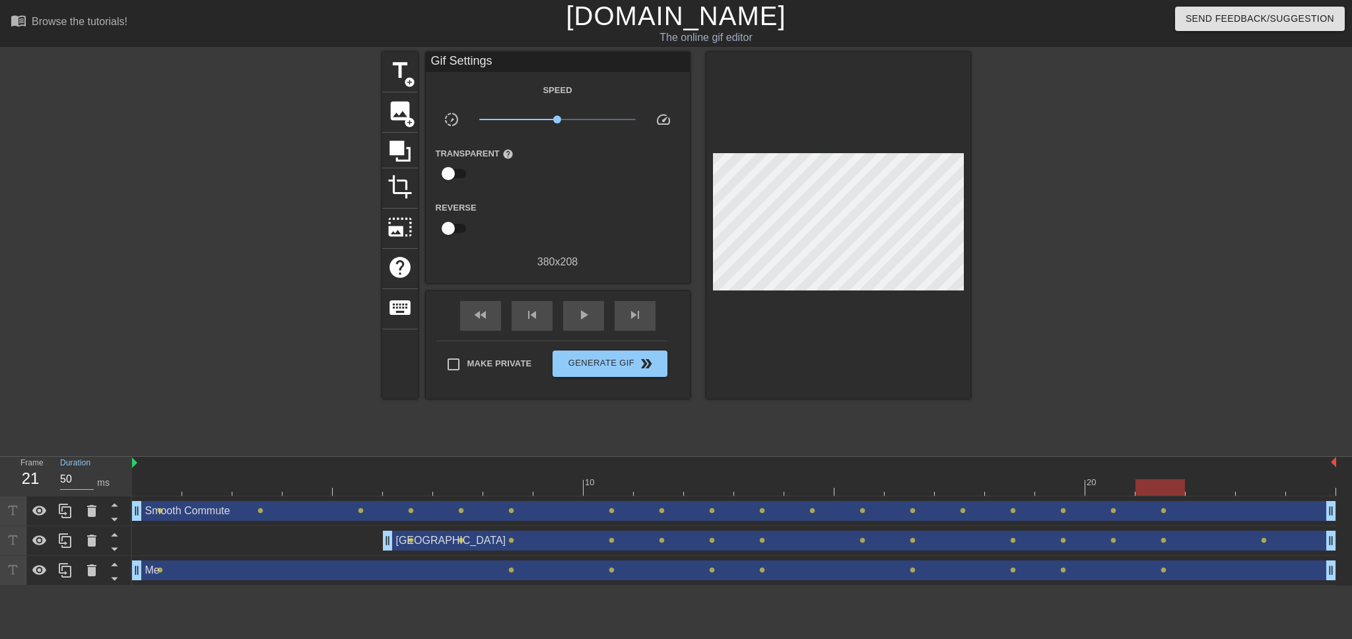
click at [1198, 493] on div at bounding box center [734, 487] width 1204 height 17
drag, startPoint x: 69, startPoint y: 477, endPoint x: 42, endPoint y: 477, distance: 27.1
click at [42, 477] on div "Frame 22 Duration 50 ms" at bounding box center [70, 476] width 119 height 38
paste input "7"
click at [1256, 487] on div at bounding box center [734, 487] width 1204 height 17
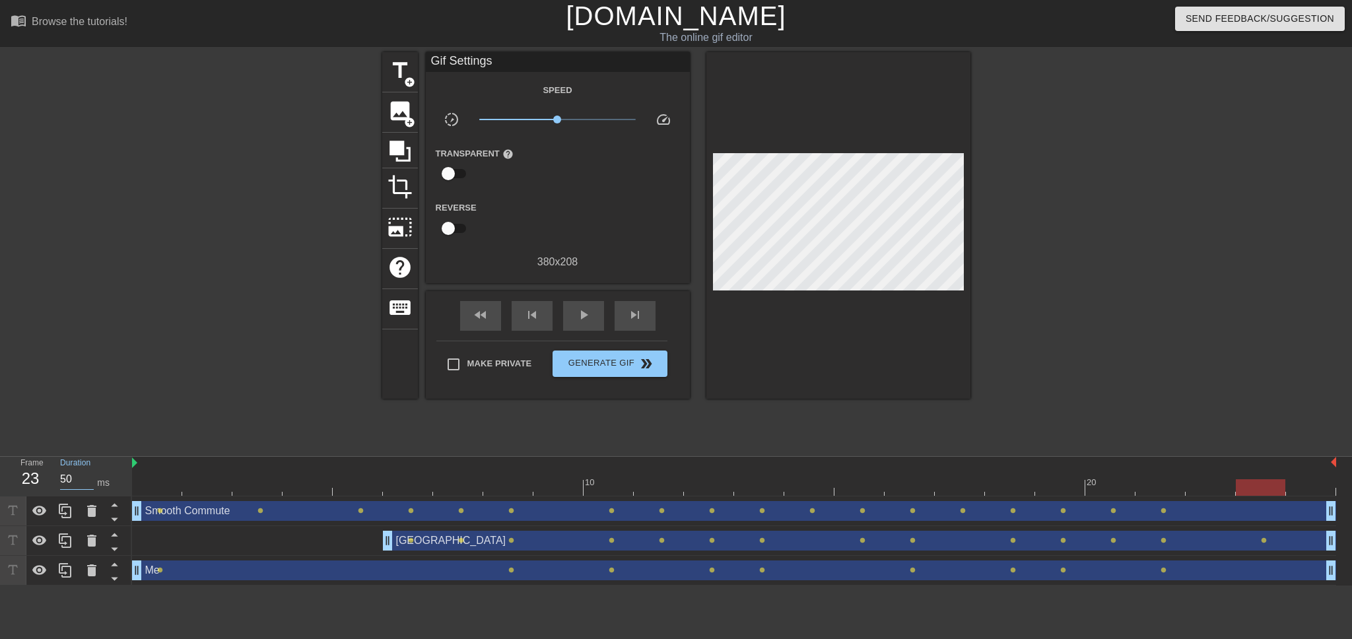
drag, startPoint x: 73, startPoint y: 483, endPoint x: 40, endPoint y: 479, distance: 34.0
click at [40, 479] on div "Frame 23 Duration 50 ms" at bounding box center [70, 476] width 119 height 38
paste input "7"
click at [1310, 489] on div at bounding box center [734, 487] width 1204 height 17
drag, startPoint x: 69, startPoint y: 477, endPoint x: 26, endPoint y: 475, distance: 42.3
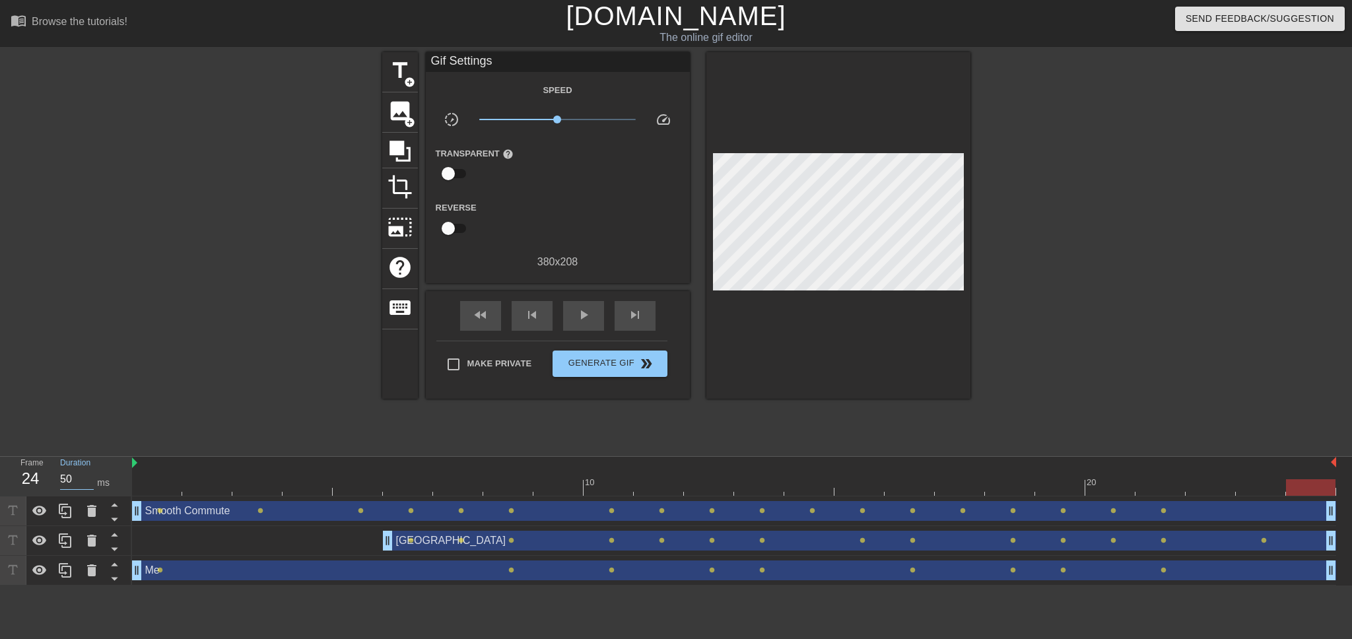
click at [26, 475] on div "Frame 24 Duration 50 ms" at bounding box center [70, 476] width 119 height 38
paste input "70"
click at [88, 397] on div "title add_circle image add_circle crop photo_size_select_large help keyboard Gi…" at bounding box center [676, 250] width 1352 height 396
click at [583, 368] on span "Generate Gif double_arrow" at bounding box center [610, 364] width 104 height 16
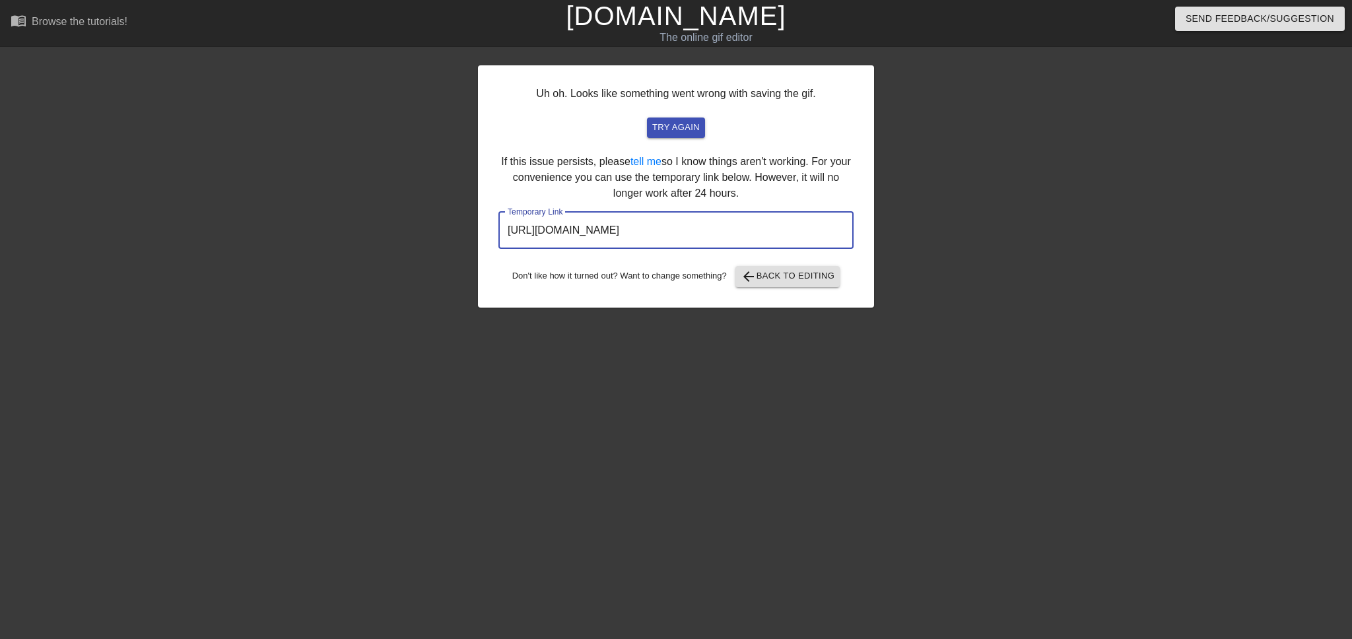
click at [631, 231] on input "[URL][DOMAIN_NAME]" at bounding box center [676, 230] width 355 height 37
